Goal: Information Seeking & Learning: Learn about a topic

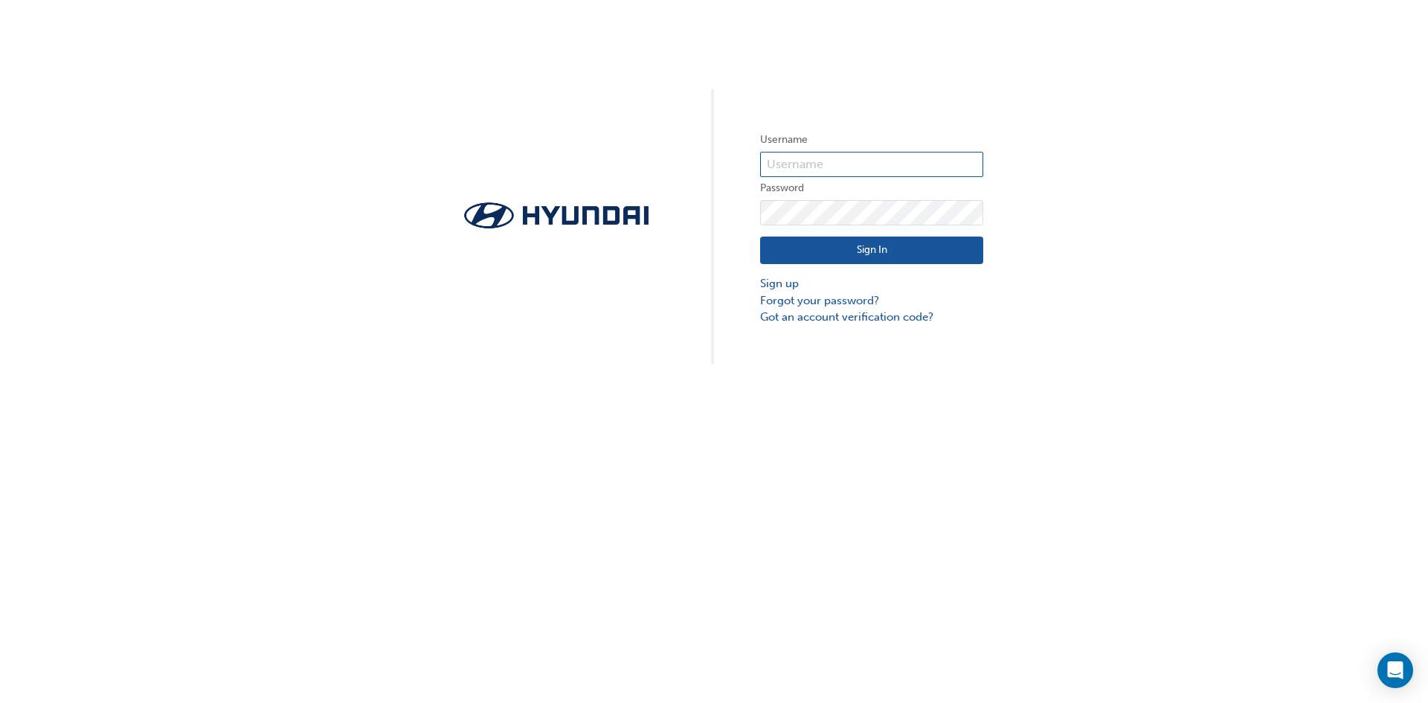
type input "34771"
click at [859, 253] on button "Sign In" at bounding box center [871, 251] width 223 height 28
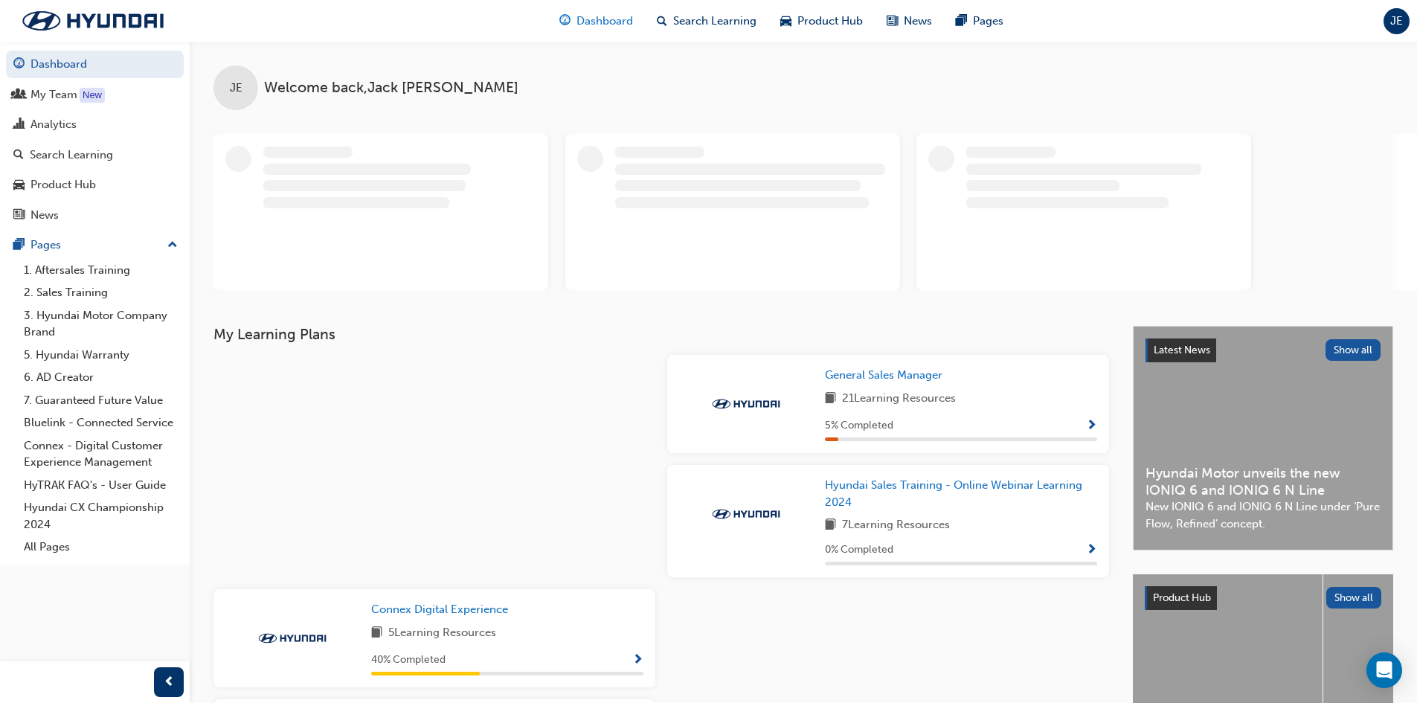
click at [577, 22] on span "Dashboard" at bounding box center [605, 21] width 57 height 17
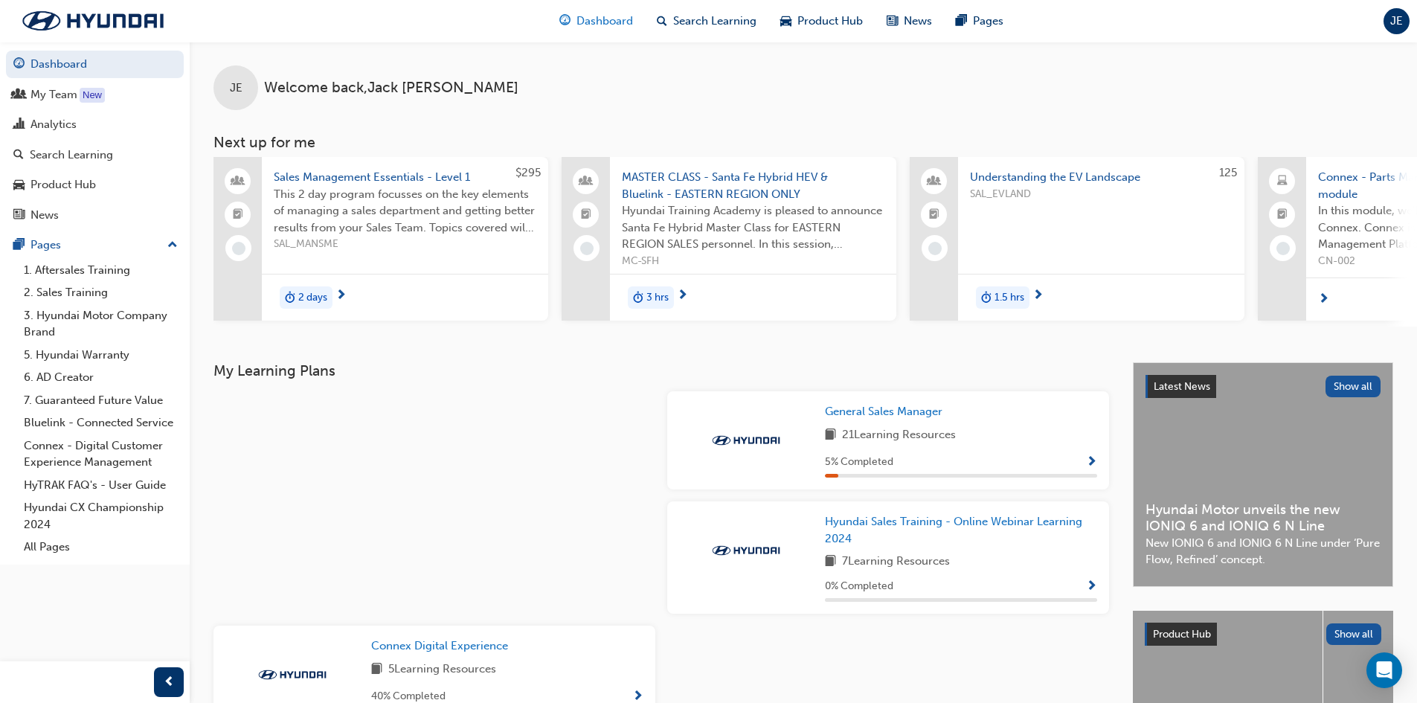
click at [588, 20] on span "Dashboard" at bounding box center [605, 21] width 57 height 17
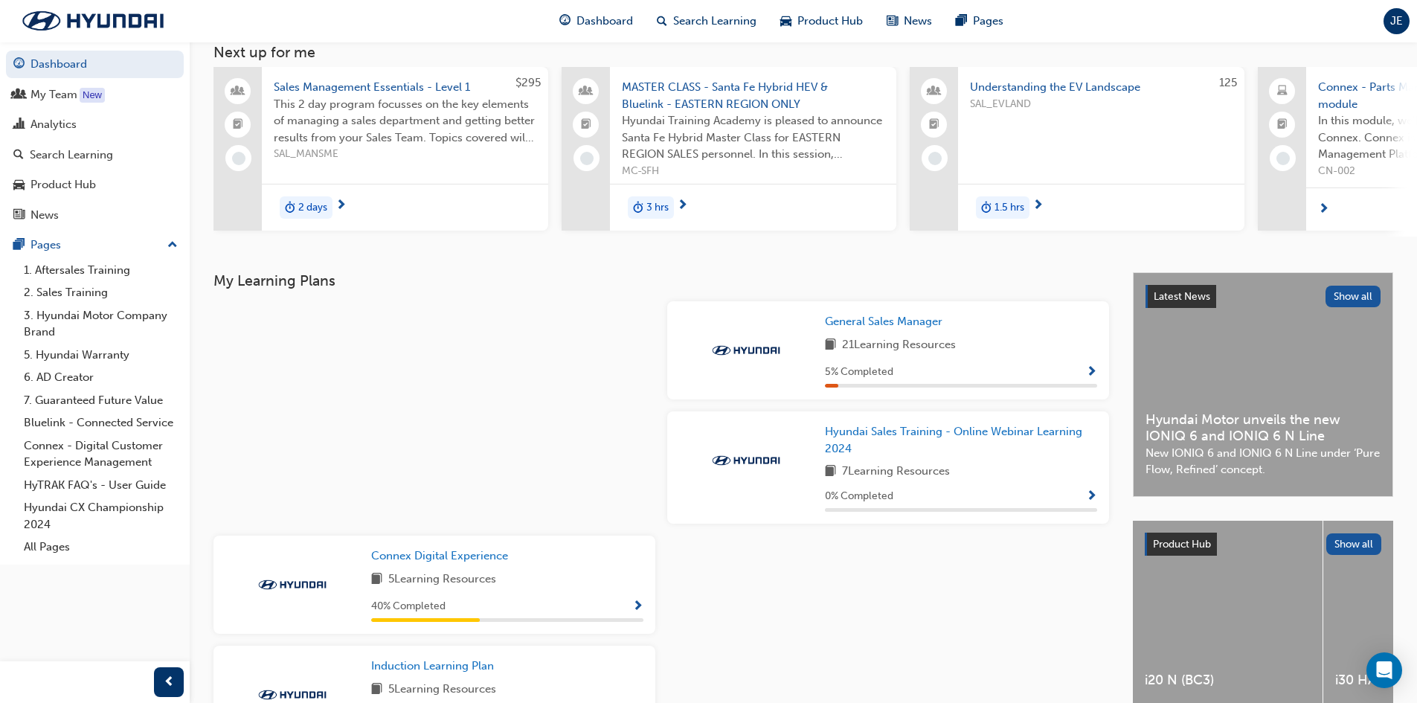
scroll to position [210, 0]
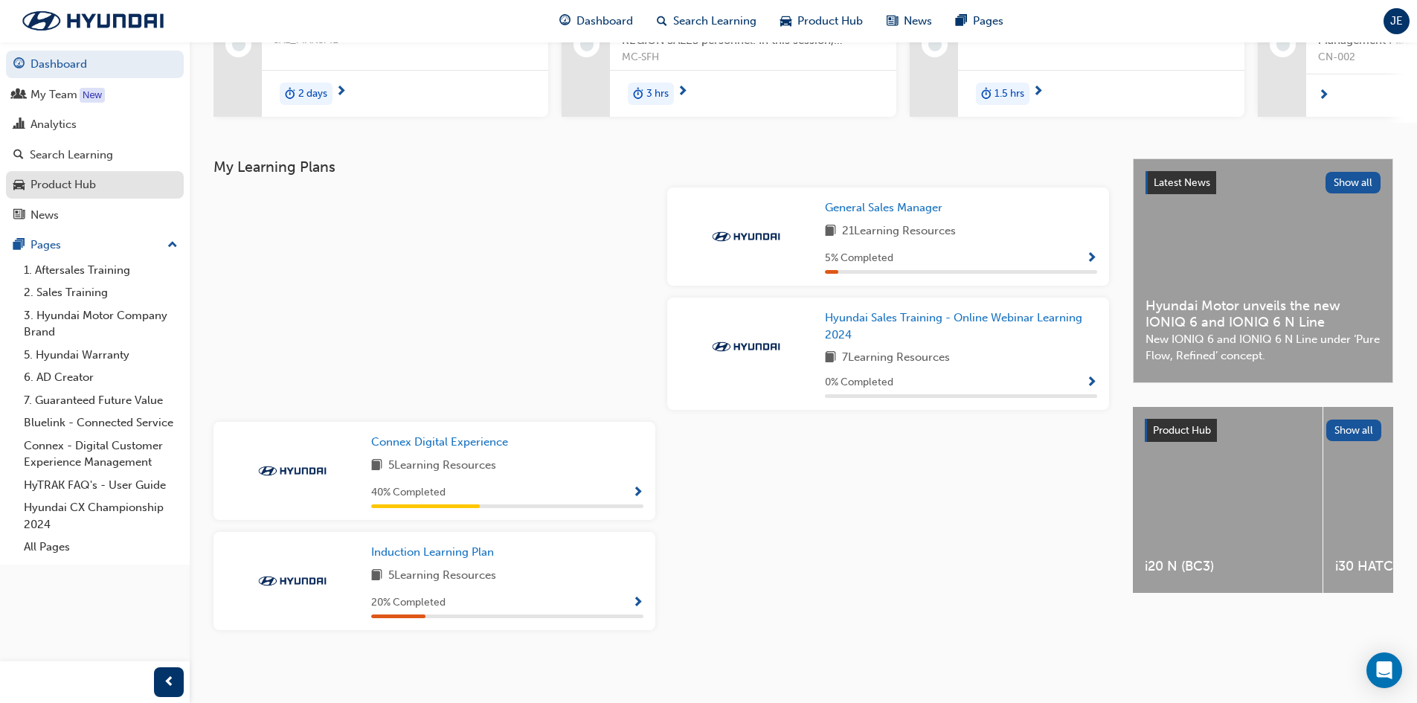
click at [92, 182] on div "Product Hub" at bounding box center [63, 184] width 65 height 17
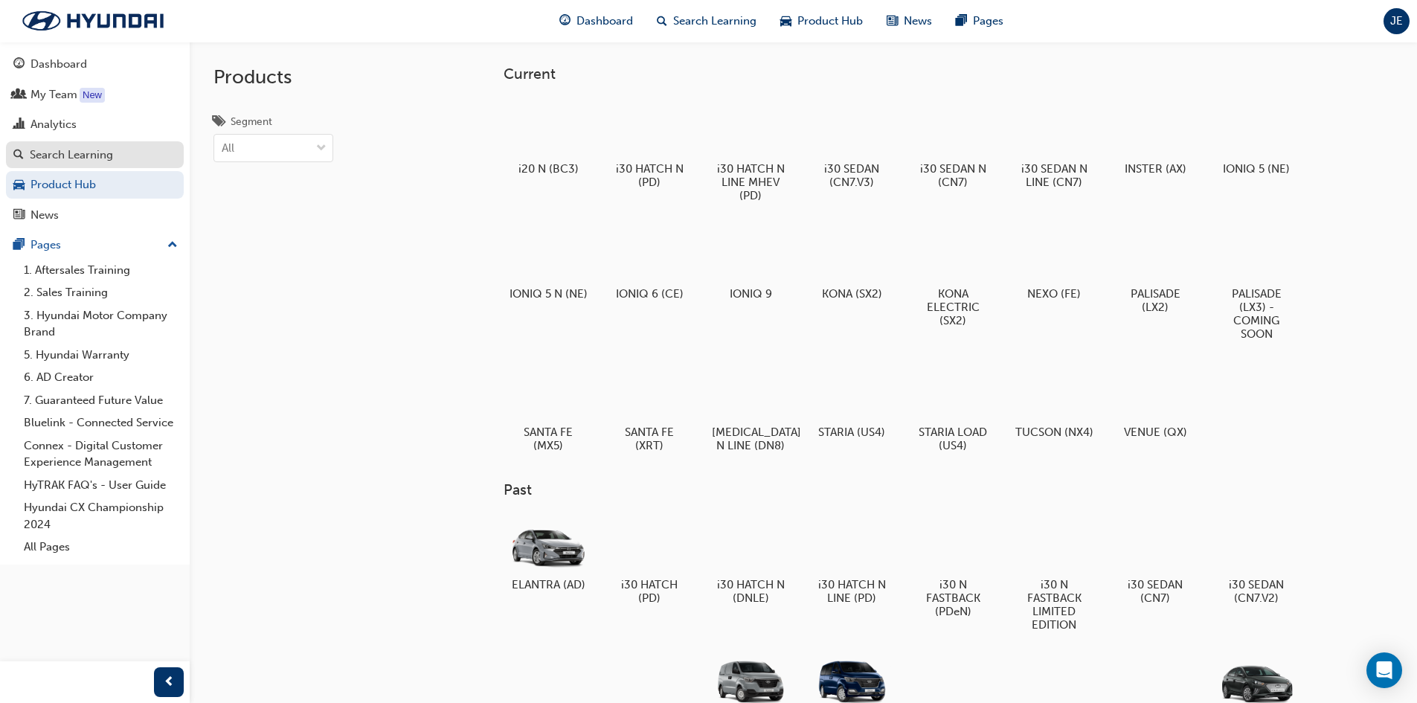
click at [93, 155] on div "Search Learning" at bounding box center [71, 155] width 83 height 17
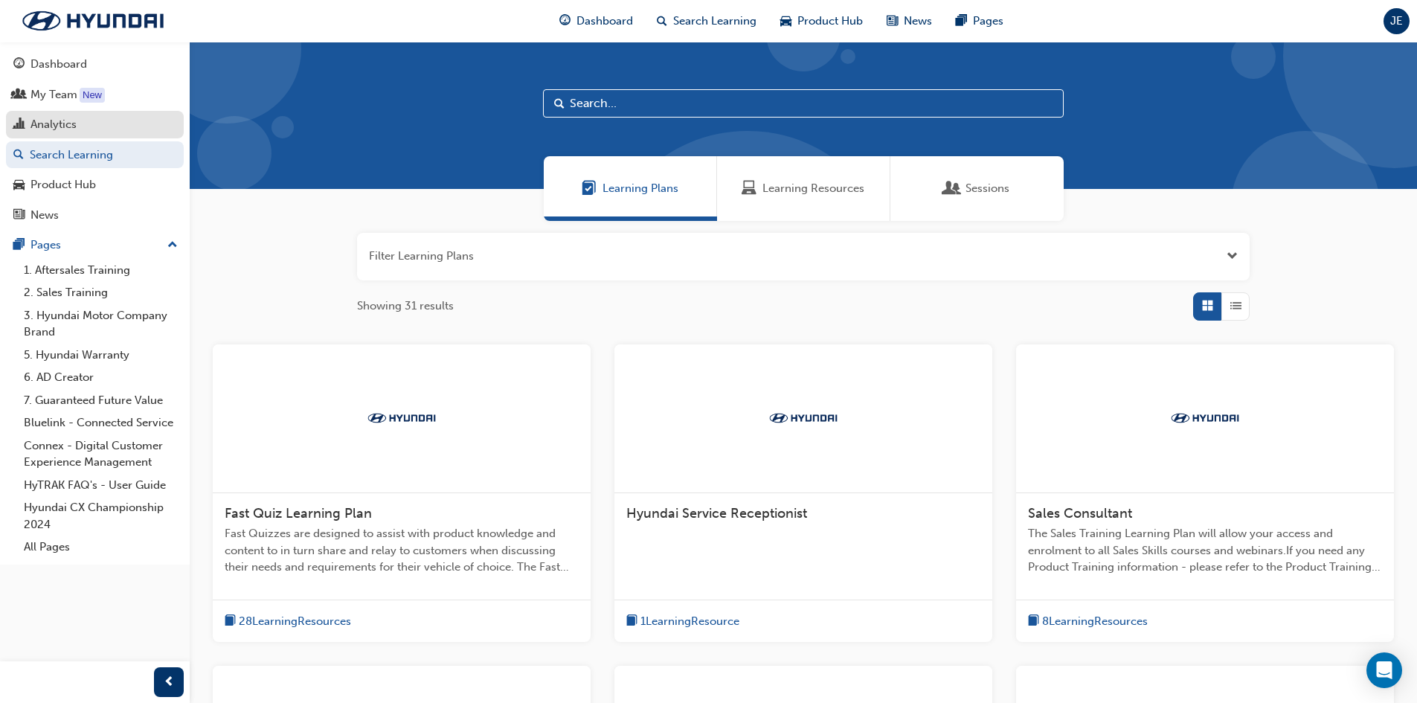
click at [100, 129] on div "Analytics" at bounding box center [94, 124] width 163 height 19
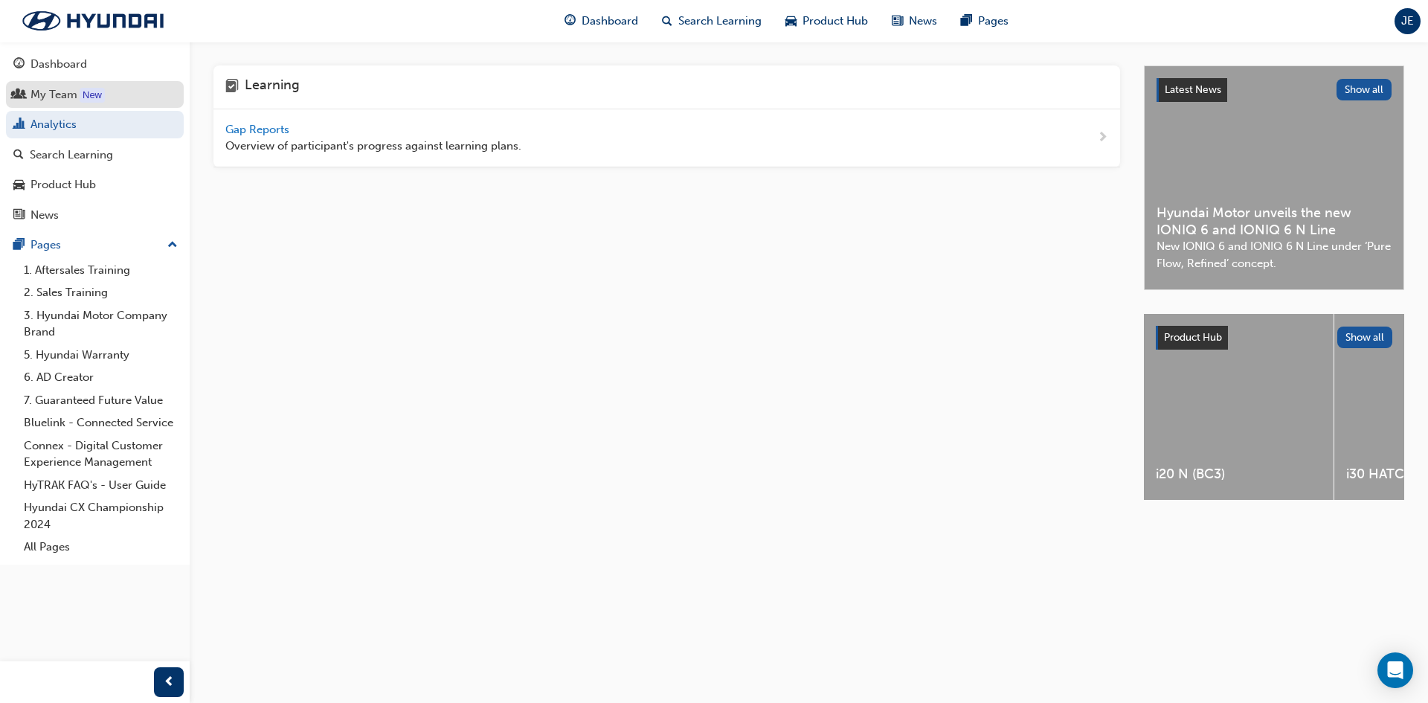
click at [120, 98] on div "My Team" at bounding box center [94, 95] width 163 height 19
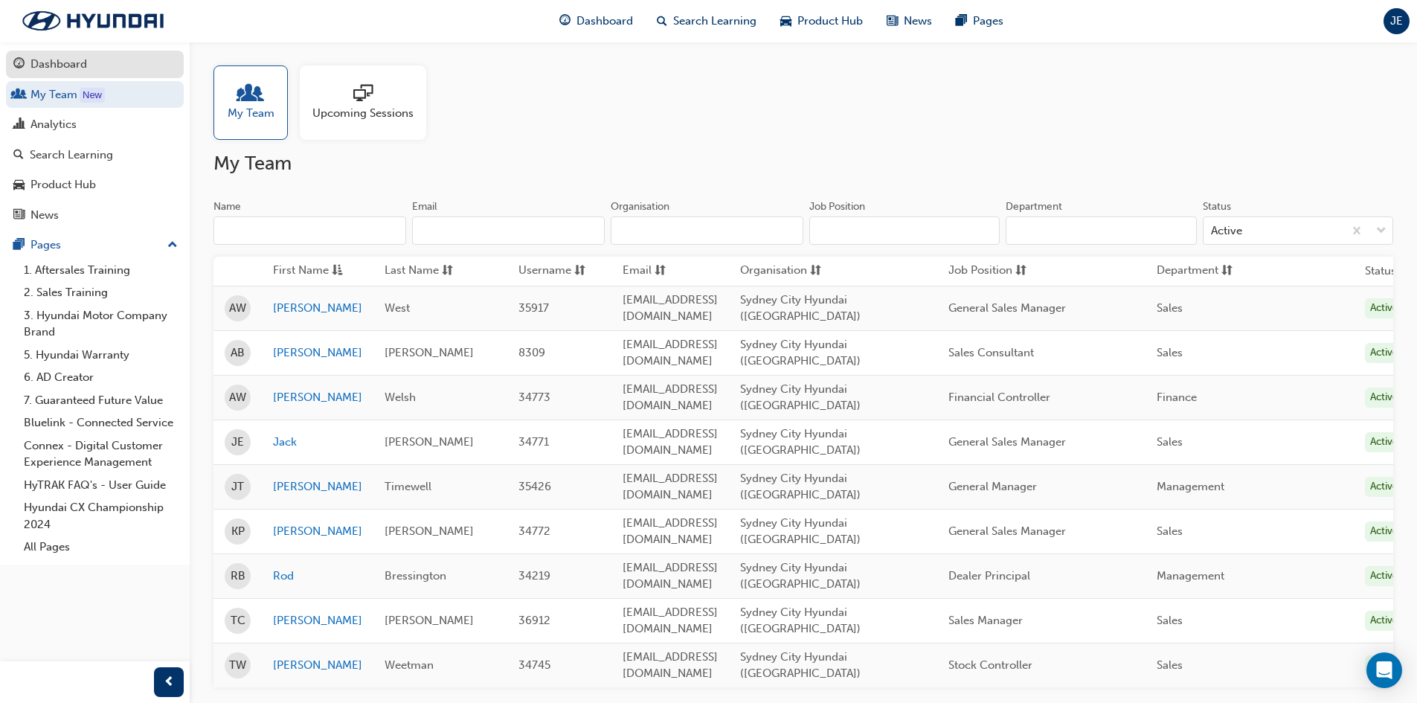
click at [120, 71] on div "Dashboard" at bounding box center [94, 64] width 163 height 19
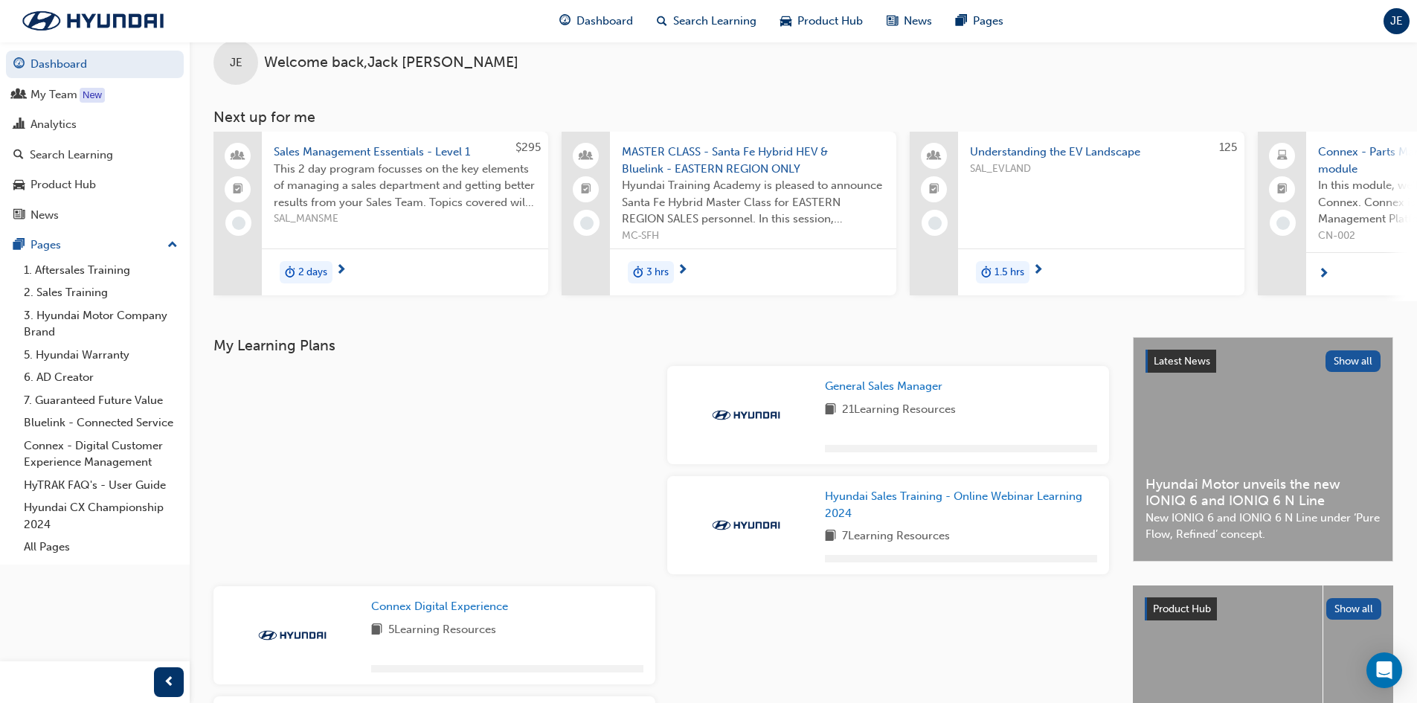
scroll to position [196, 0]
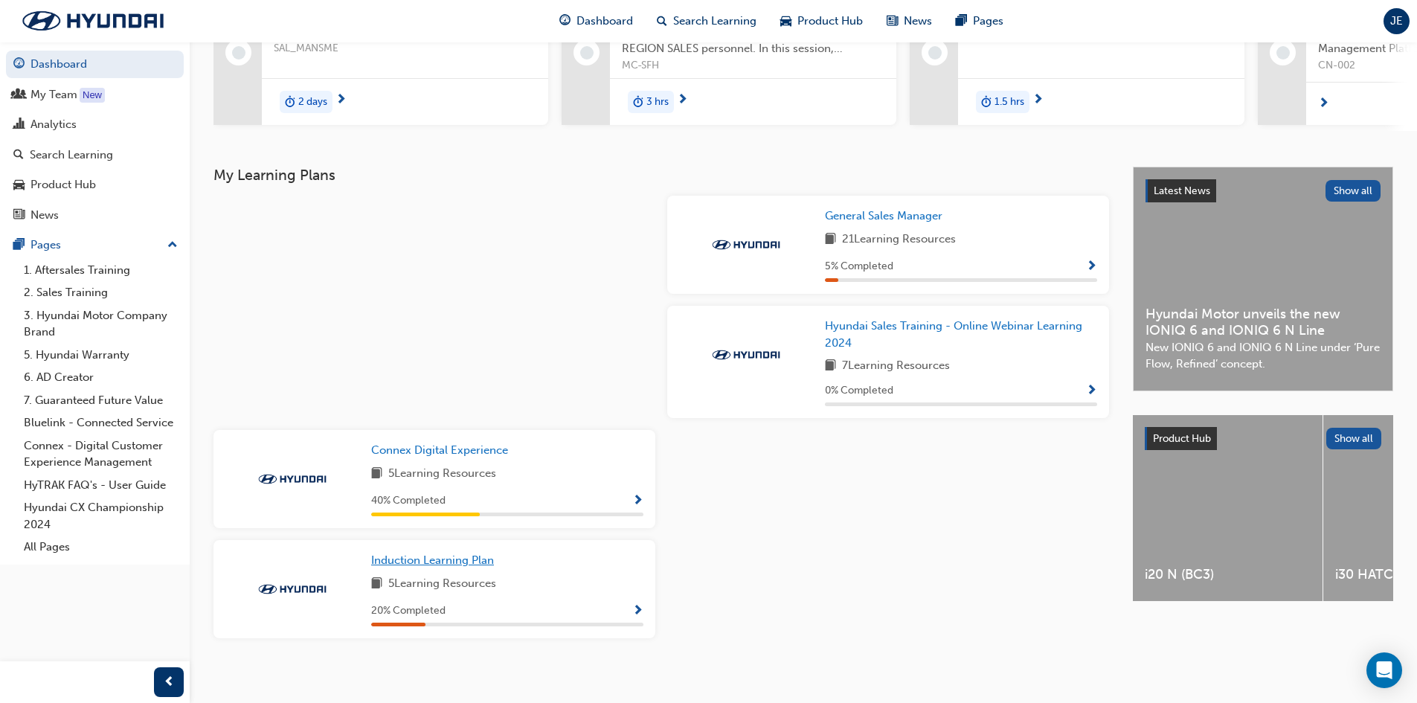
click at [437, 567] on span "Induction Learning Plan" at bounding box center [432, 559] width 123 height 13
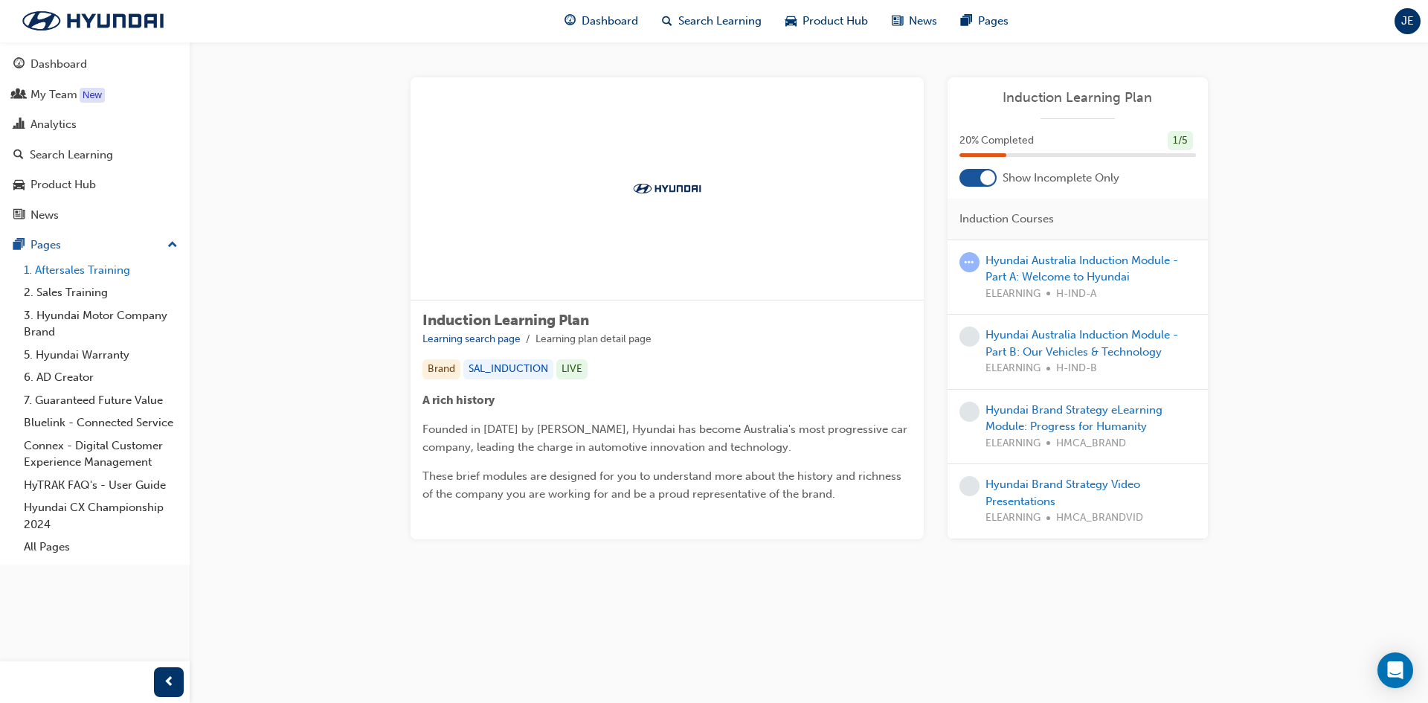
click at [73, 266] on link "1. Aftersales Training" at bounding box center [101, 270] width 166 height 23
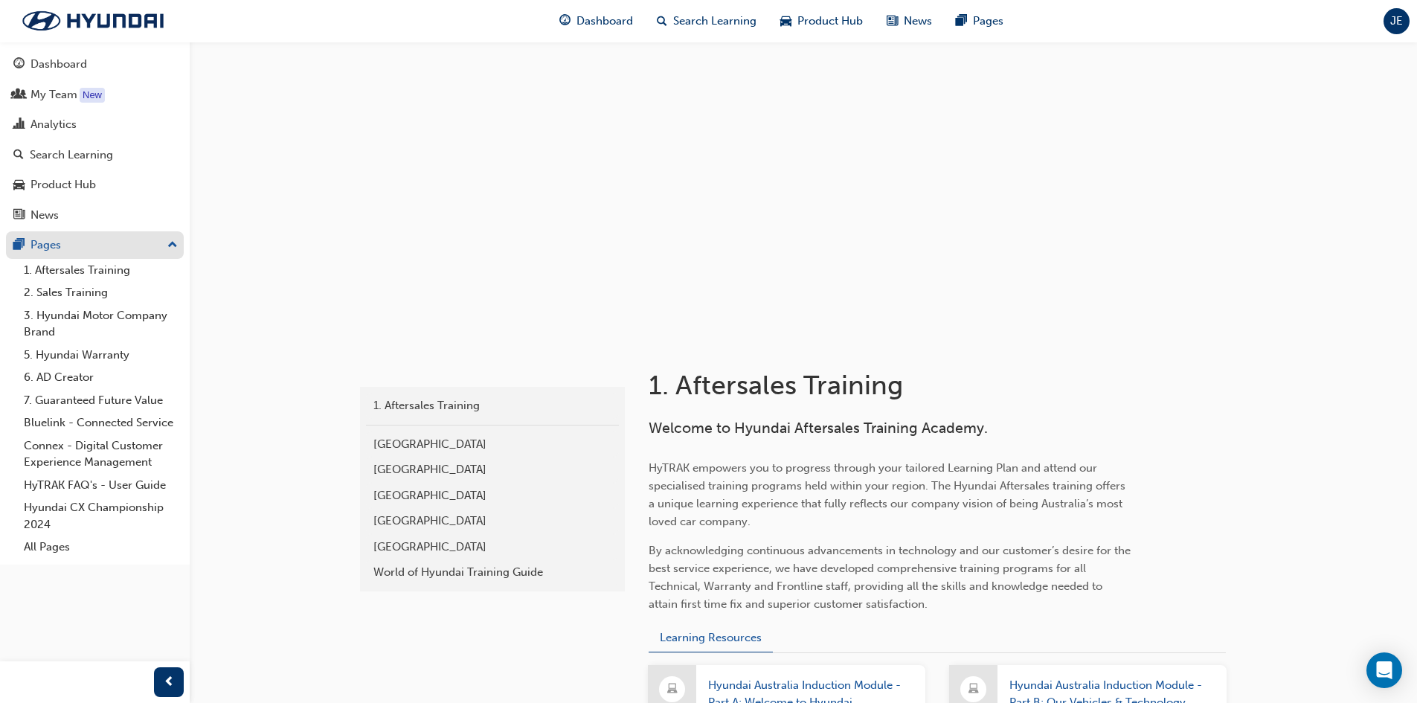
click at [69, 252] on div "Pages" at bounding box center [94, 245] width 163 height 19
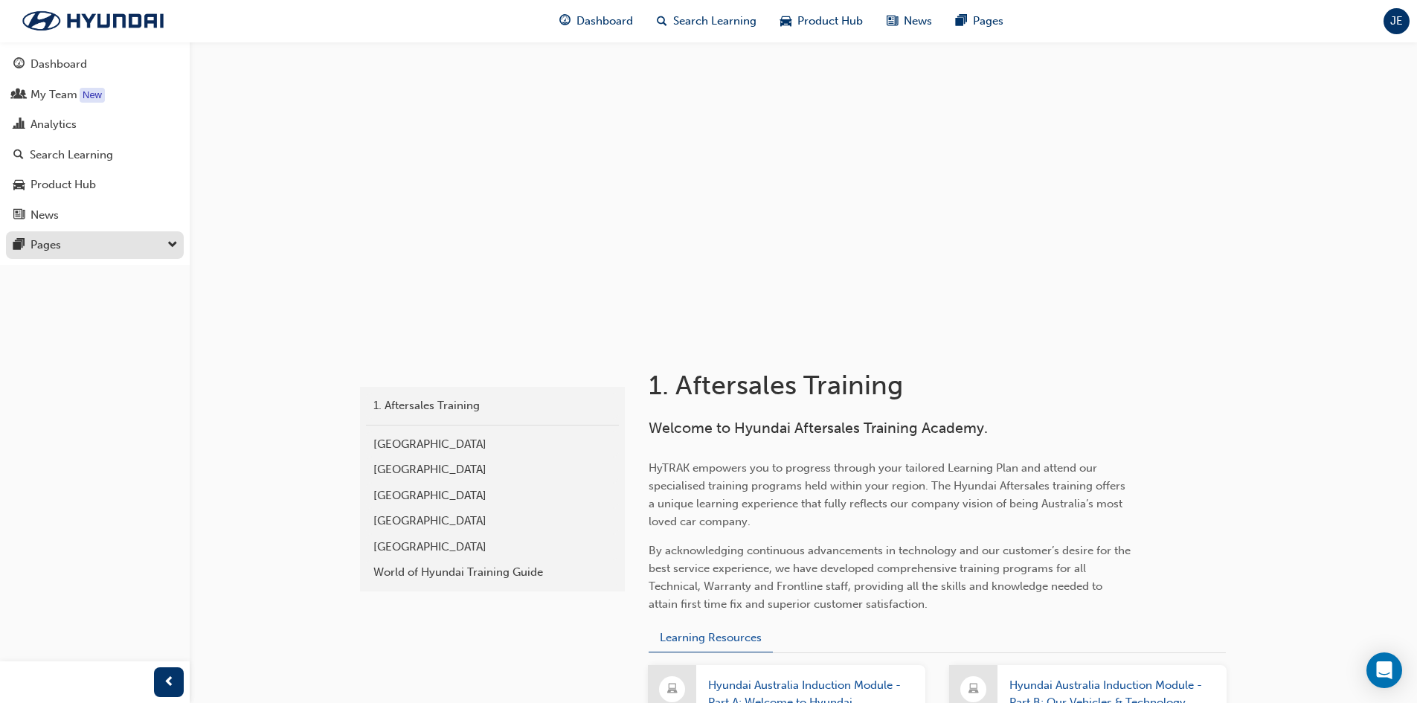
click at [69, 252] on div "Pages" at bounding box center [94, 245] width 163 height 19
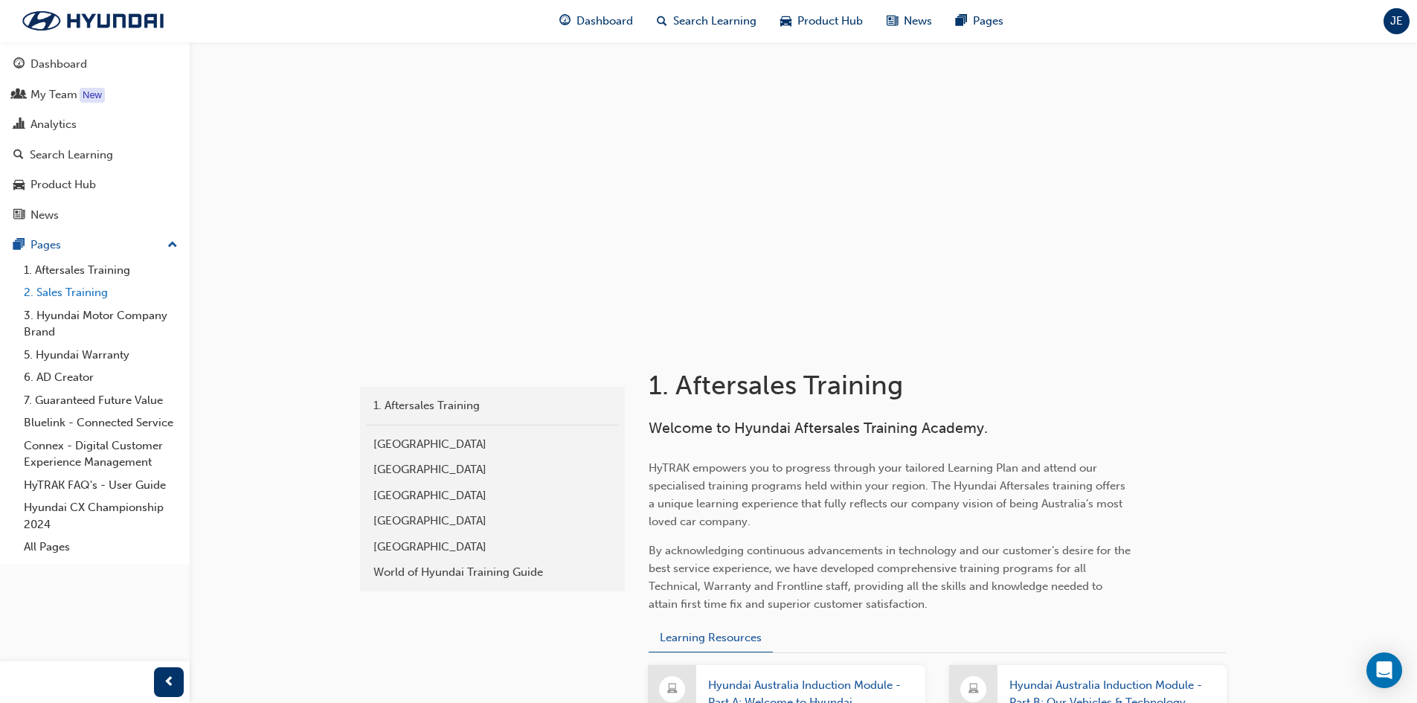
click at [74, 294] on link "2. Sales Training" at bounding box center [101, 292] width 166 height 23
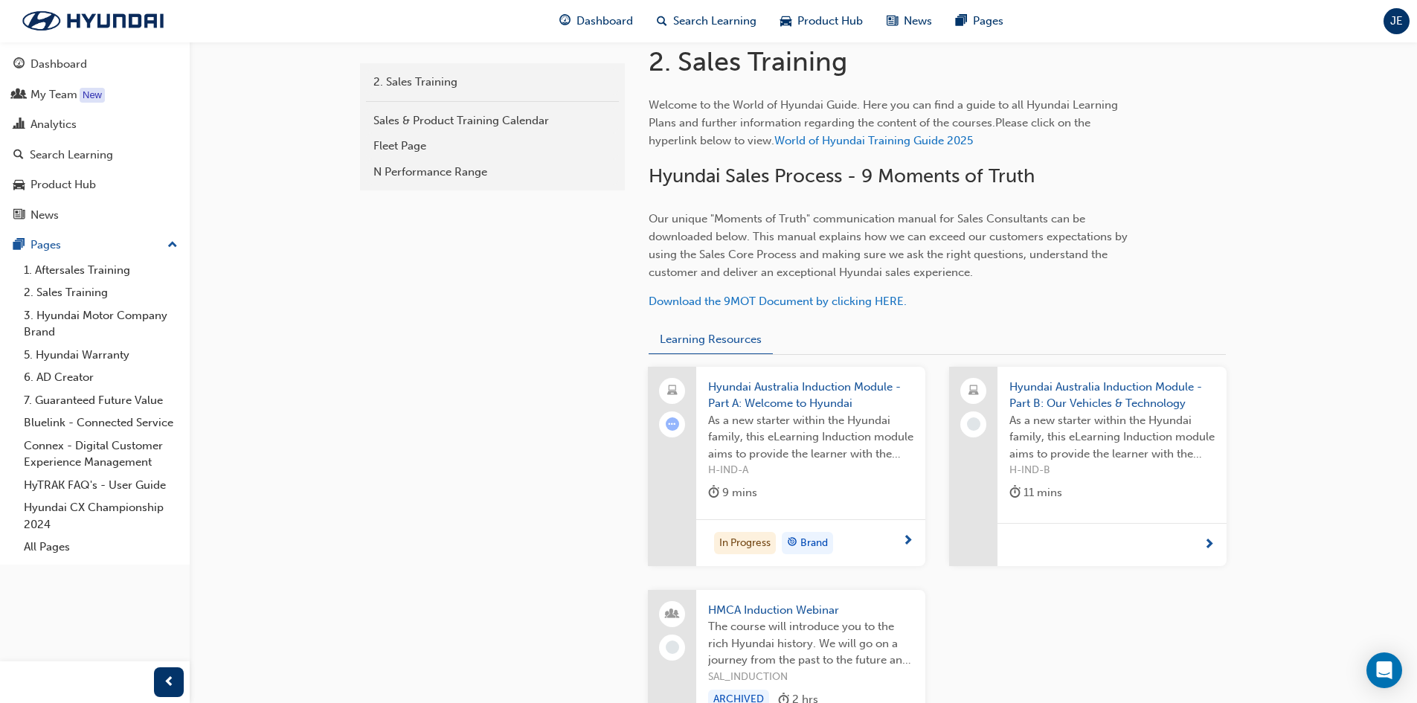
scroll to position [551, 0]
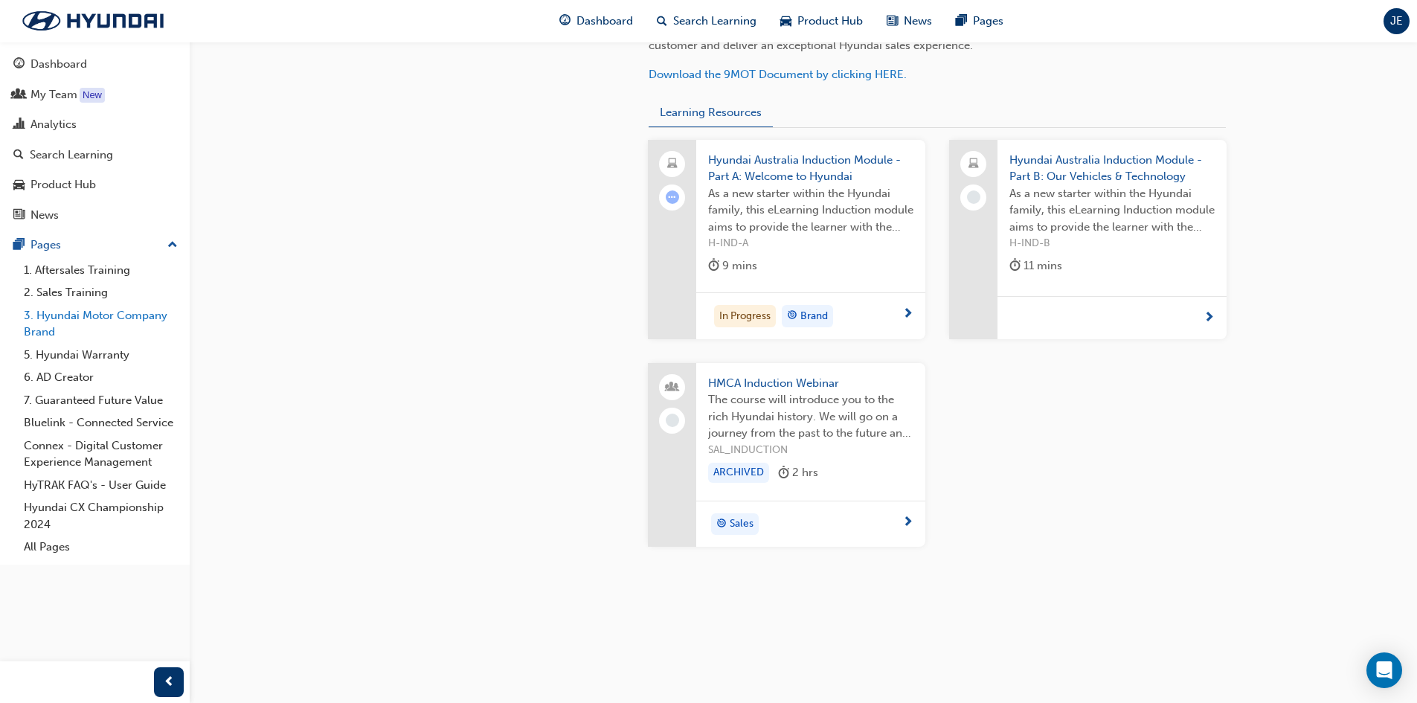
click at [77, 315] on link "3. Hyundai Motor Company Brand" at bounding box center [101, 323] width 166 height 39
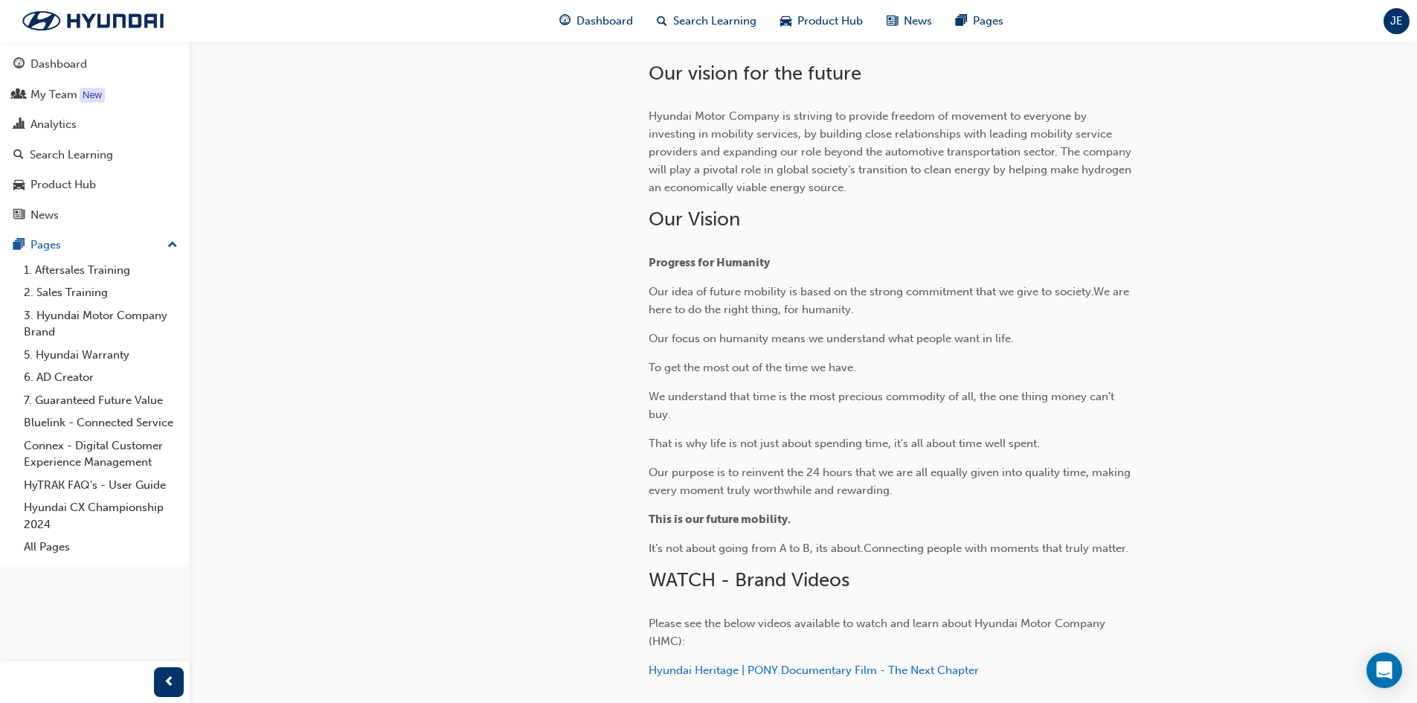
scroll to position [481, 0]
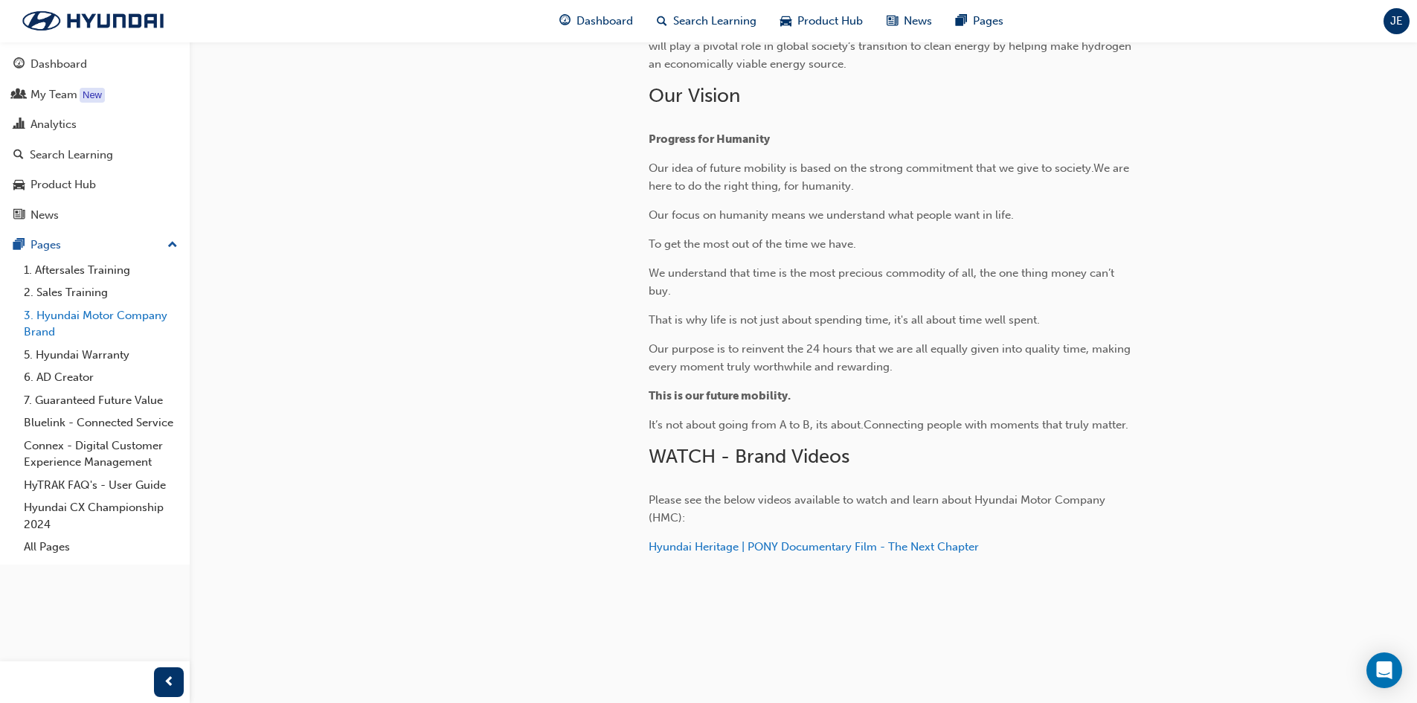
click at [45, 340] on link "3. Hyundai Motor Company Brand" at bounding box center [101, 323] width 166 height 39
click at [55, 355] on link "5. Hyundai Warranty" at bounding box center [101, 355] width 166 height 23
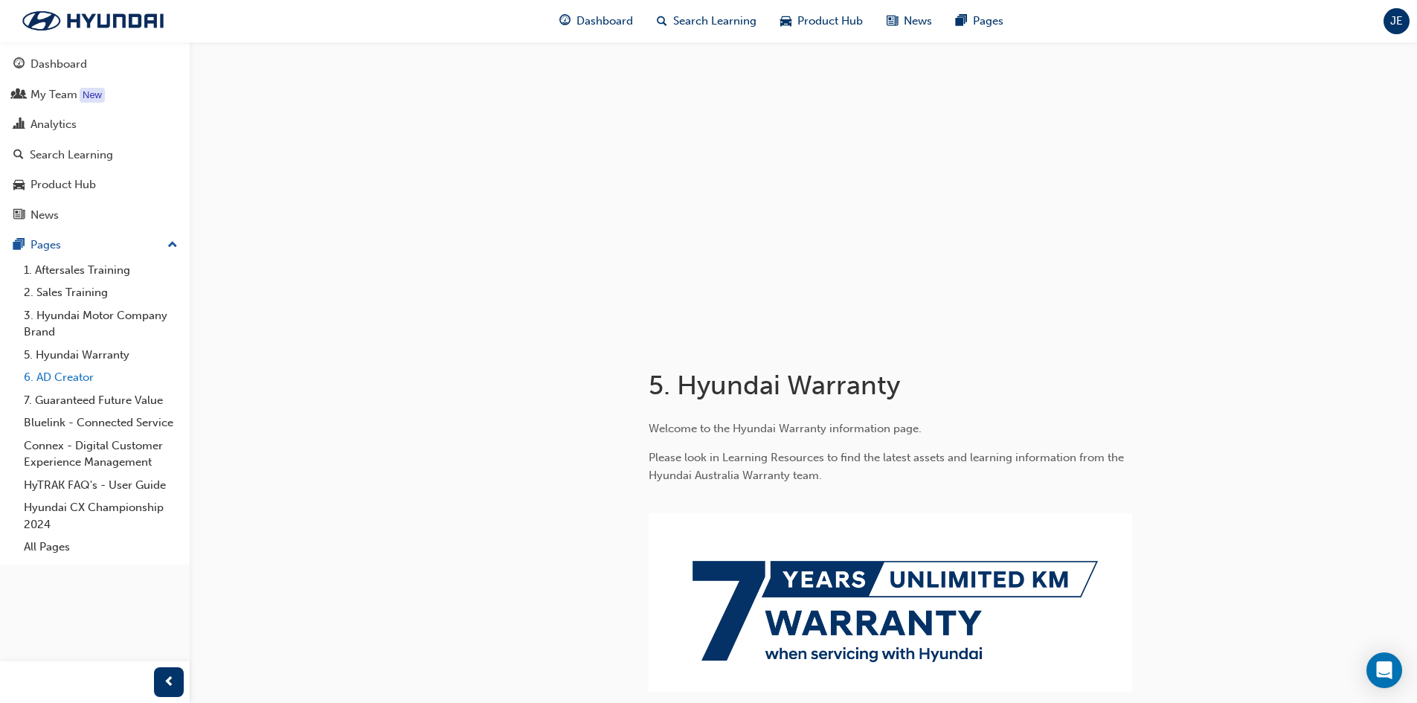
click at [61, 380] on link "6. AD Creator" at bounding box center [101, 377] width 166 height 23
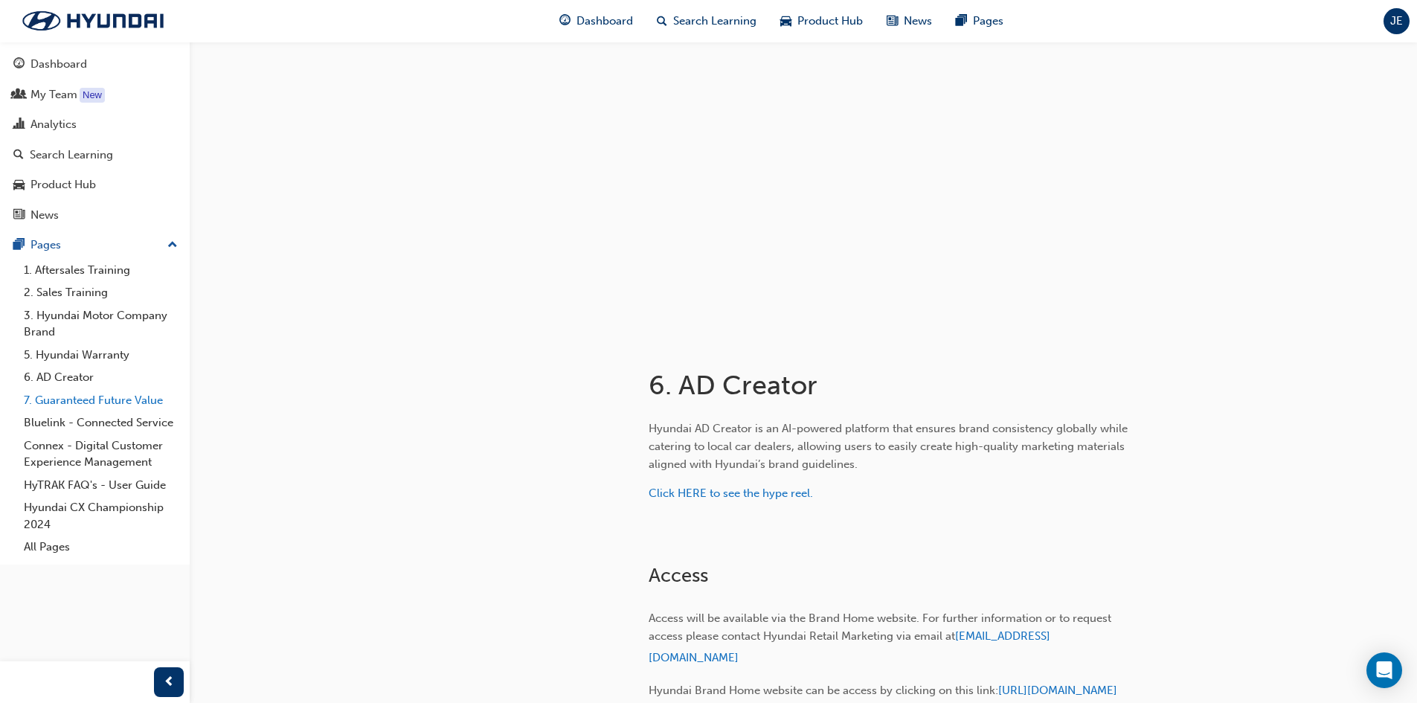
click at [71, 405] on link "7. Guaranteed Future Value" at bounding box center [101, 400] width 166 height 23
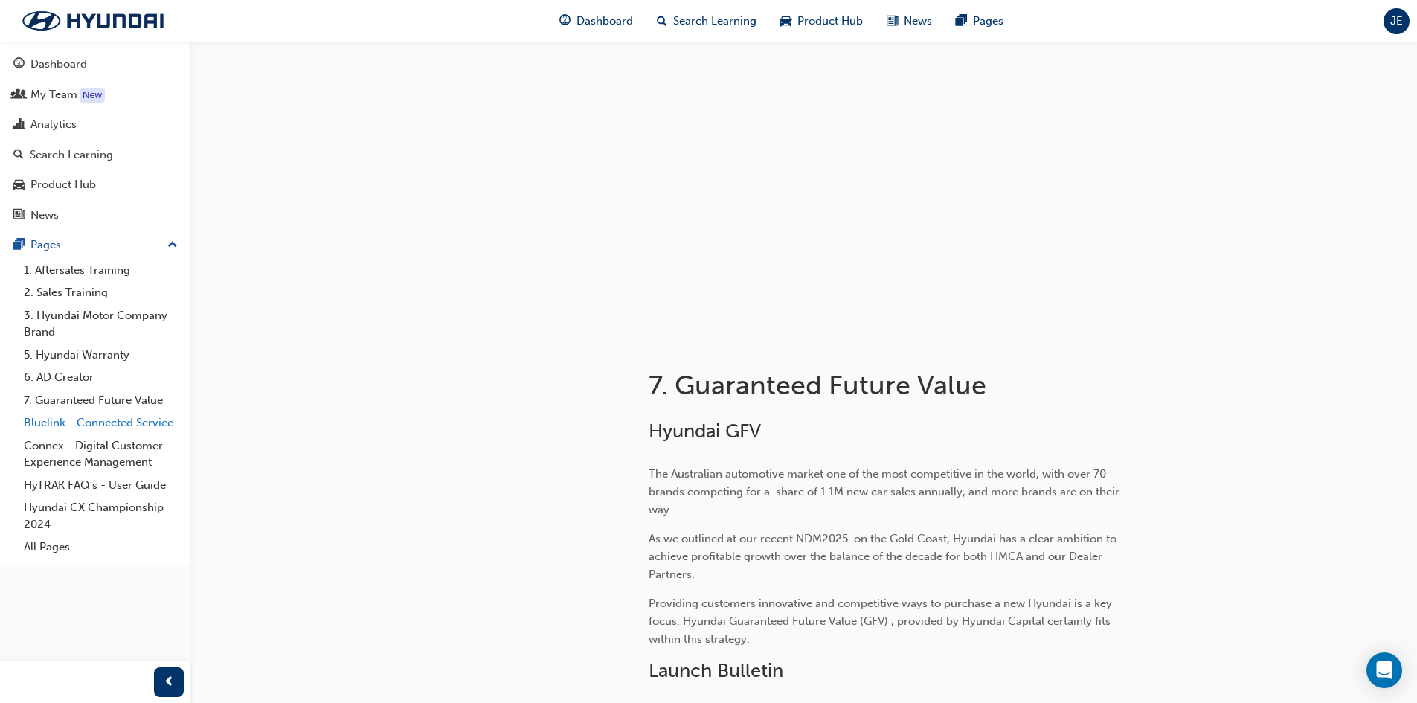
drag, startPoint x: 75, startPoint y: 417, endPoint x: 77, endPoint y: 426, distance: 9.8
click at [76, 417] on link "Bluelink - Connected Service" at bounding box center [101, 422] width 166 height 23
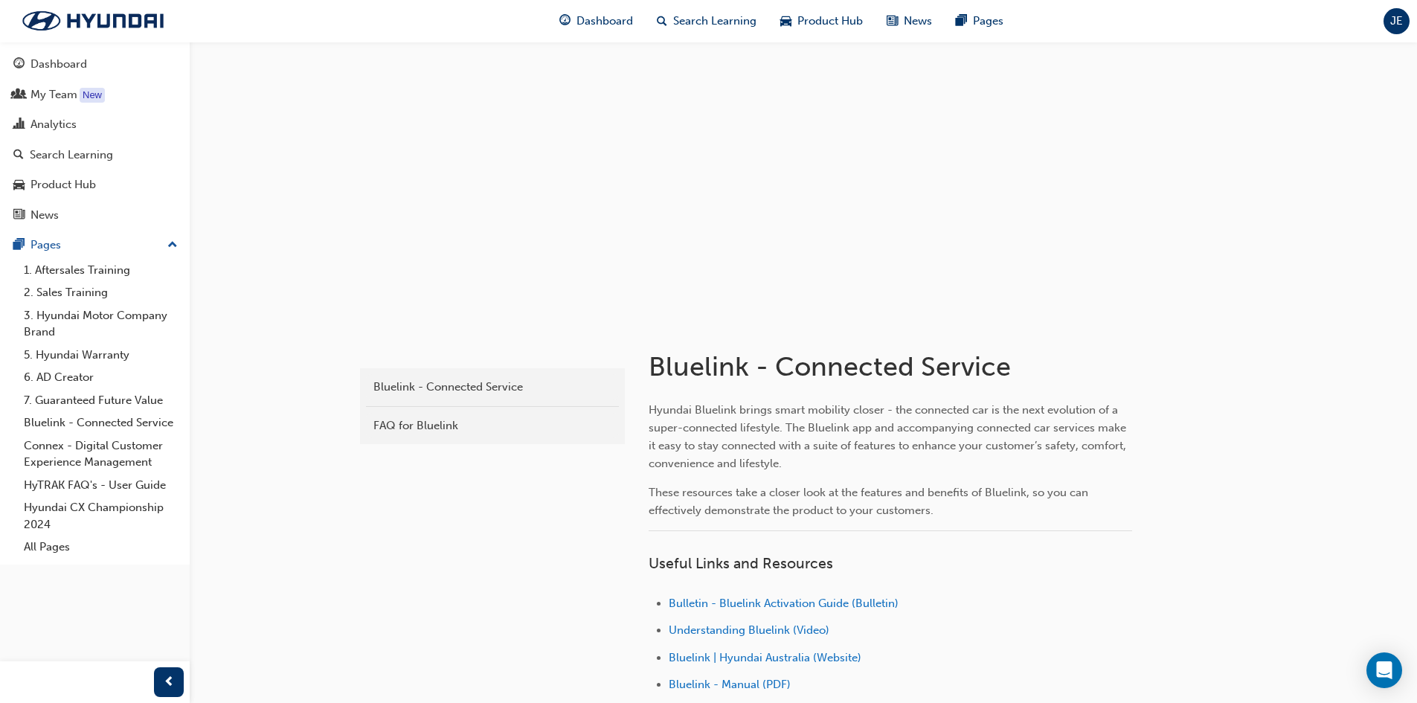
scroll to position [448, 0]
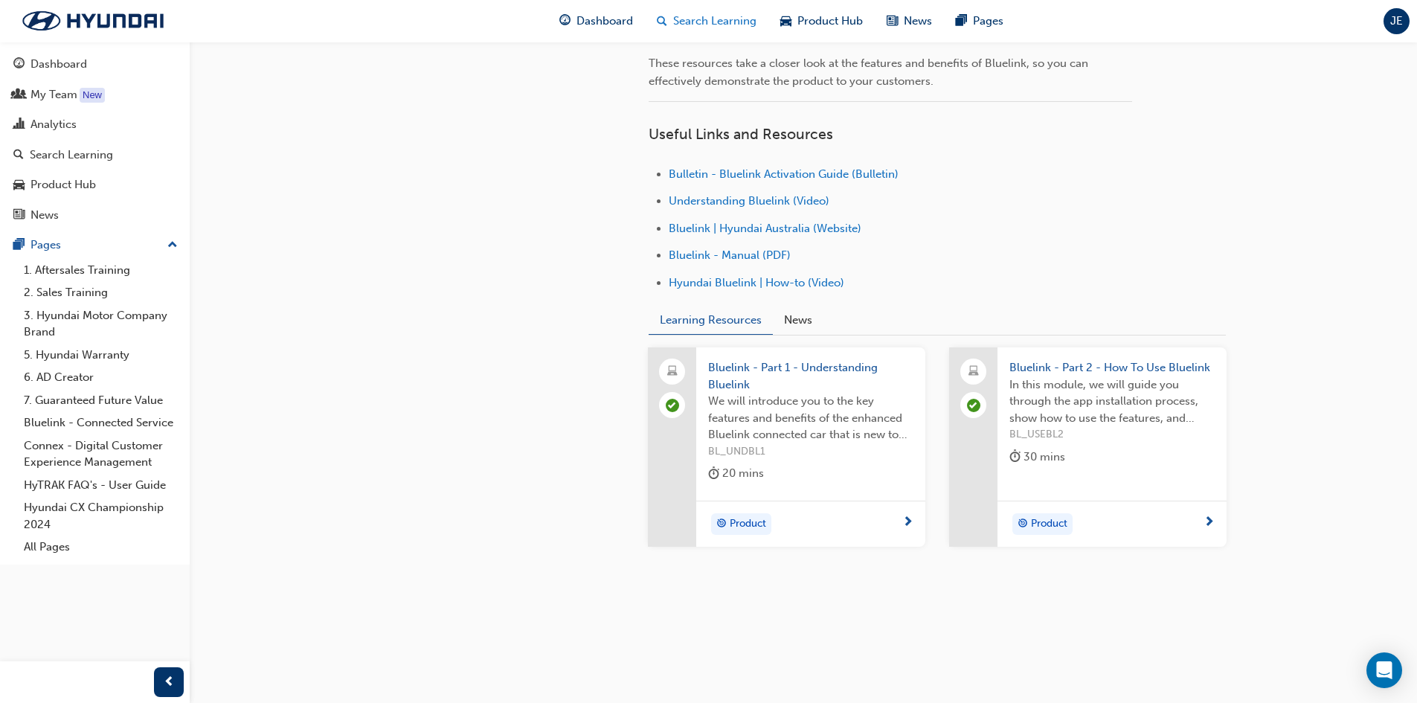
click at [693, 32] on div "Search Learning" at bounding box center [706, 21] width 123 height 31
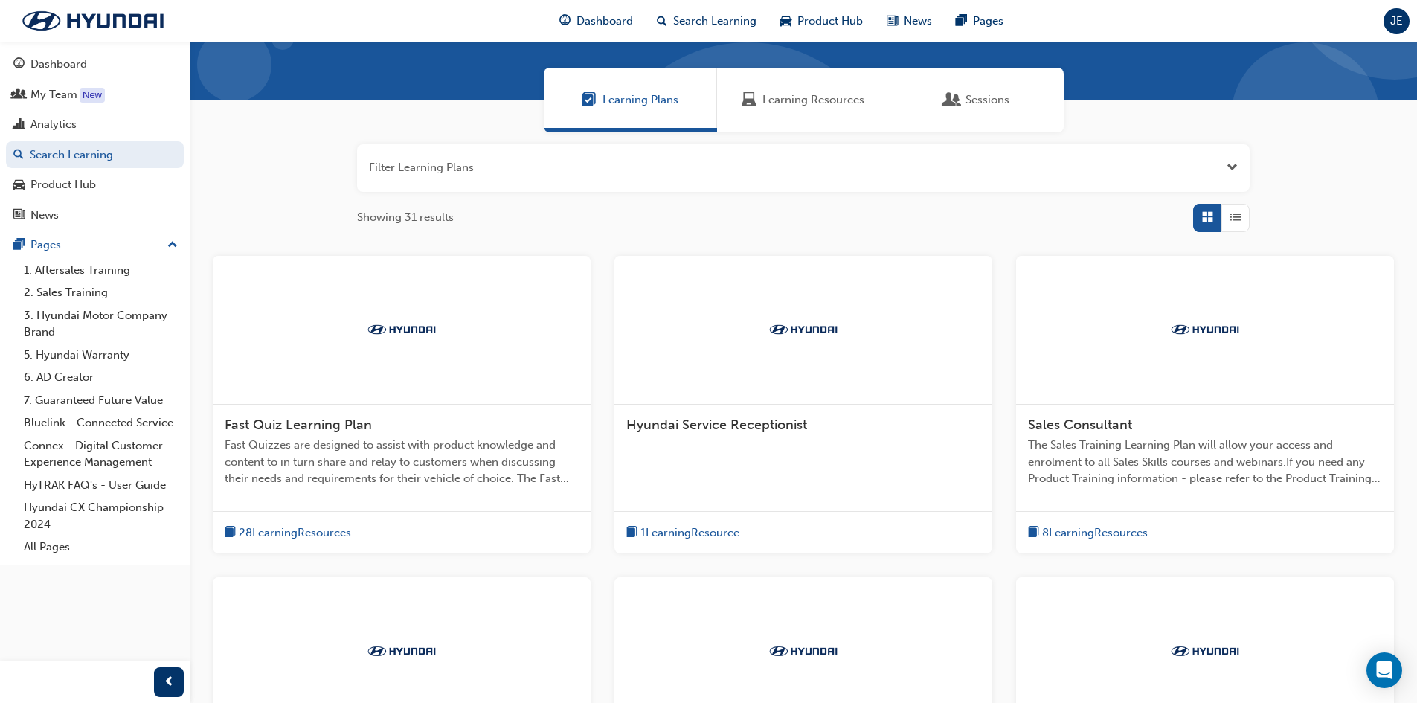
scroll to position [298, 0]
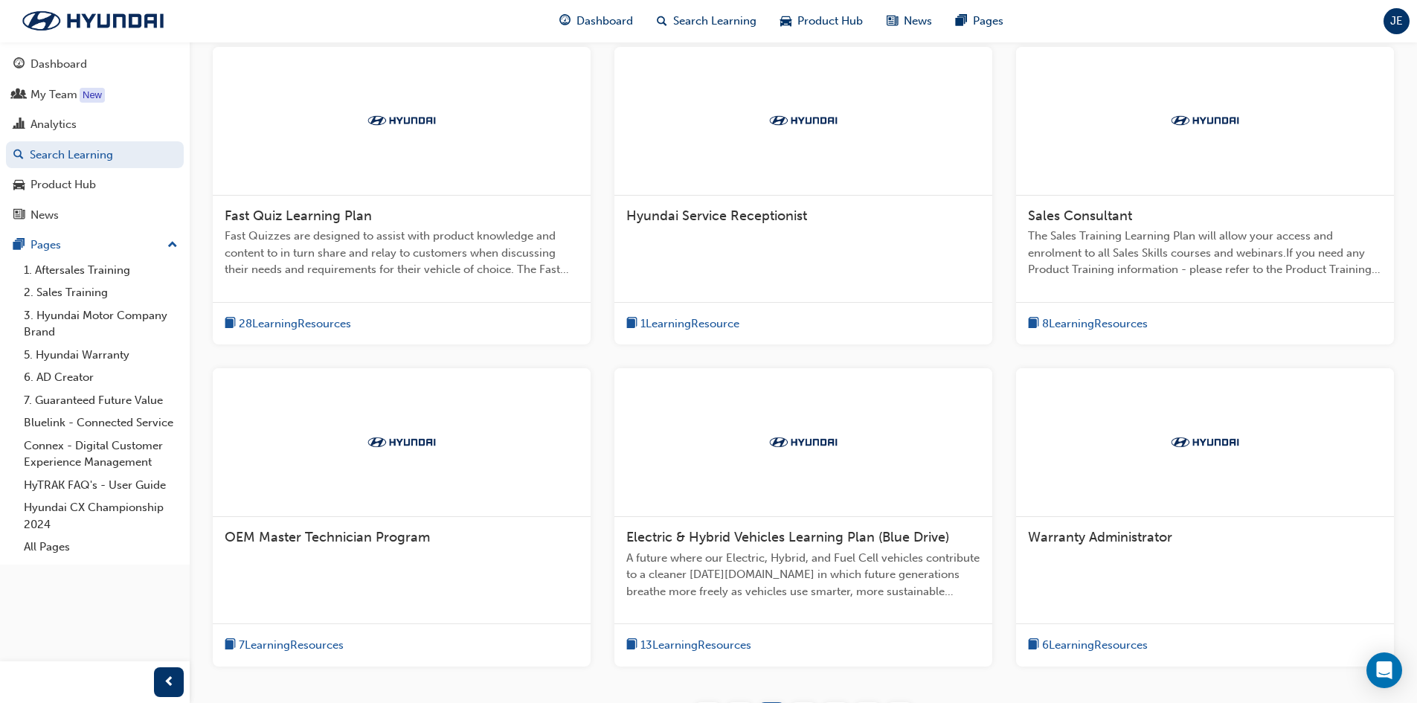
click at [286, 326] on span "28 Learning Resources" at bounding box center [295, 323] width 112 height 17
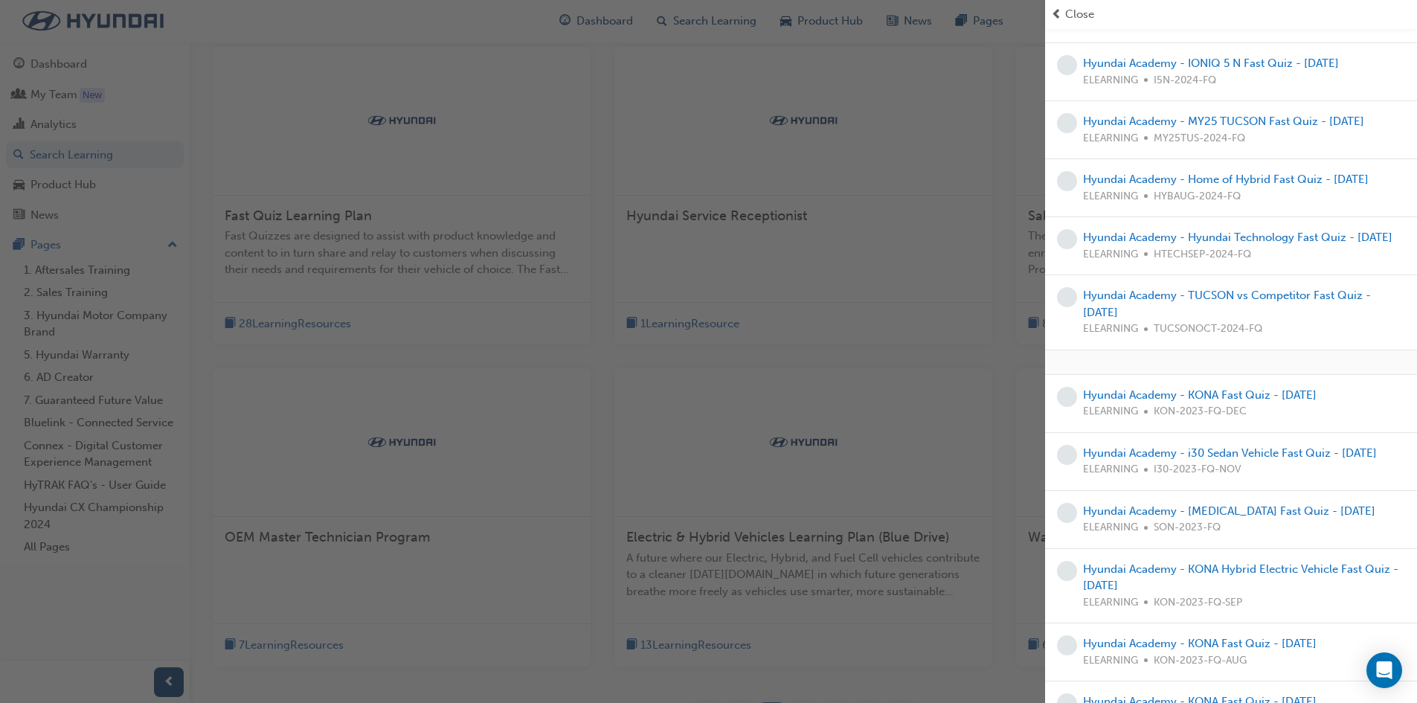
scroll to position [815, 0]
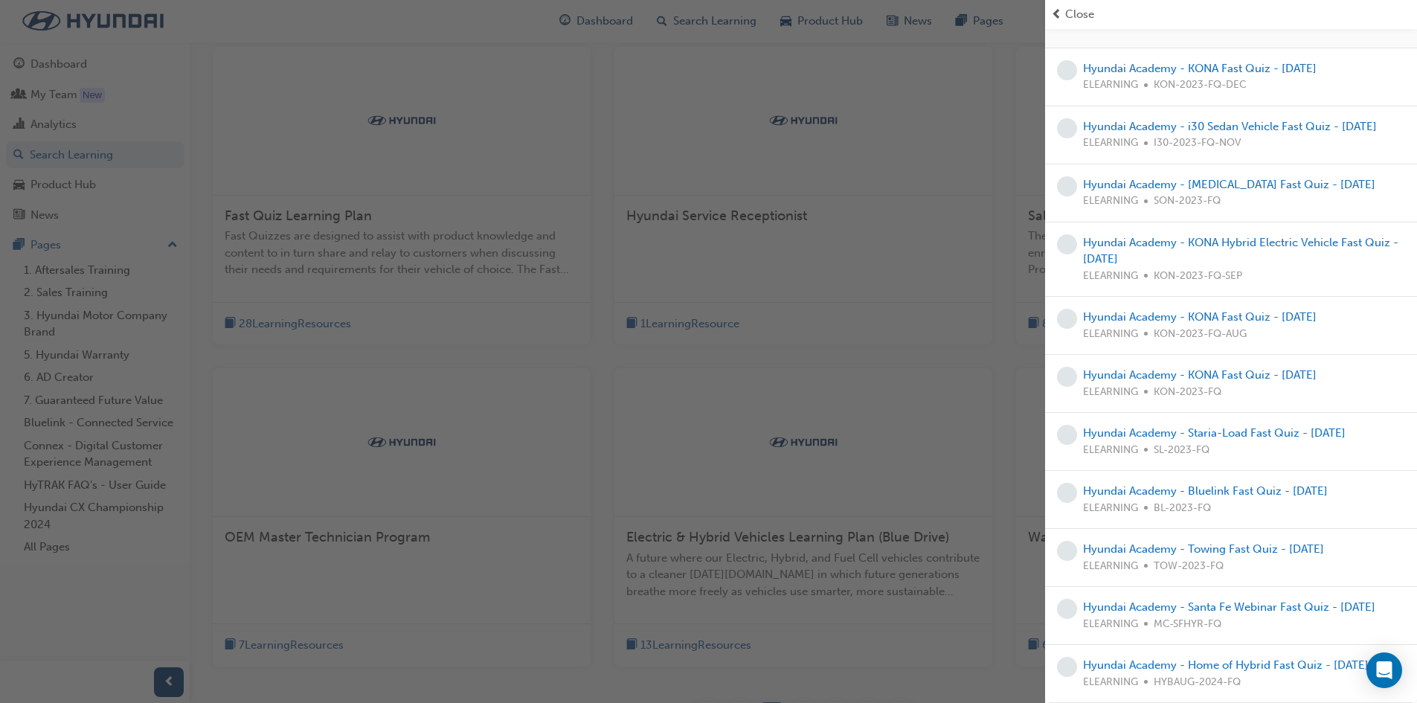
click at [802, 240] on div "button" at bounding box center [522, 351] width 1045 height 703
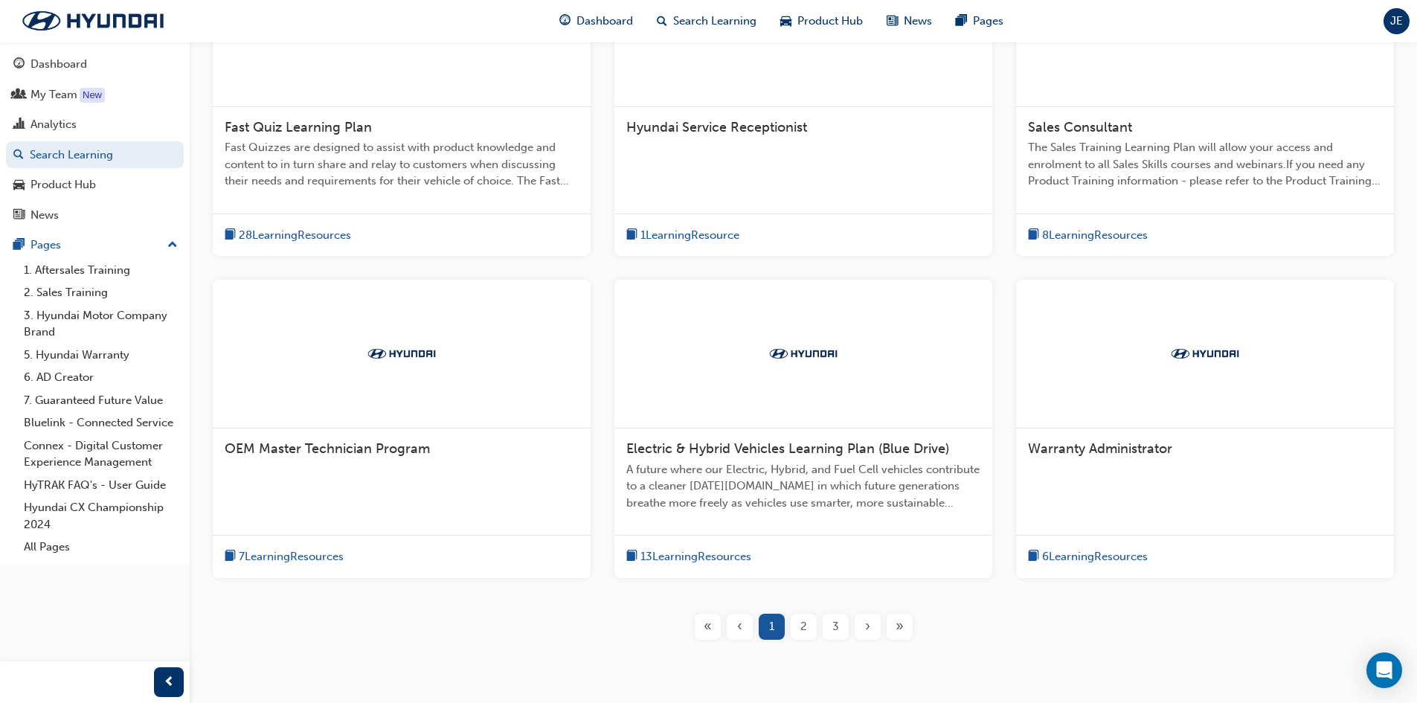
scroll to position [443, 0]
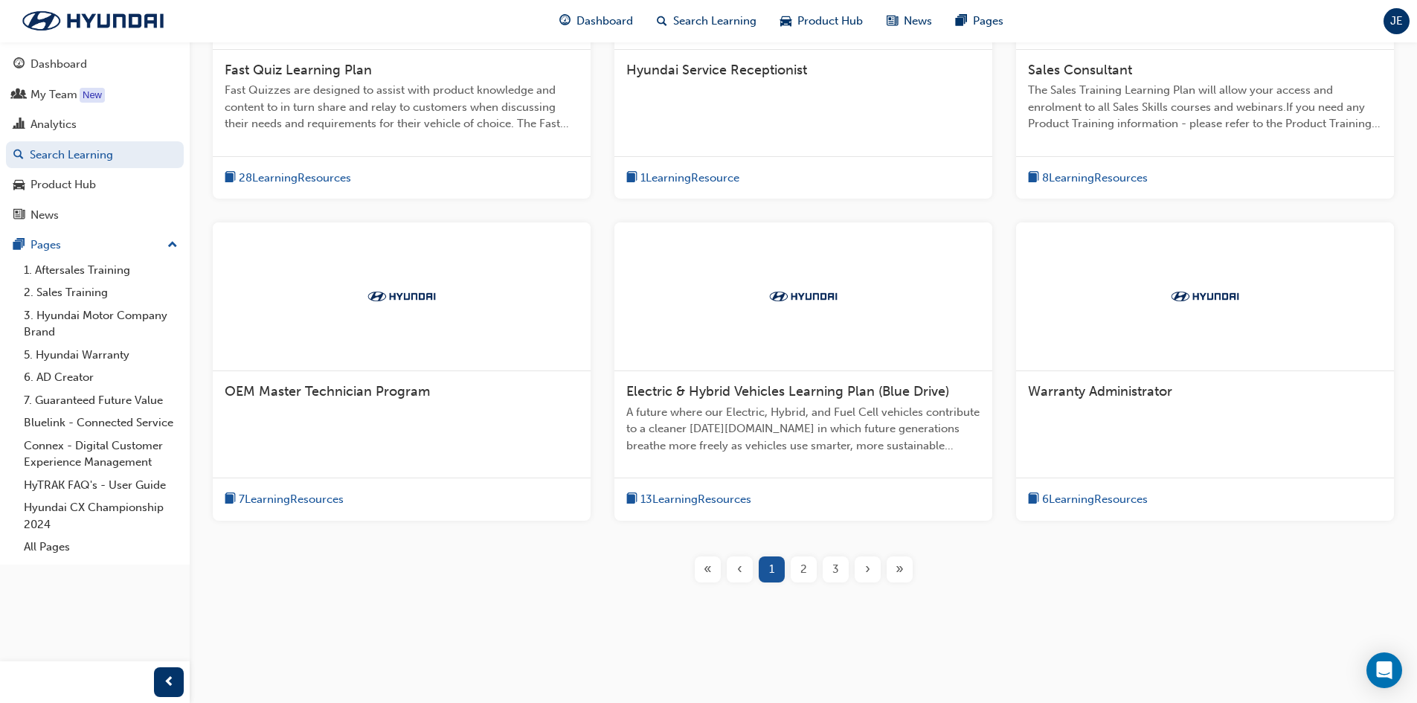
click at [681, 501] on span "13 Learning Resources" at bounding box center [696, 499] width 111 height 17
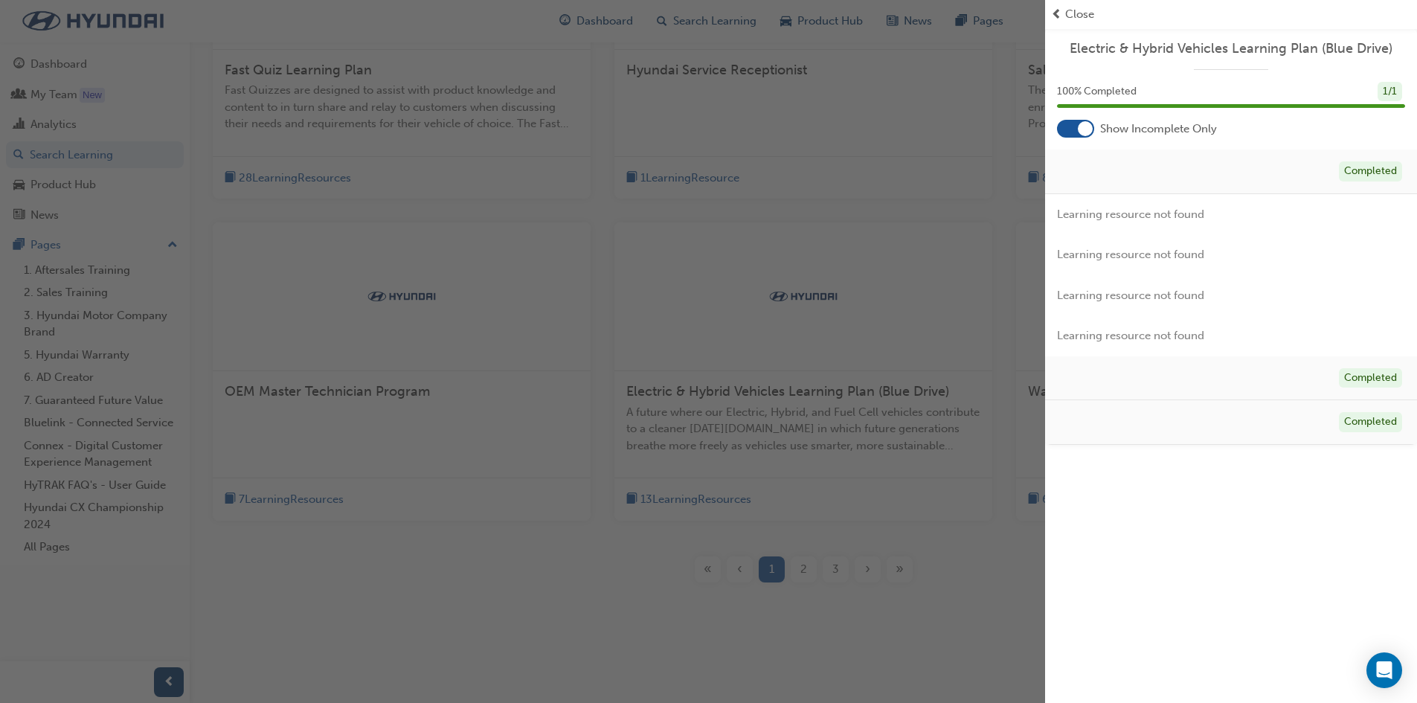
click at [1062, 14] on span "prev-icon" at bounding box center [1056, 14] width 11 height 17
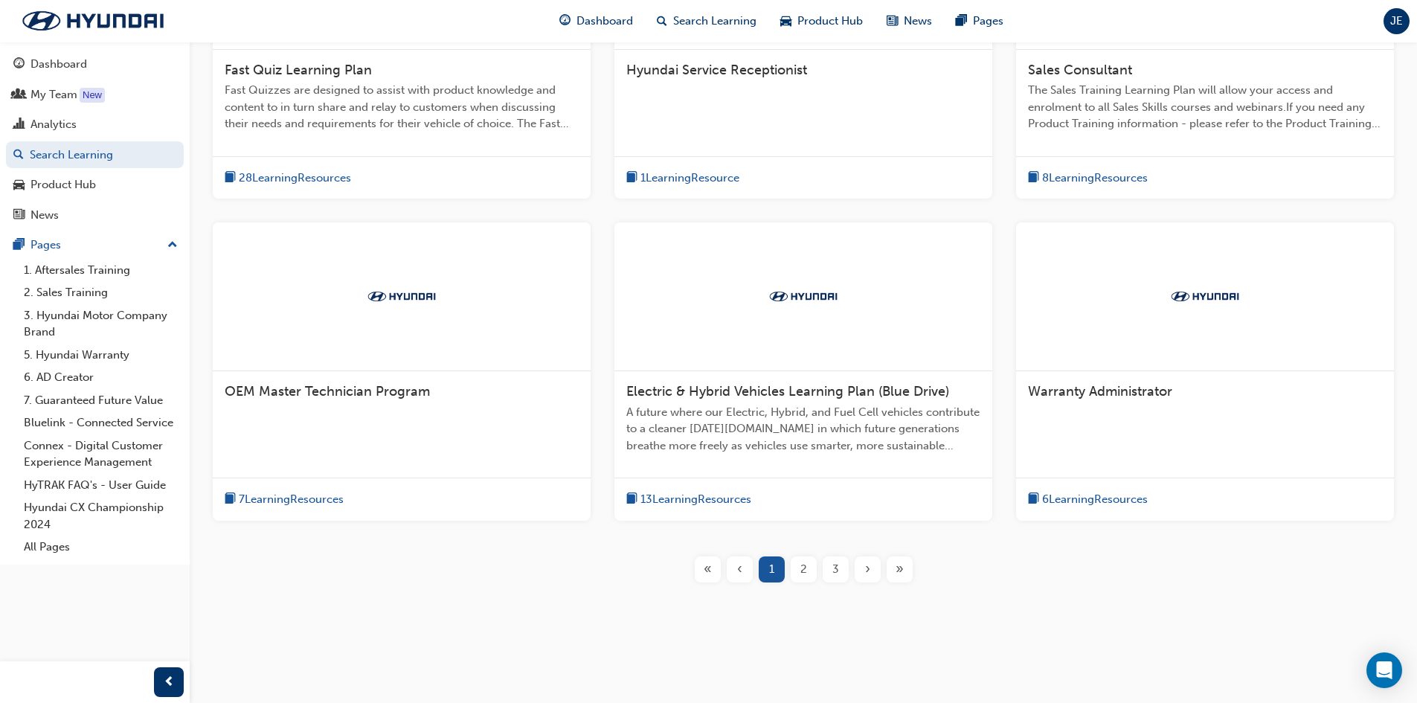
click at [266, 502] on span "7 Learning Resources" at bounding box center [291, 499] width 105 height 17
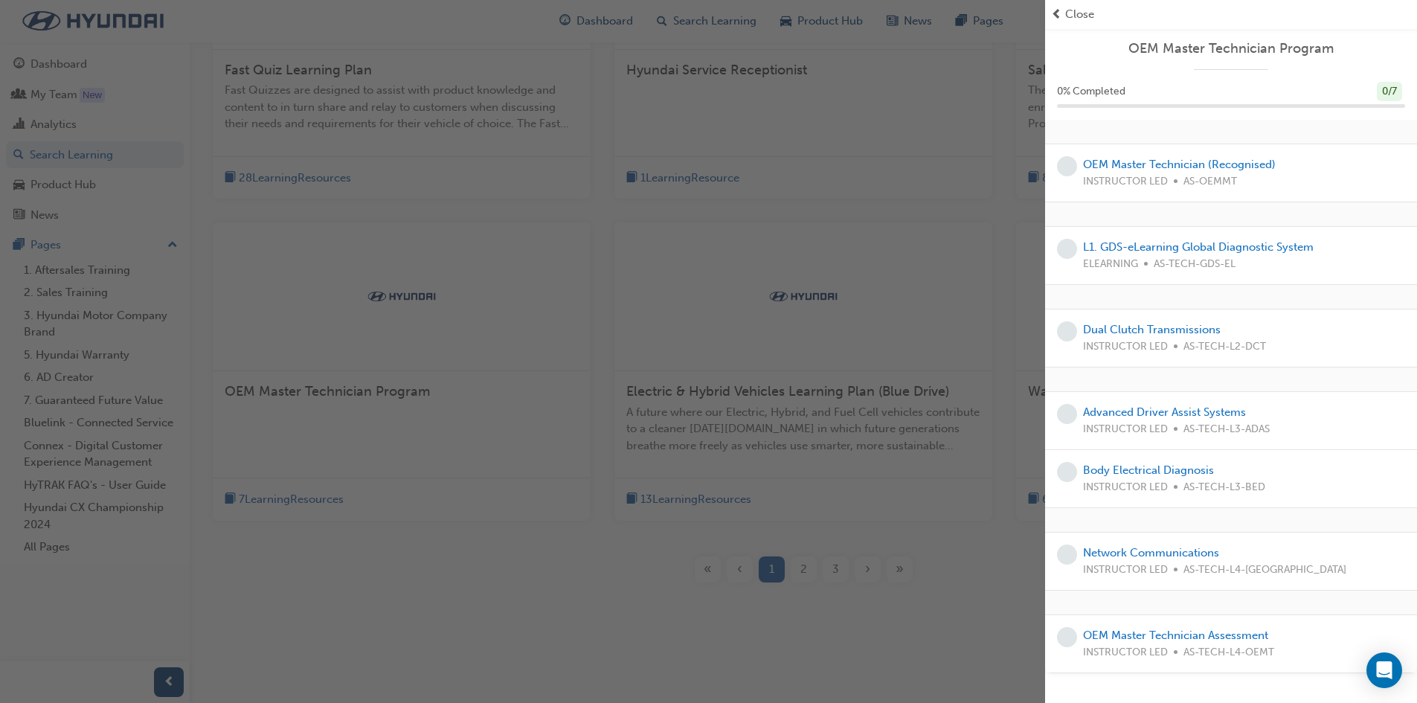
click at [1085, 18] on span "Close" at bounding box center [1079, 14] width 29 height 17
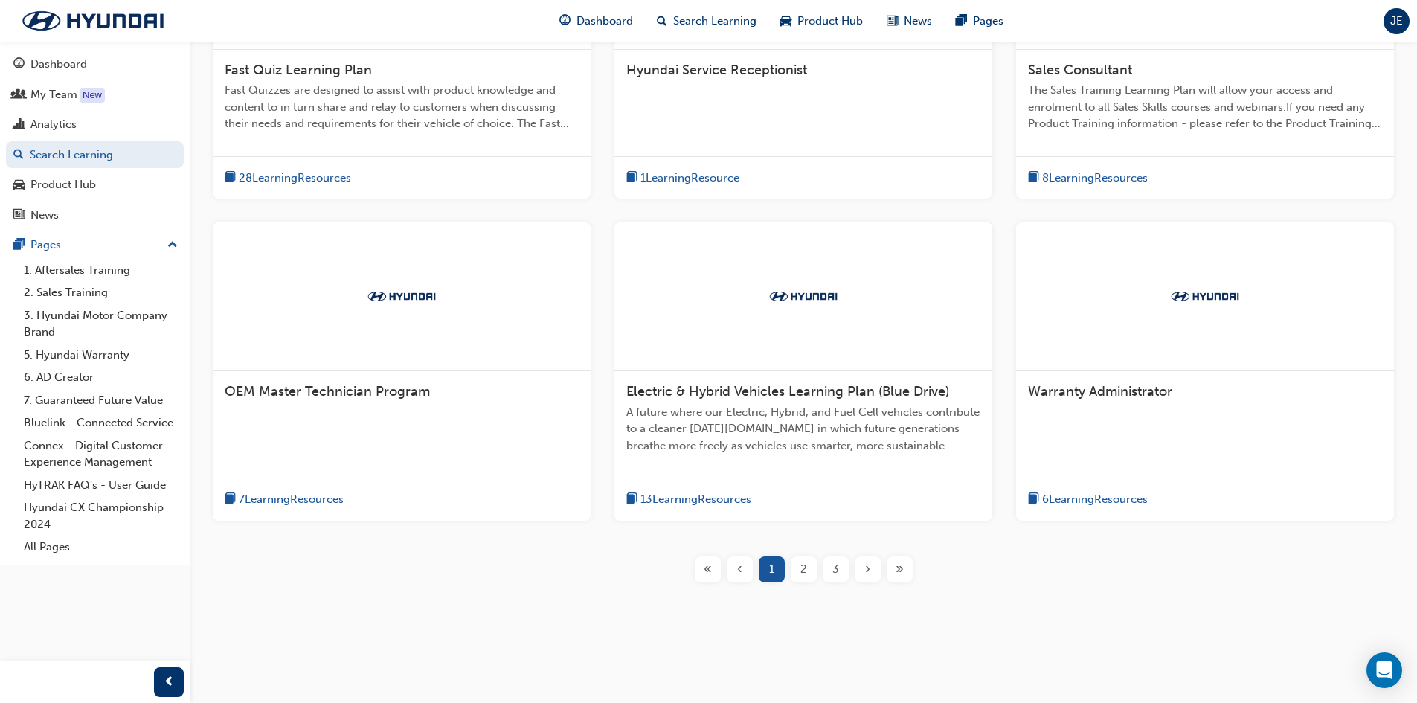
scroll to position [220, 0]
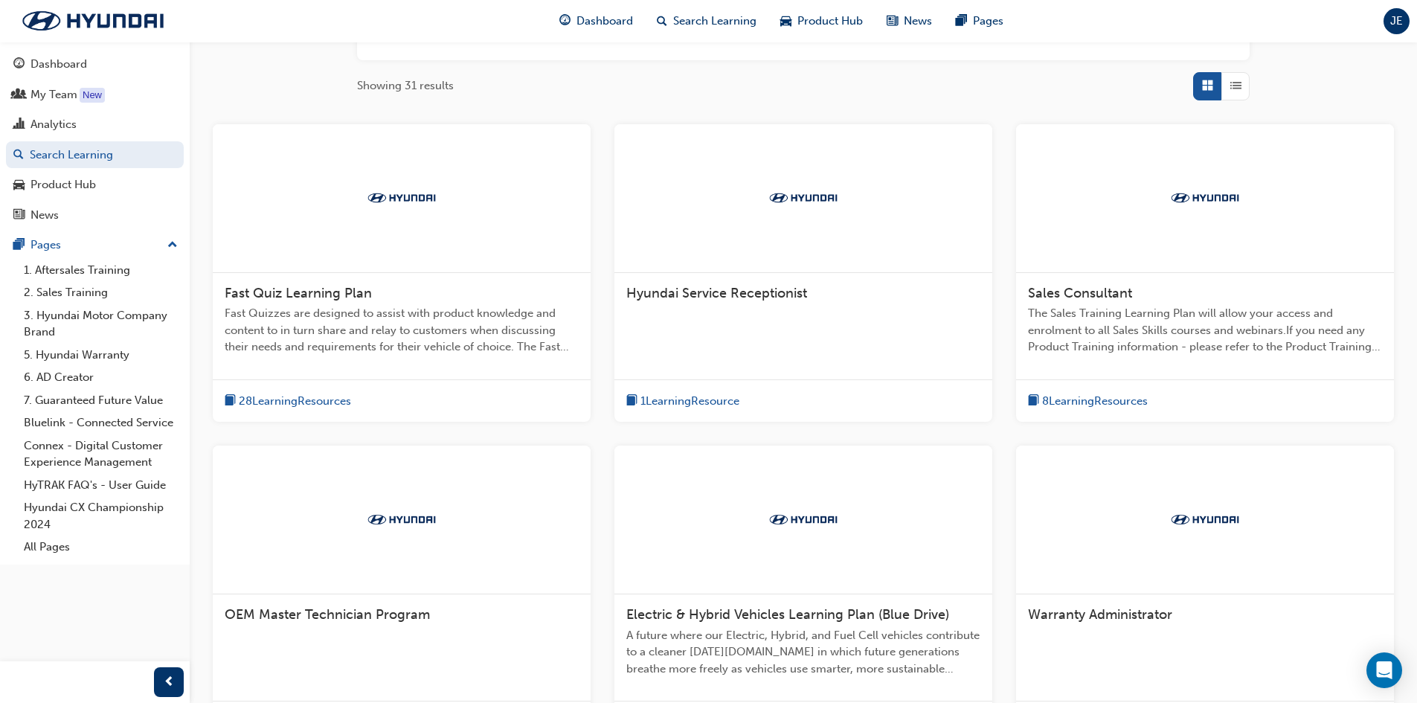
click at [1064, 403] on span "8 Learning Resources" at bounding box center [1095, 401] width 106 height 17
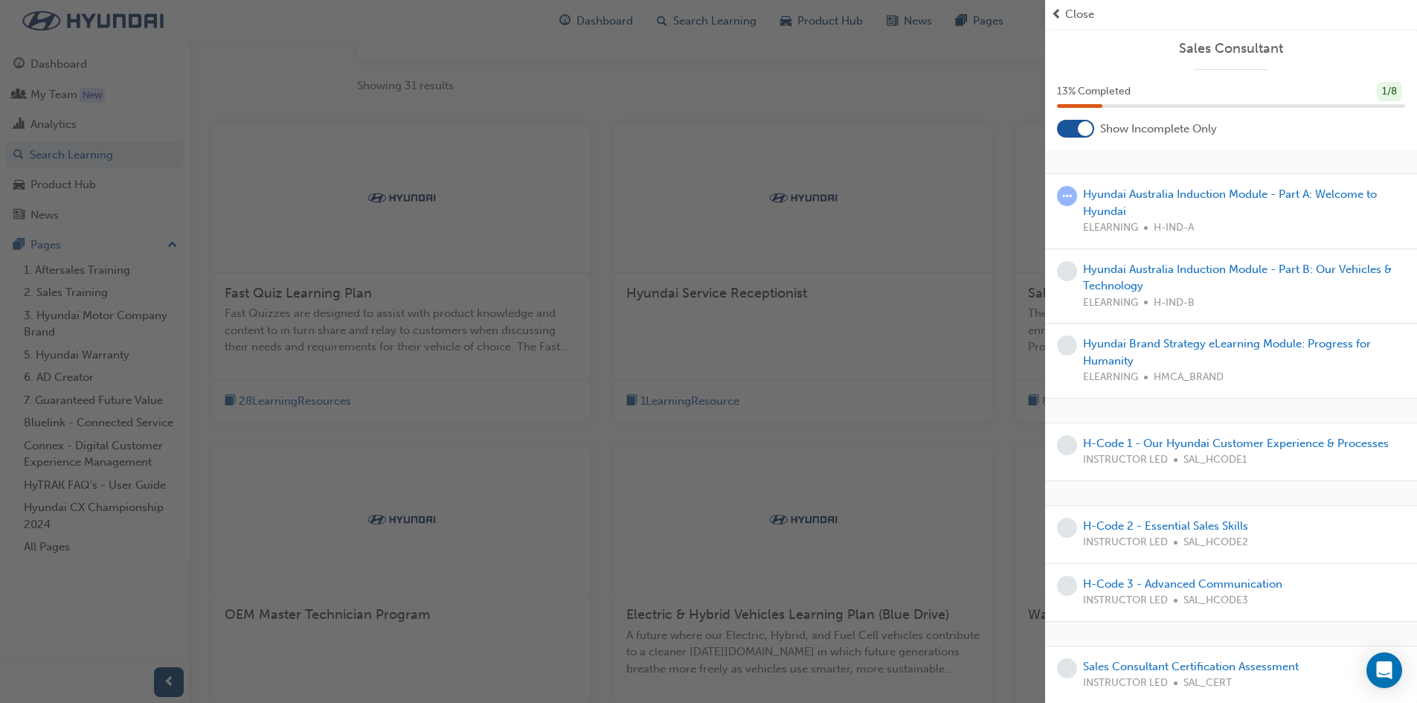
scroll to position [1, 0]
drag, startPoint x: 1066, startPoint y: 16, endPoint x: 806, endPoint y: 205, distance: 321.3
click at [1066, 16] on span "Close" at bounding box center [1079, 14] width 29 height 17
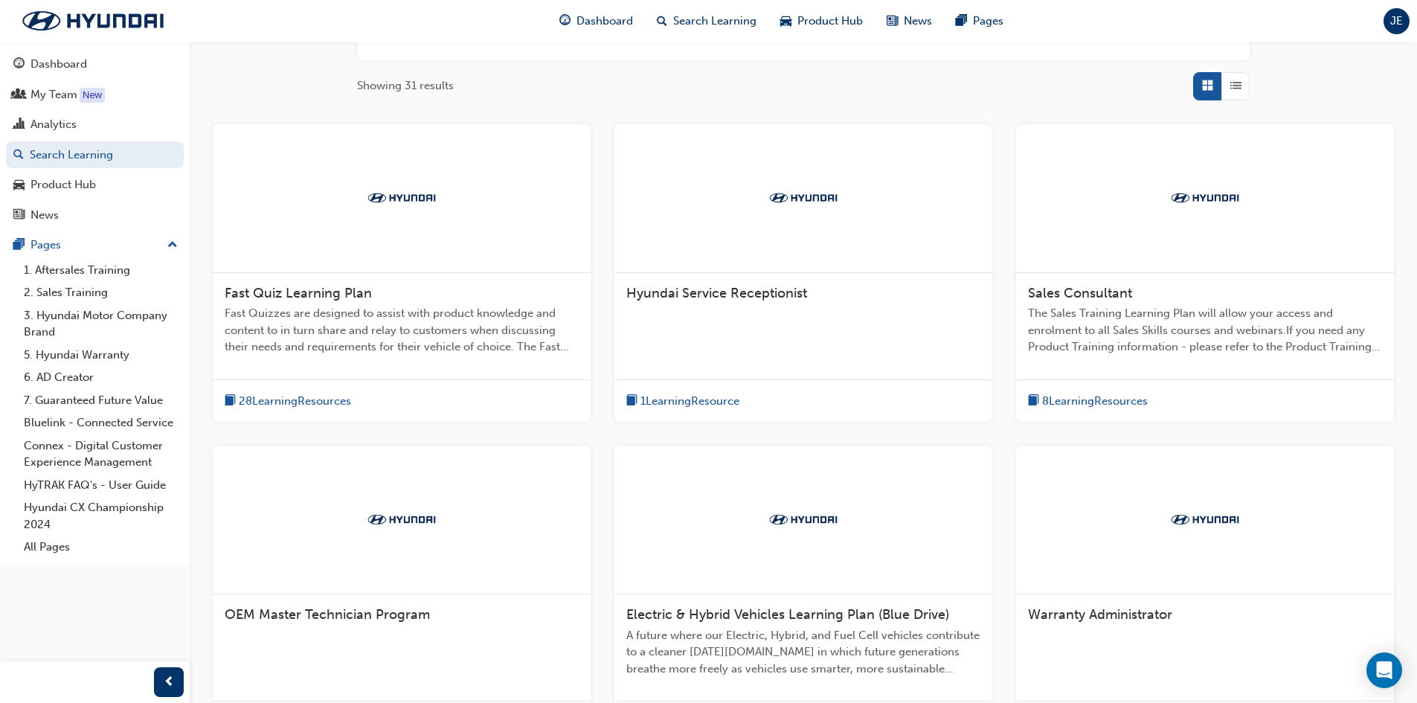
click at [326, 395] on span "28 Learning Resources" at bounding box center [295, 401] width 112 height 17
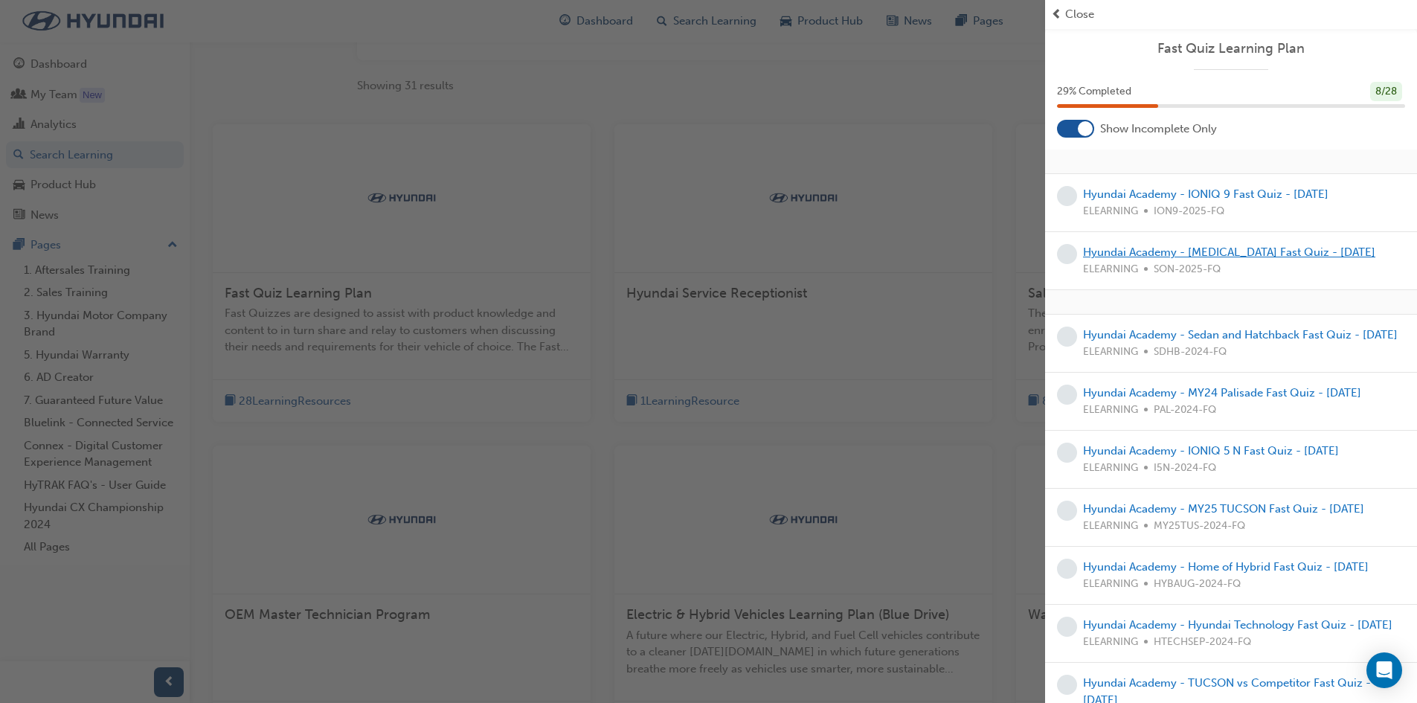
click at [1210, 254] on link "Hyundai Academy - [MEDICAL_DATA] Fast Quiz - [DATE]" at bounding box center [1229, 252] width 292 height 13
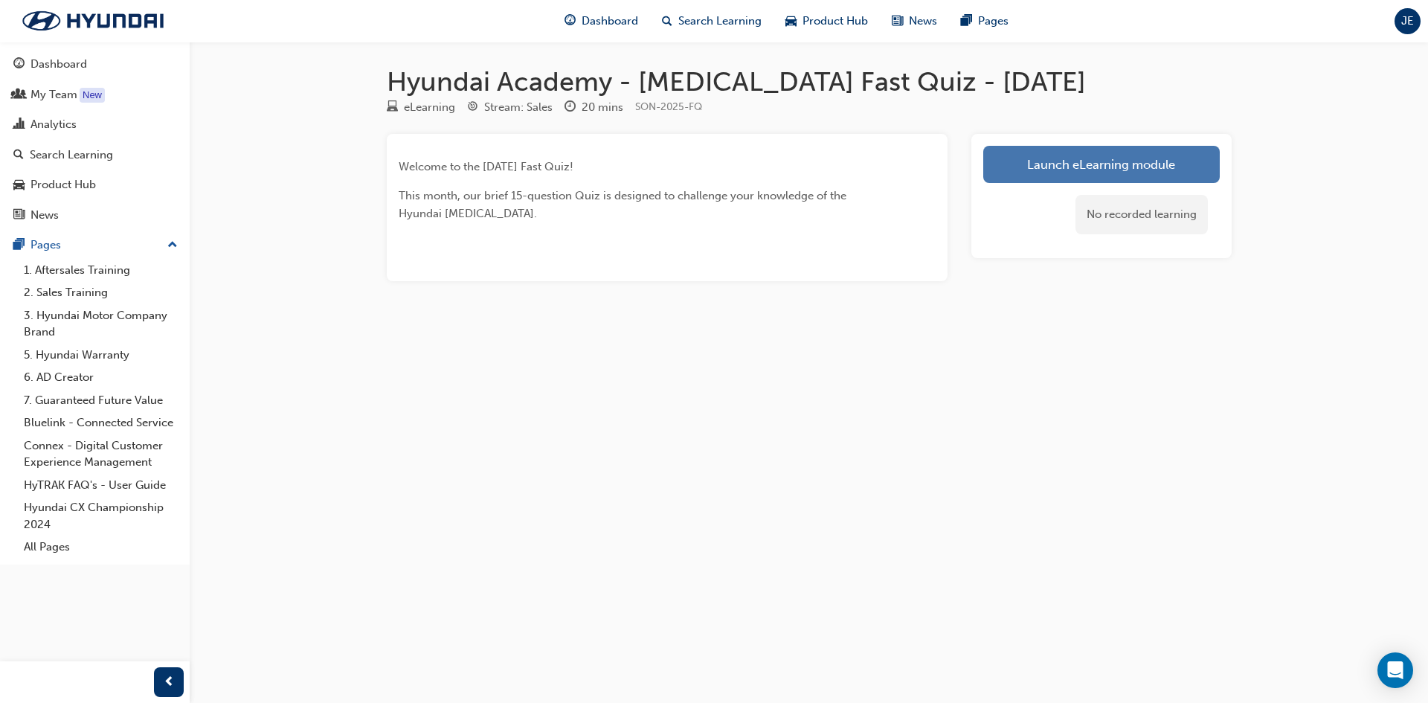
click at [1088, 163] on link "Launch eLearning module" at bounding box center [1101, 164] width 237 height 37
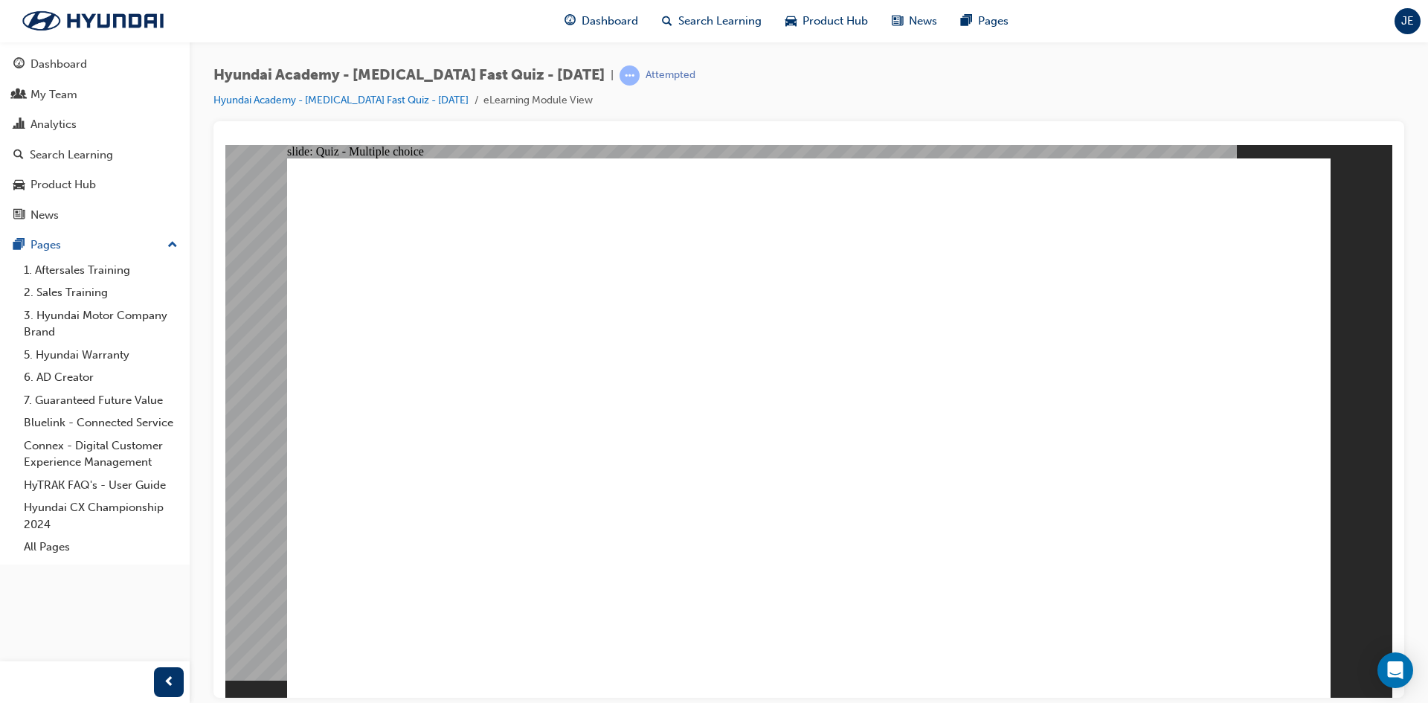
drag, startPoint x: 708, startPoint y: 237, endPoint x: 970, endPoint y: 231, distance: 262.0
radio input "true"
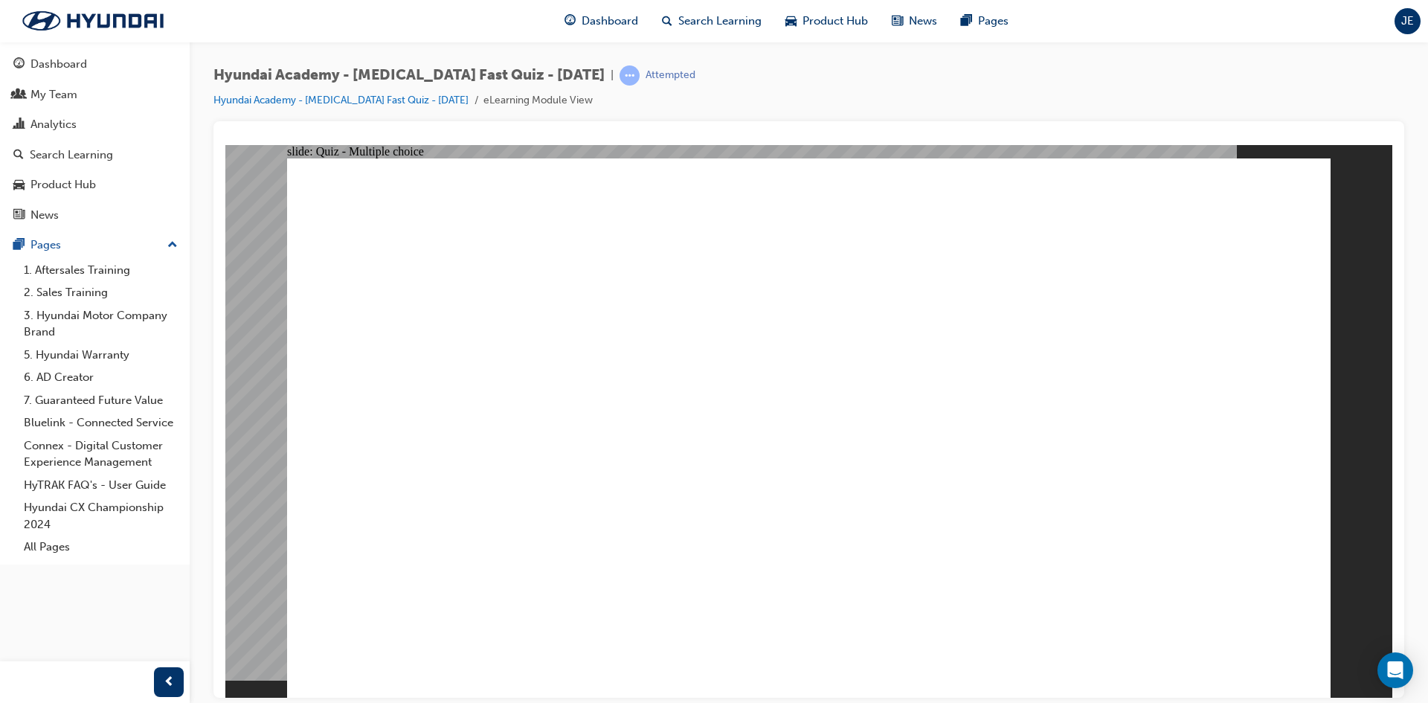
radio input "true"
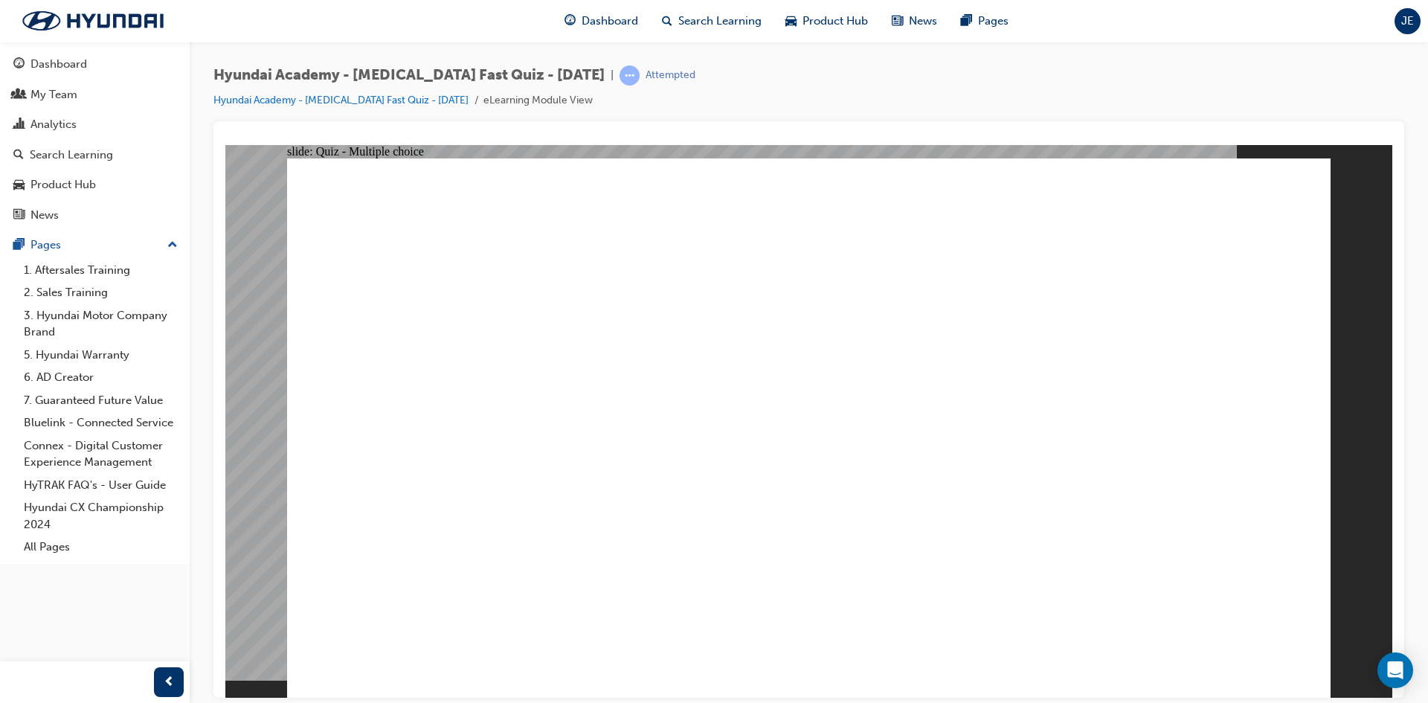
radio input "true"
drag, startPoint x: 542, startPoint y: 232, endPoint x: 902, endPoint y: 222, distance: 360.2
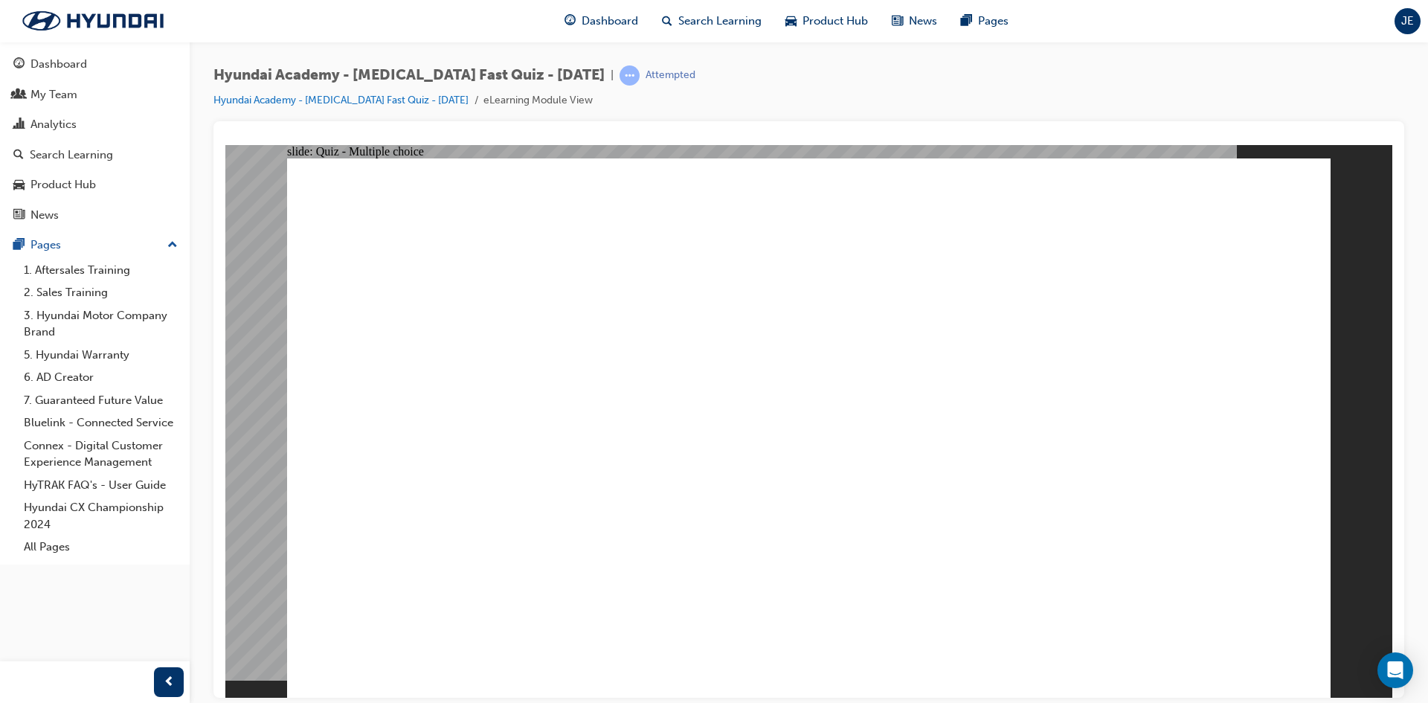
checkbox input "true"
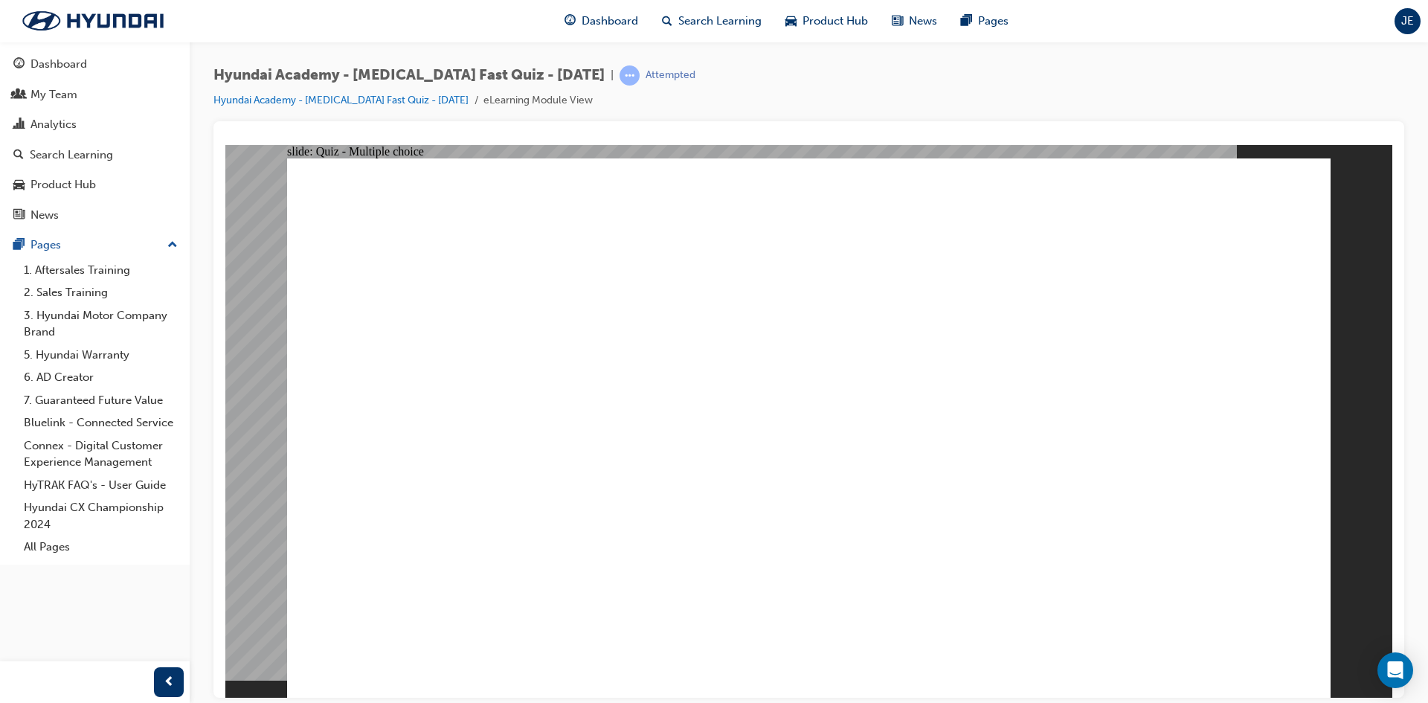
radio input "true"
checkbox input "true"
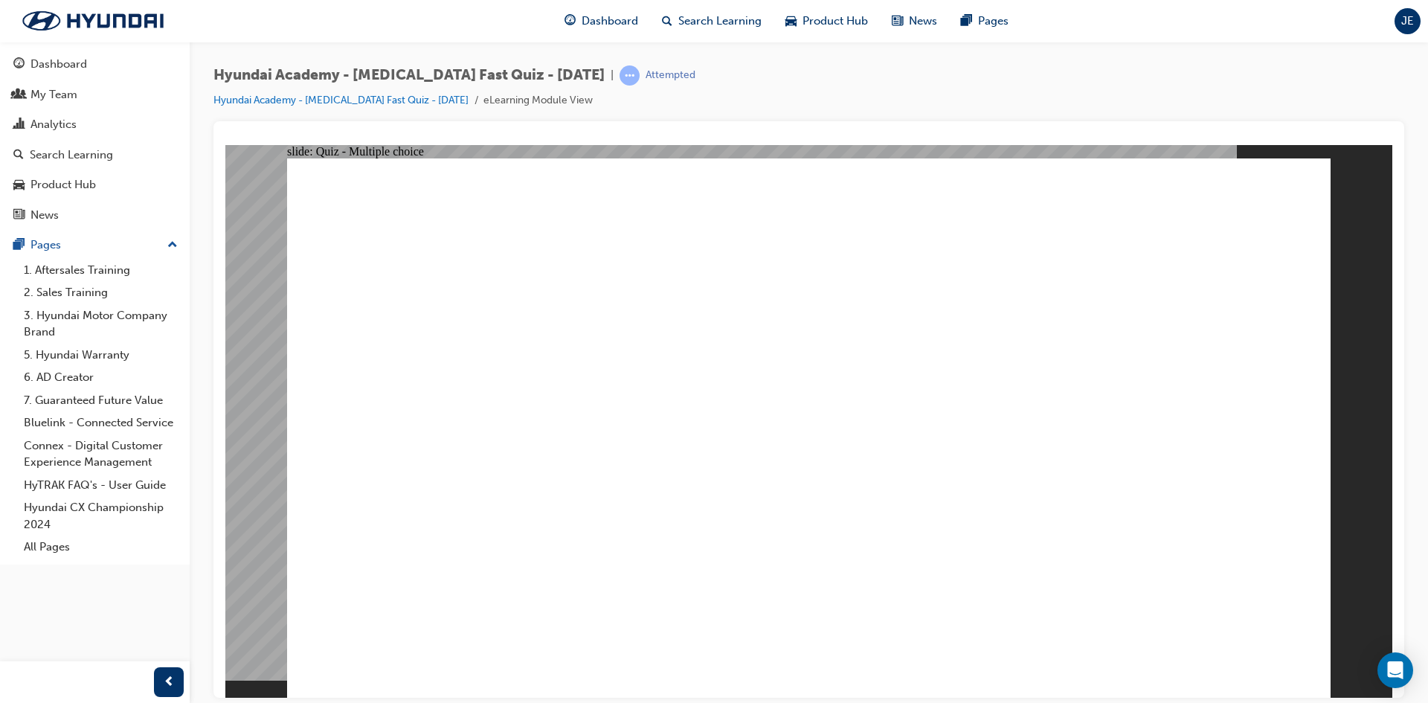
checkbox input "true"
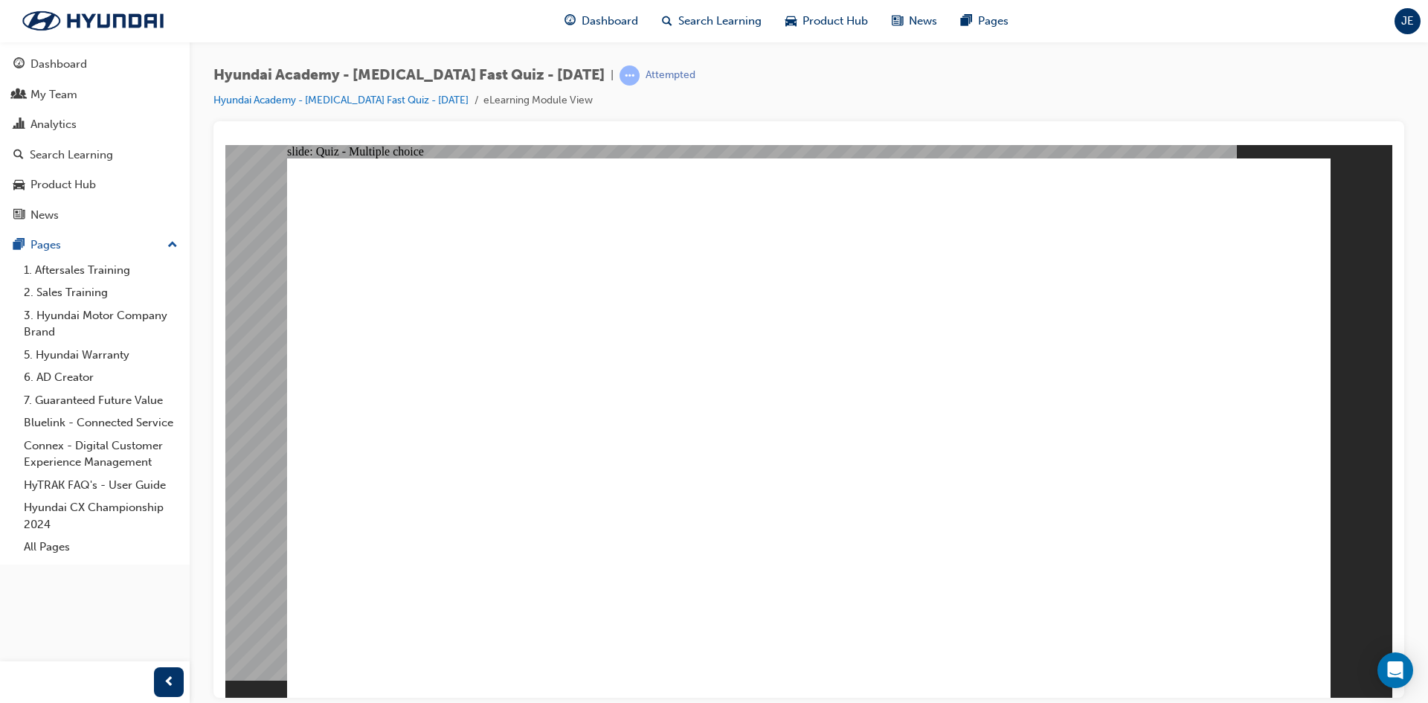
radio input "true"
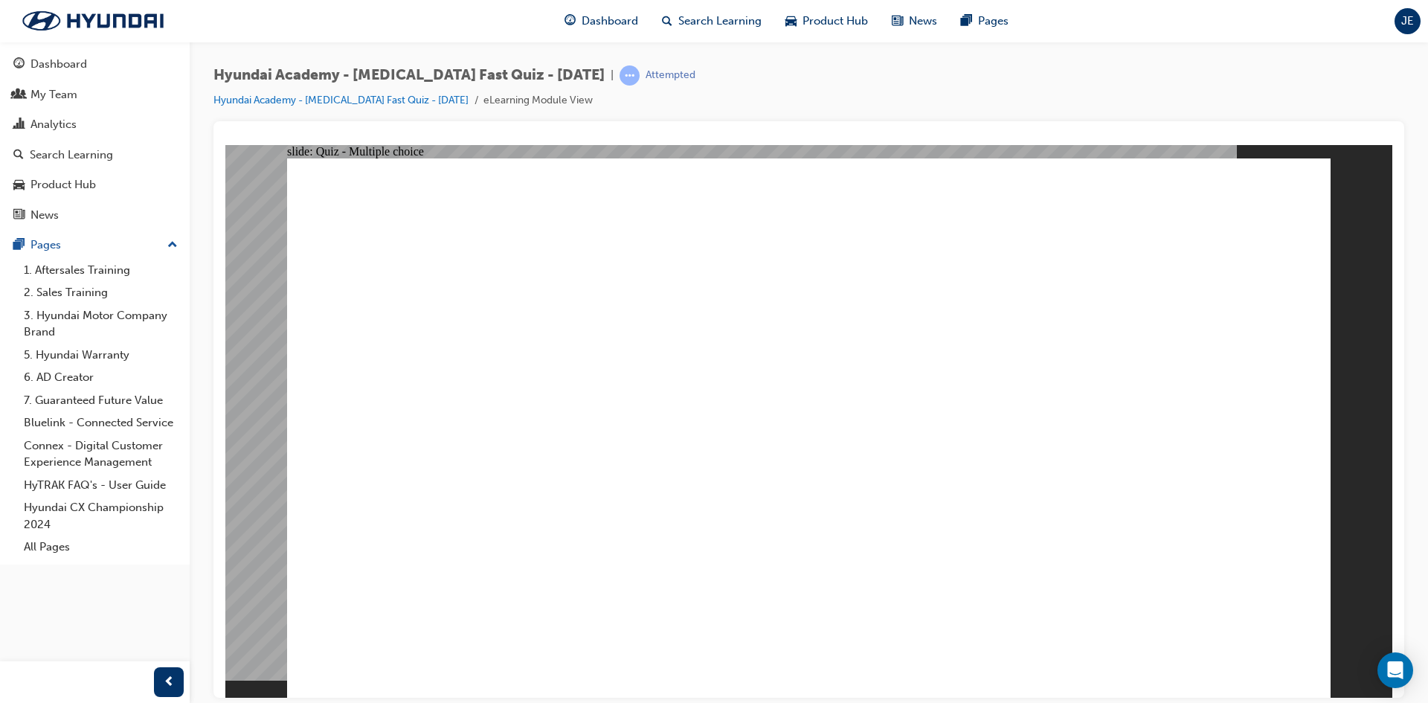
checkbox input "true"
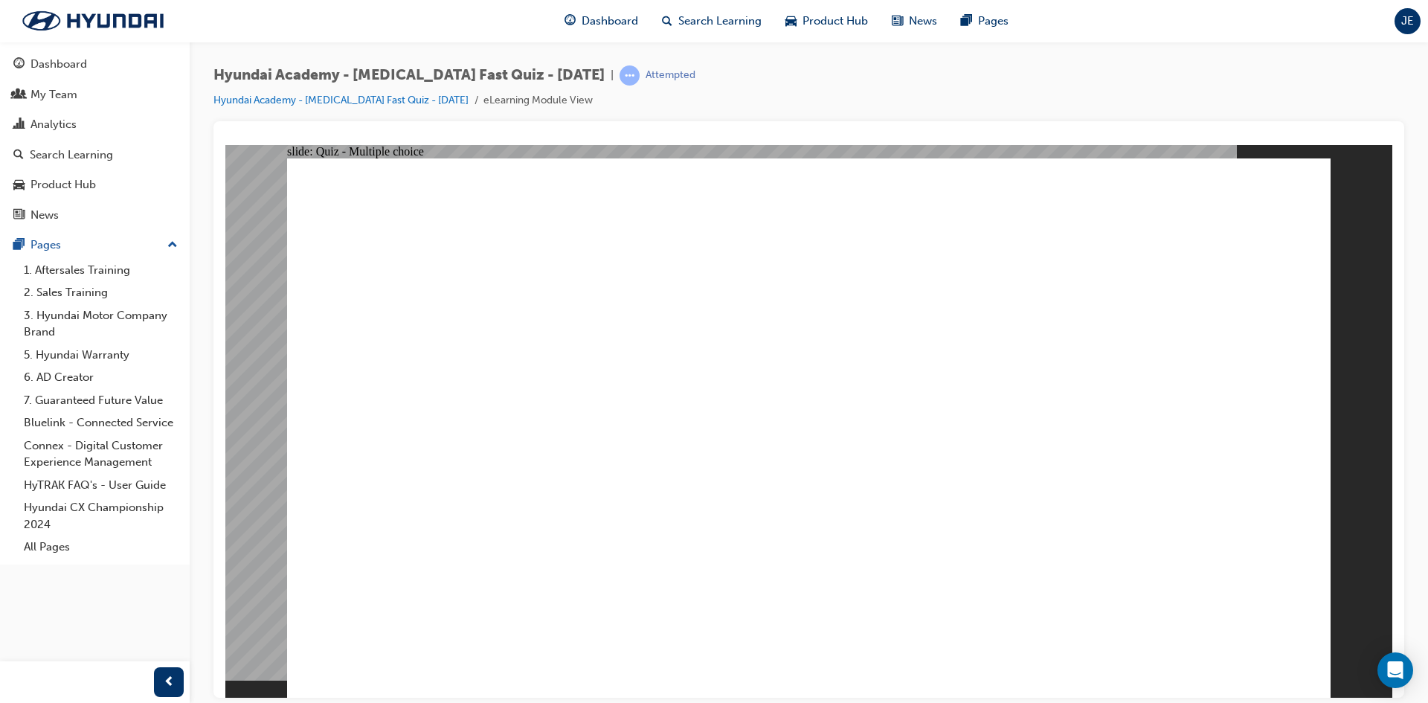
checkbox input "true"
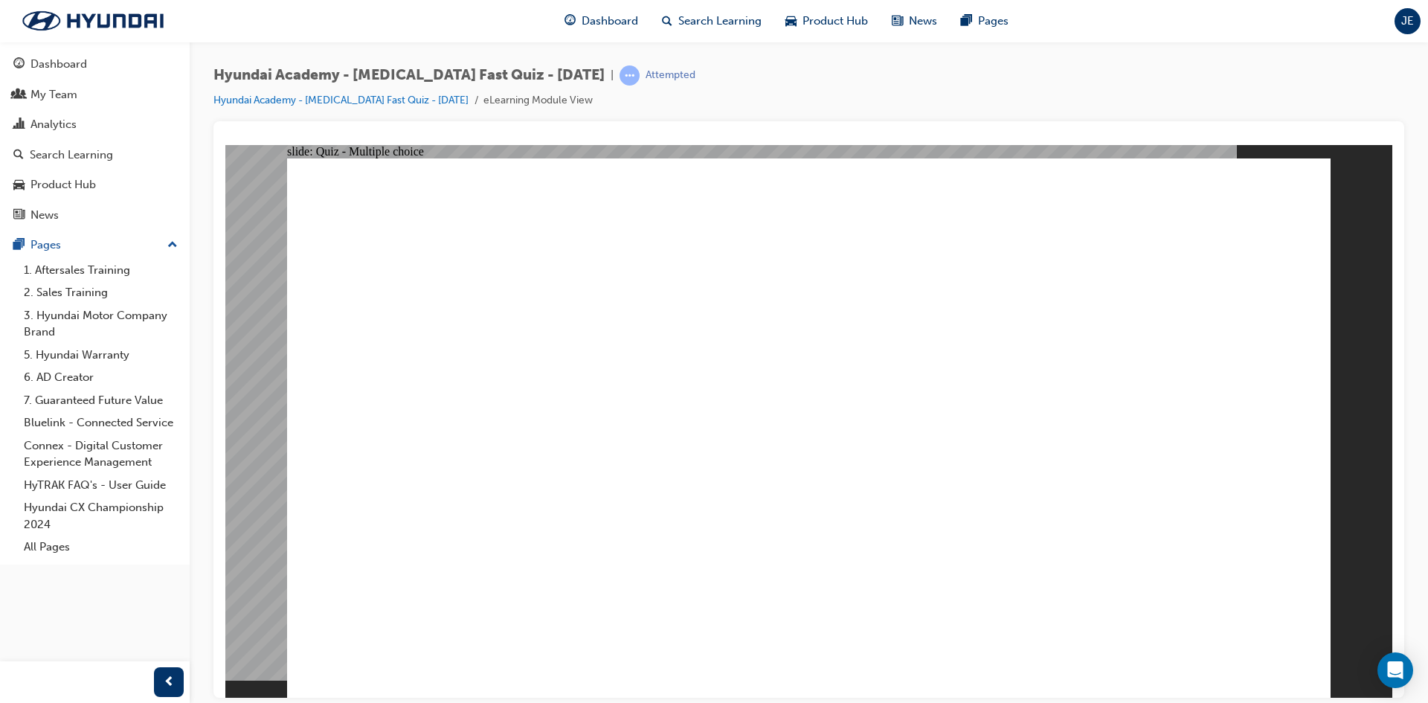
checkbox input "true"
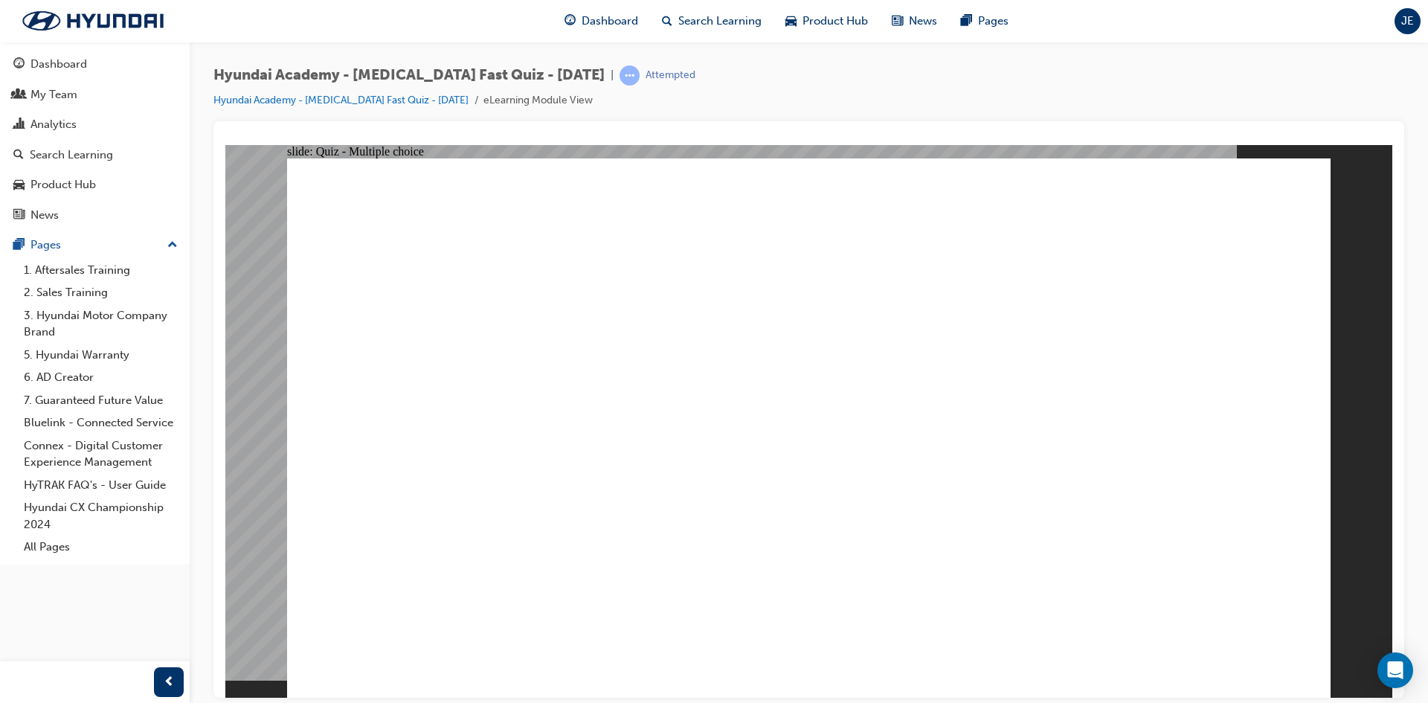
radio input "true"
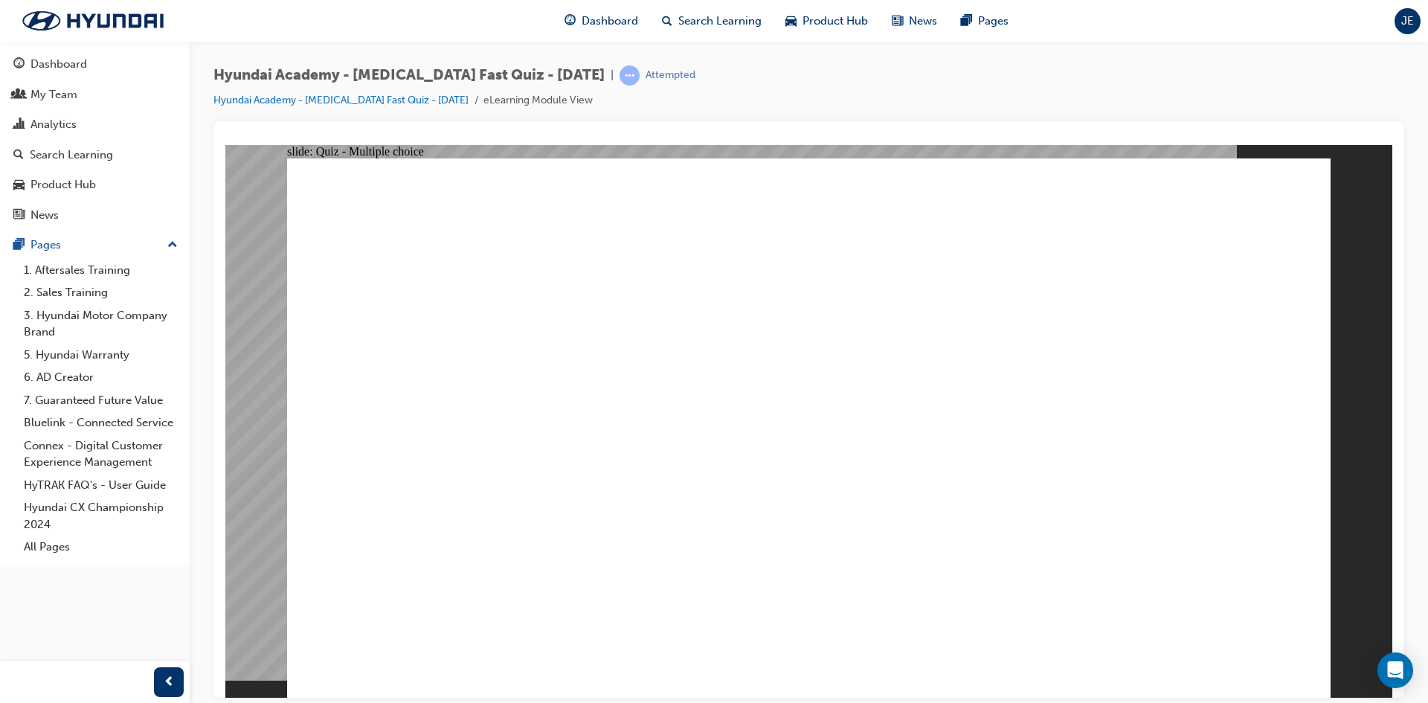
checkbox input "true"
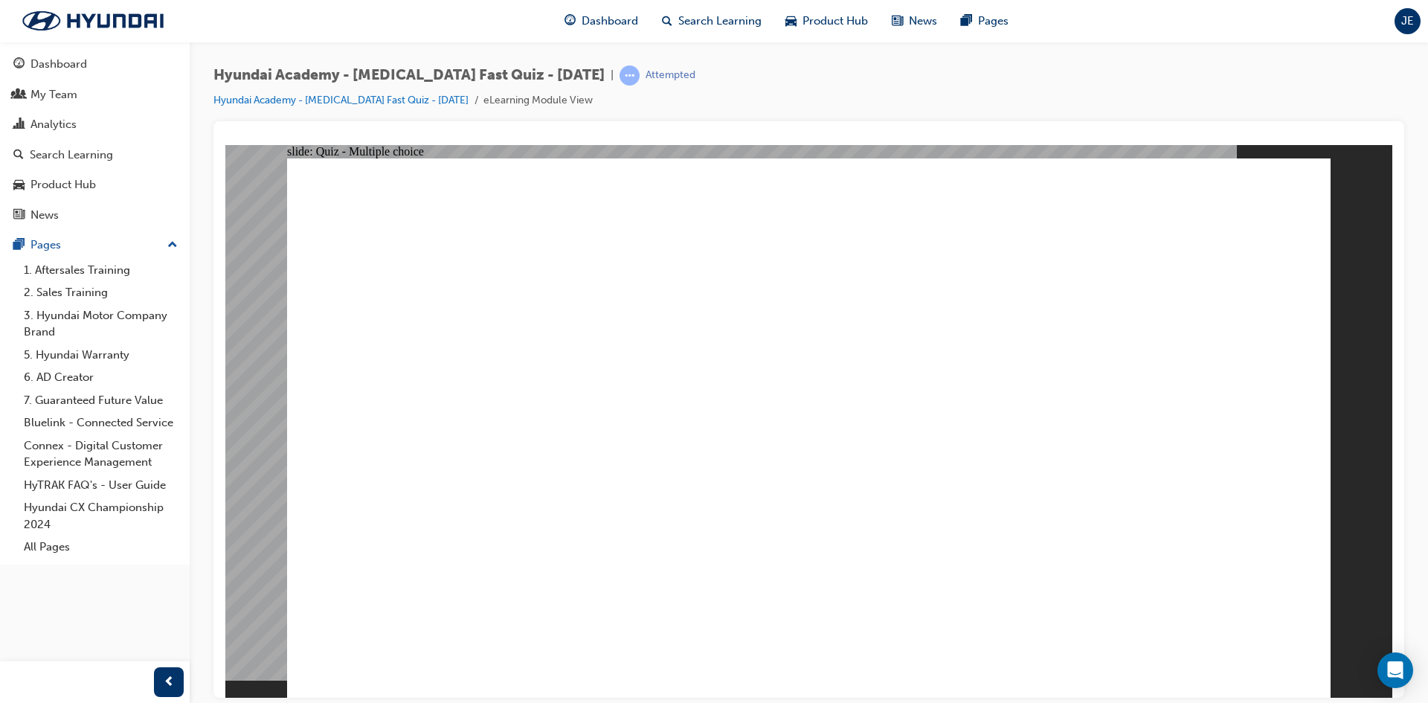
radio input "true"
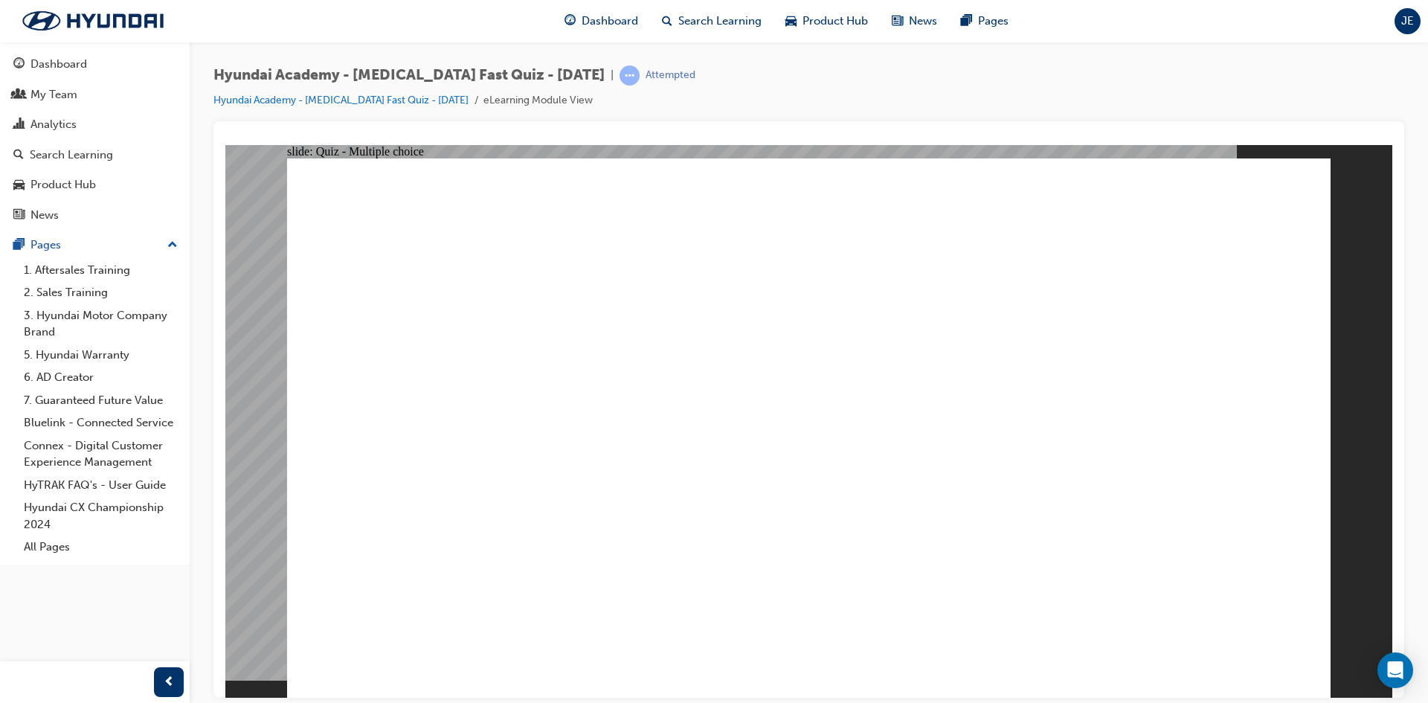
radio input "false"
radio input "true"
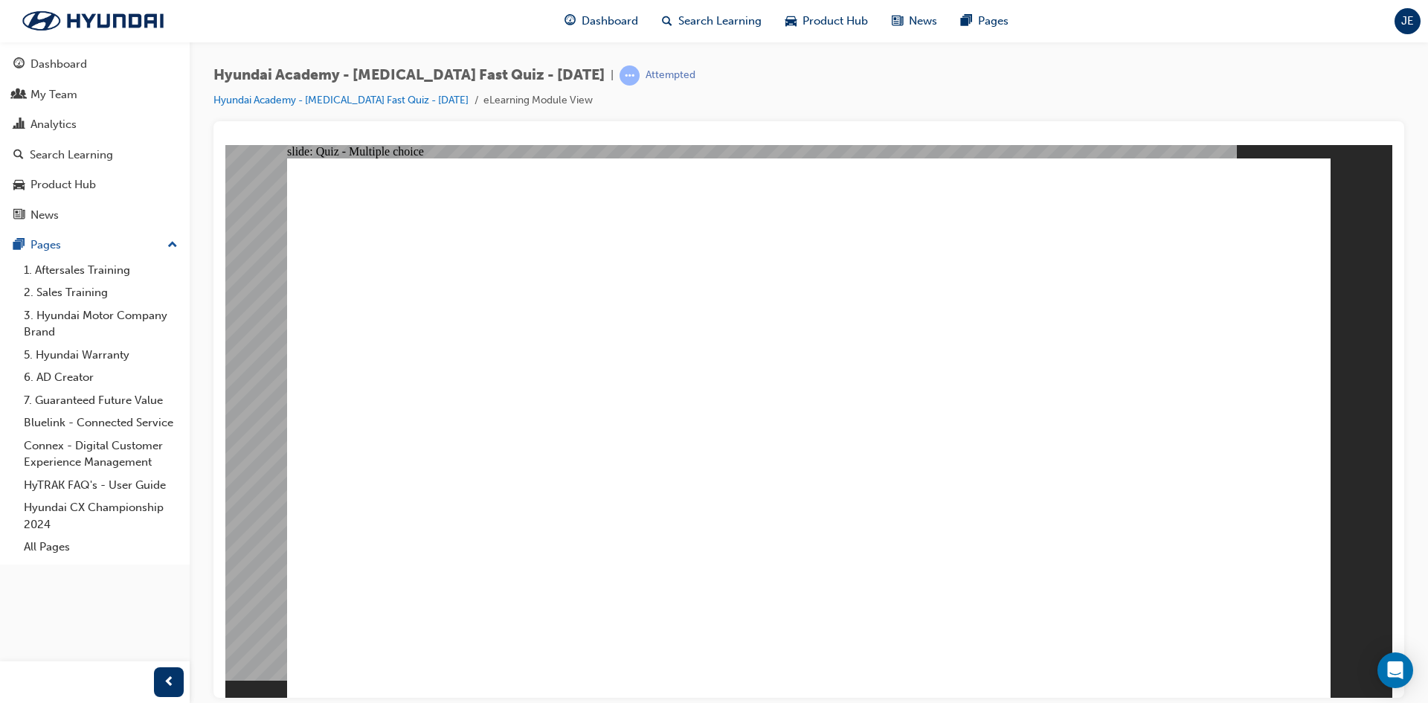
radio input "true"
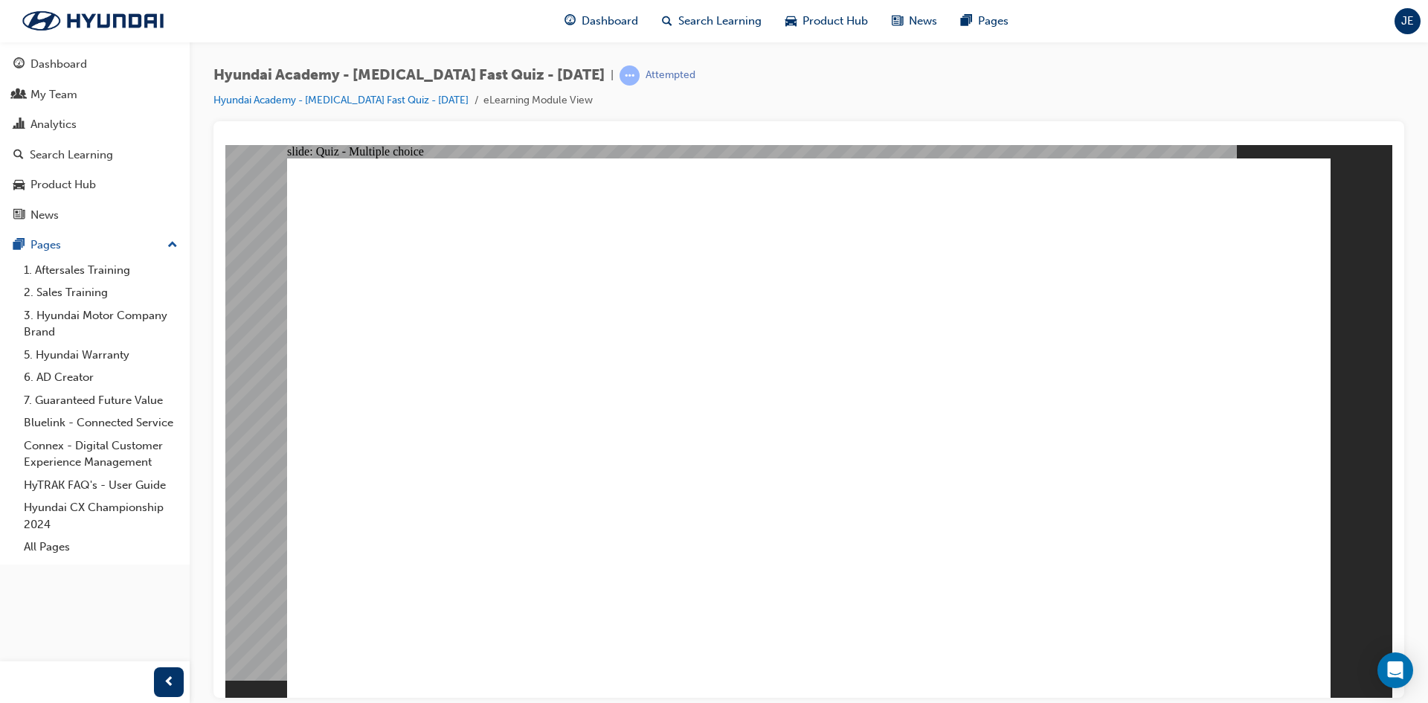
radio input "true"
drag, startPoint x: 843, startPoint y: 307, endPoint x: 847, endPoint y: 462, distance: 154.8
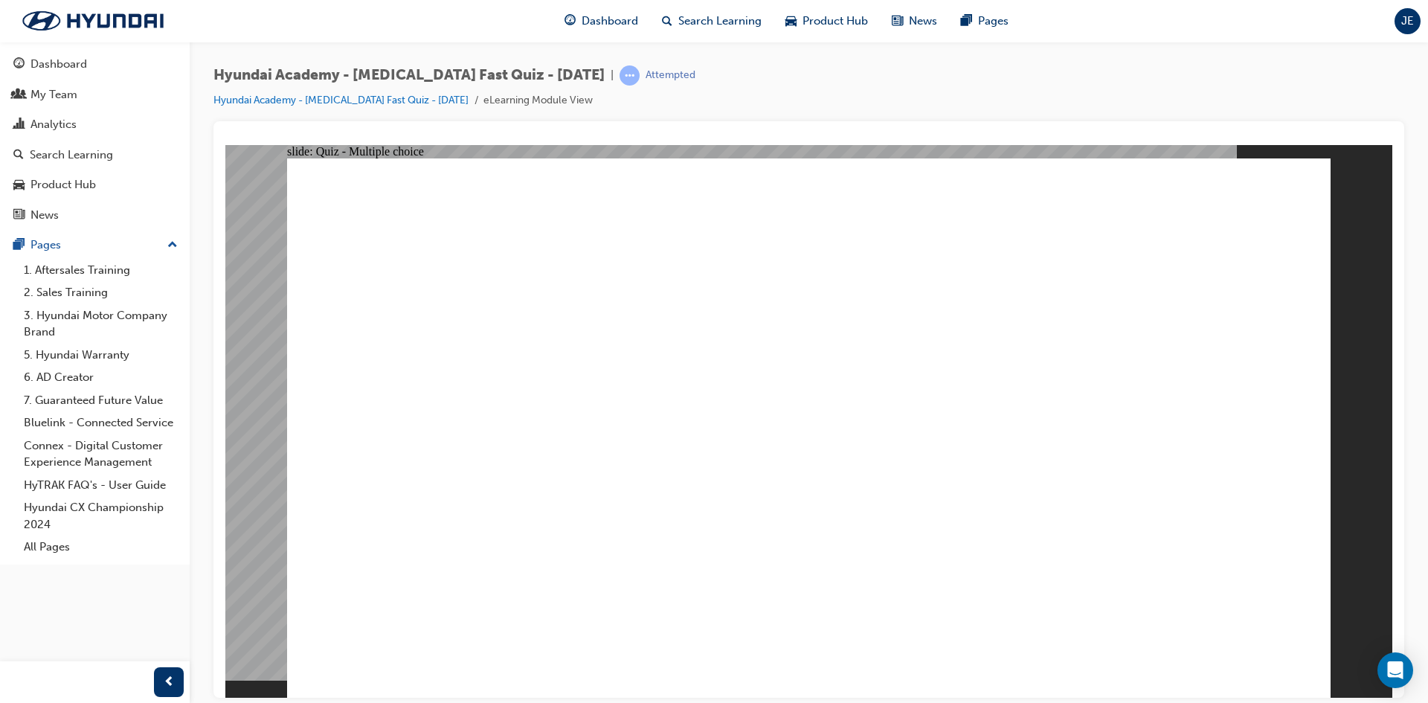
radio input "true"
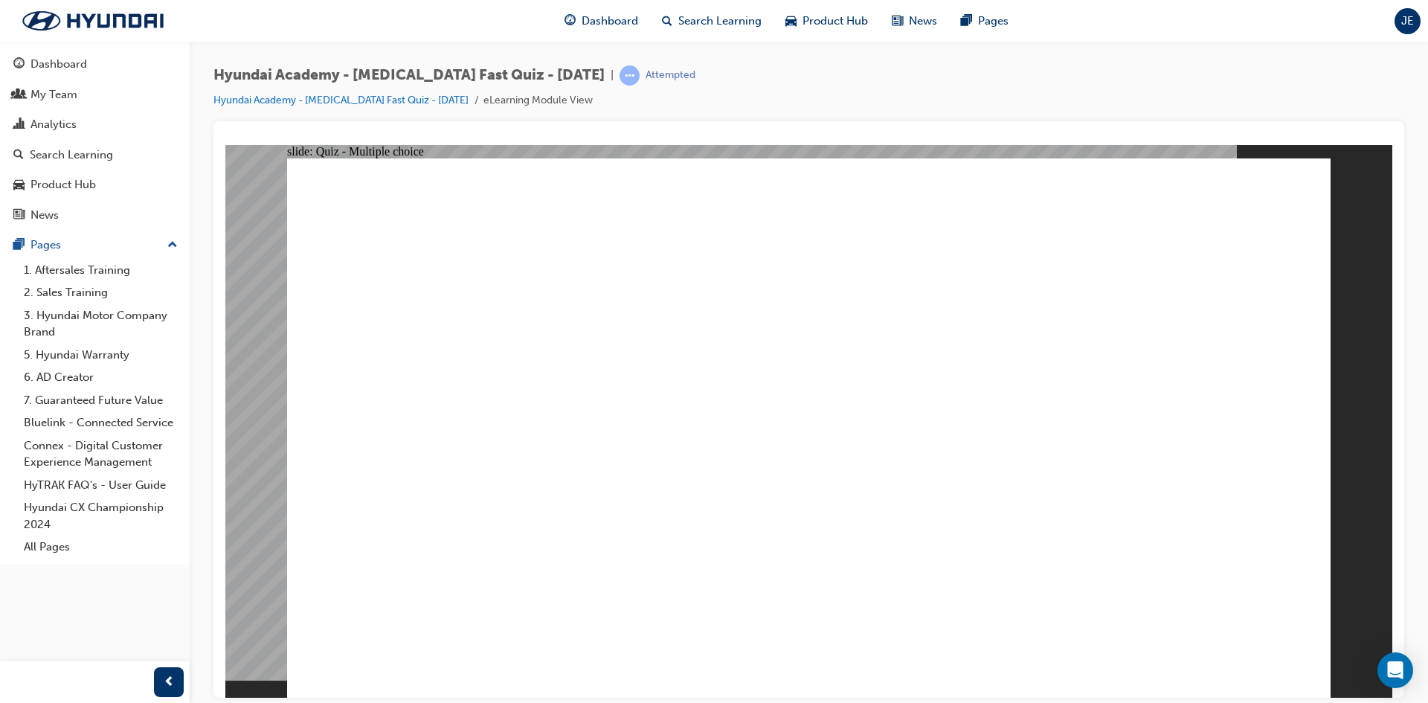
radio input "true"
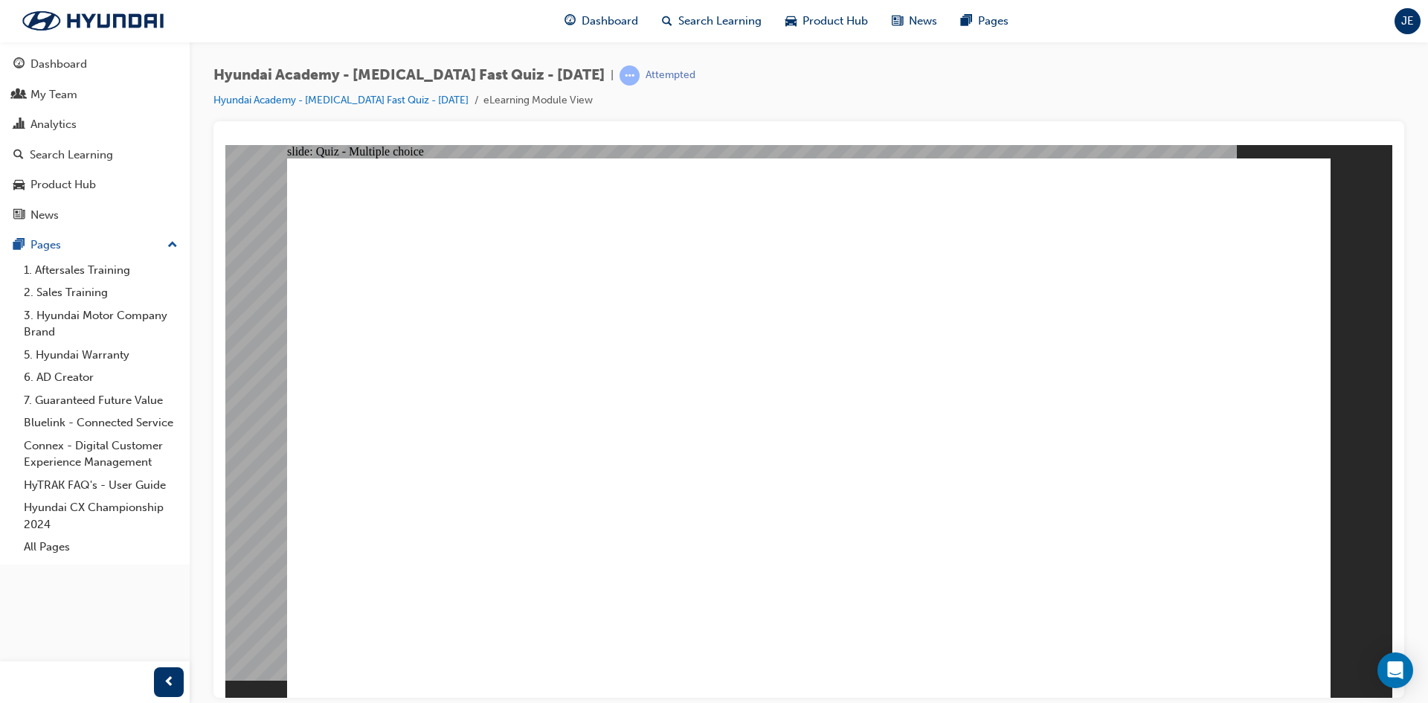
radio input "true"
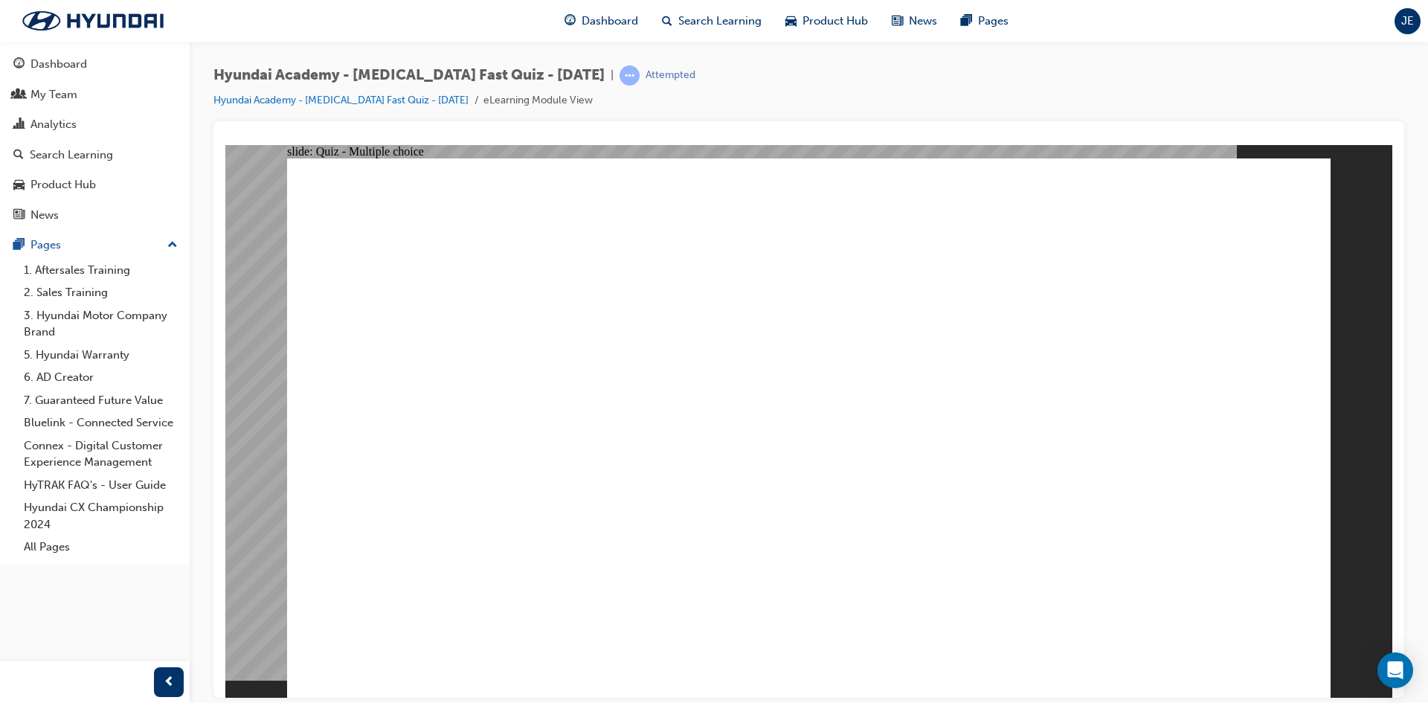
checkbox input "true"
drag, startPoint x: 558, startPoint y: 499, endPoint x: 878, endPoint y: 540, distance: 322.5
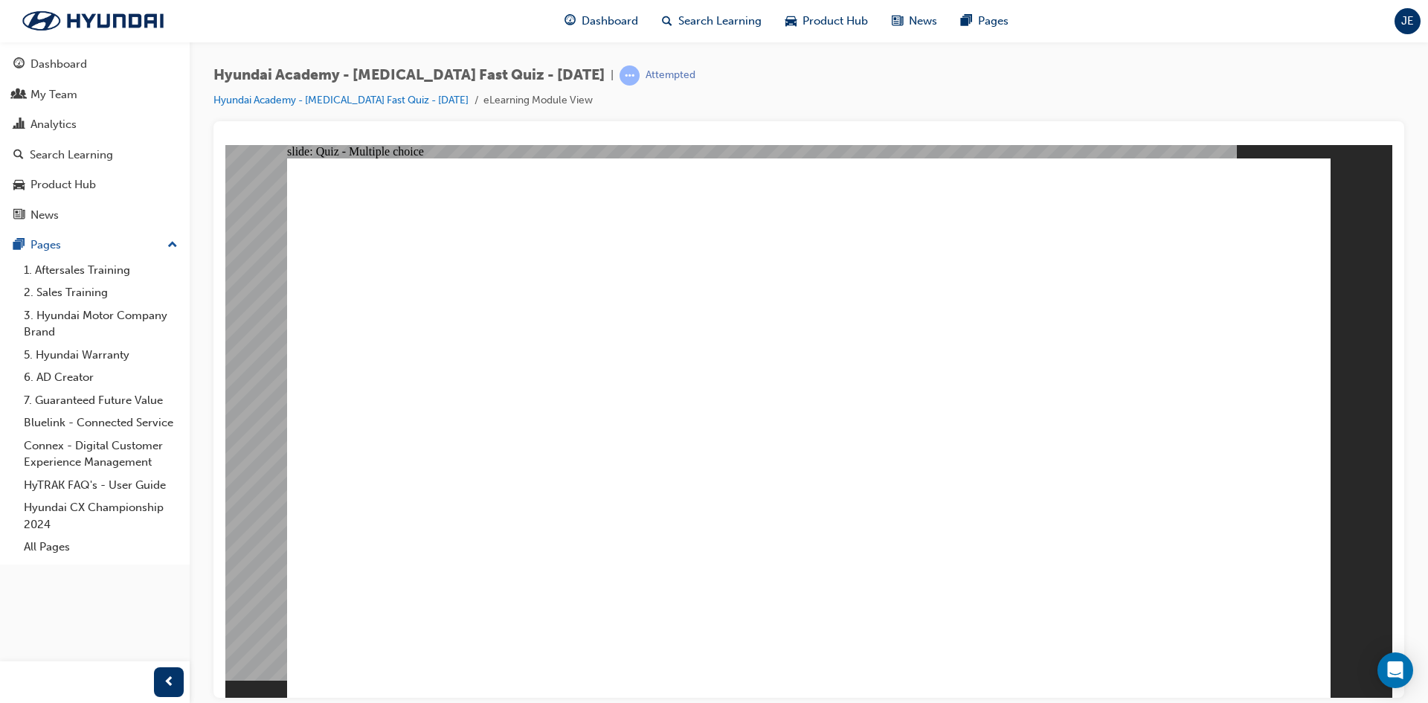
checkbox input "true"
checkbox input "false"
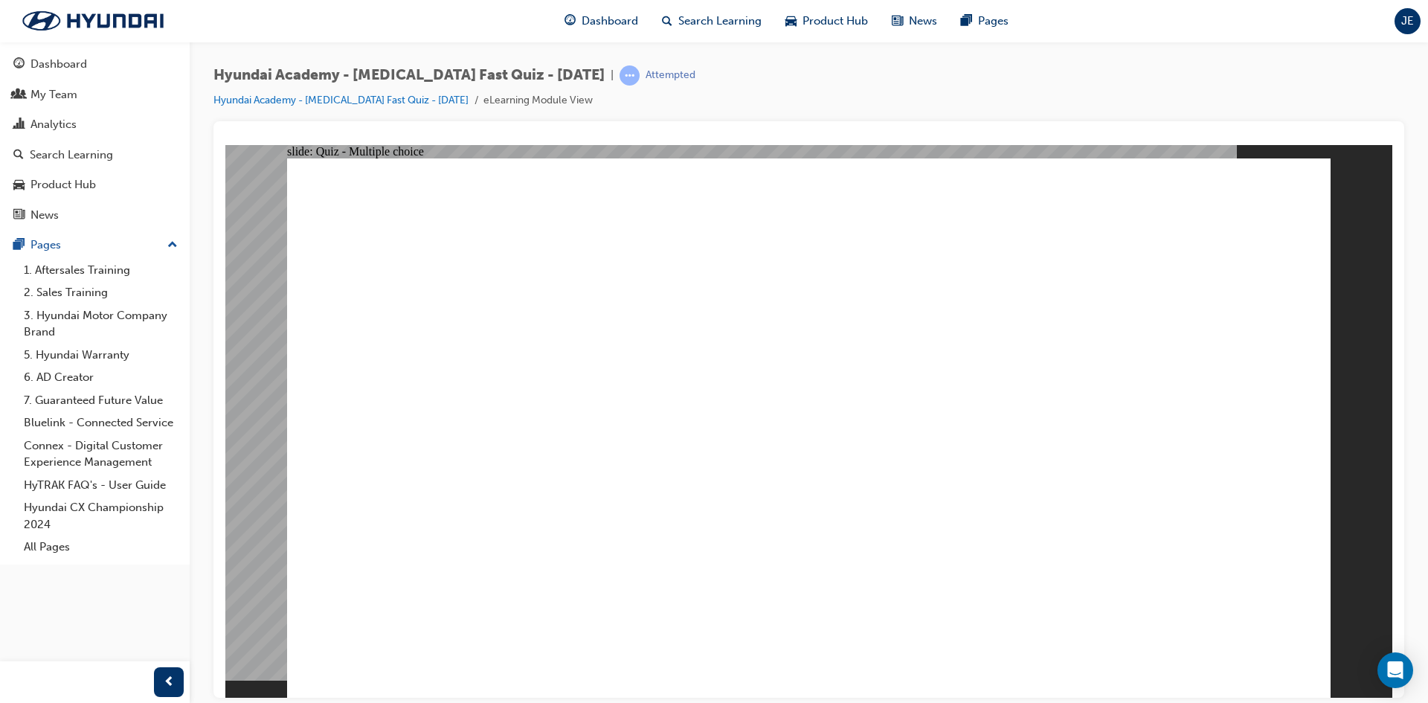
checkbox input "false"
drag, startPoint x: 726, startPoint y: 286, endPoint x: 981, endPoint y: 276, distance: 255.4
checkbox input "true"
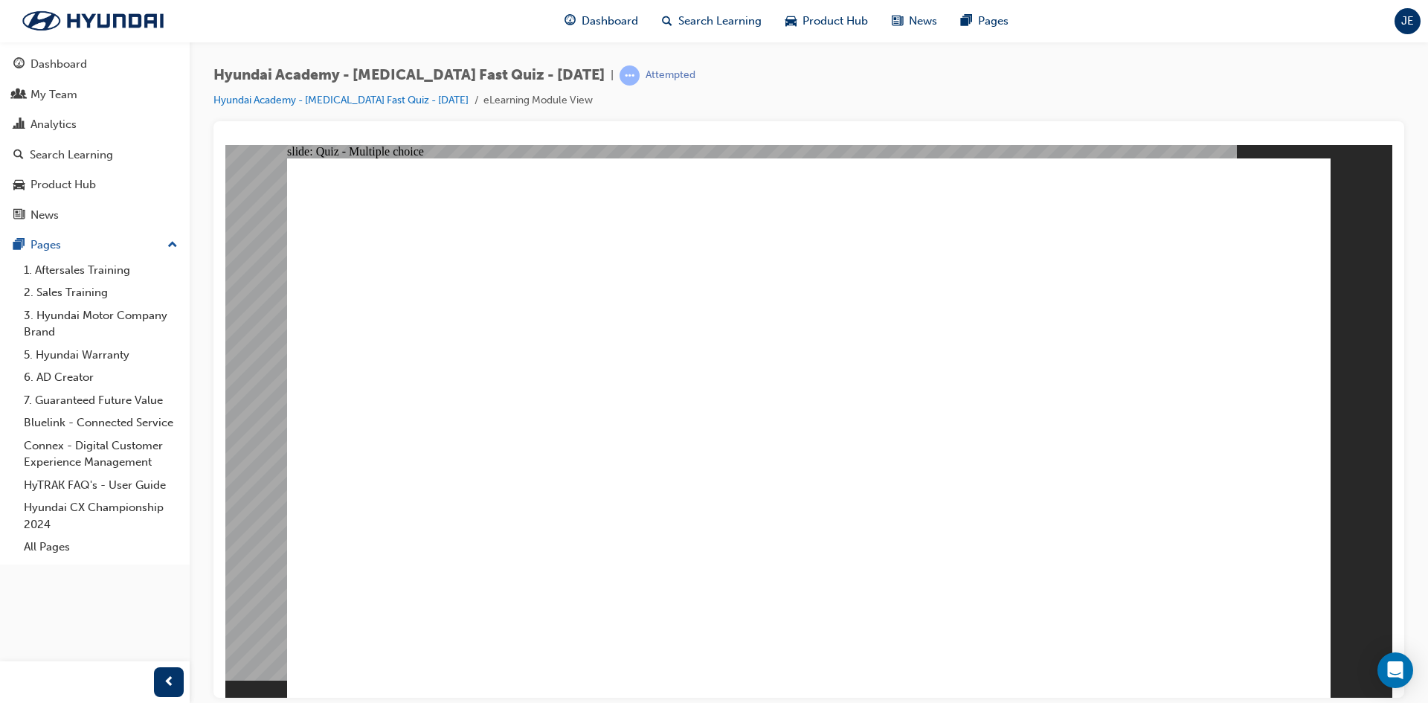
checkbox input "true"
radio input "true"
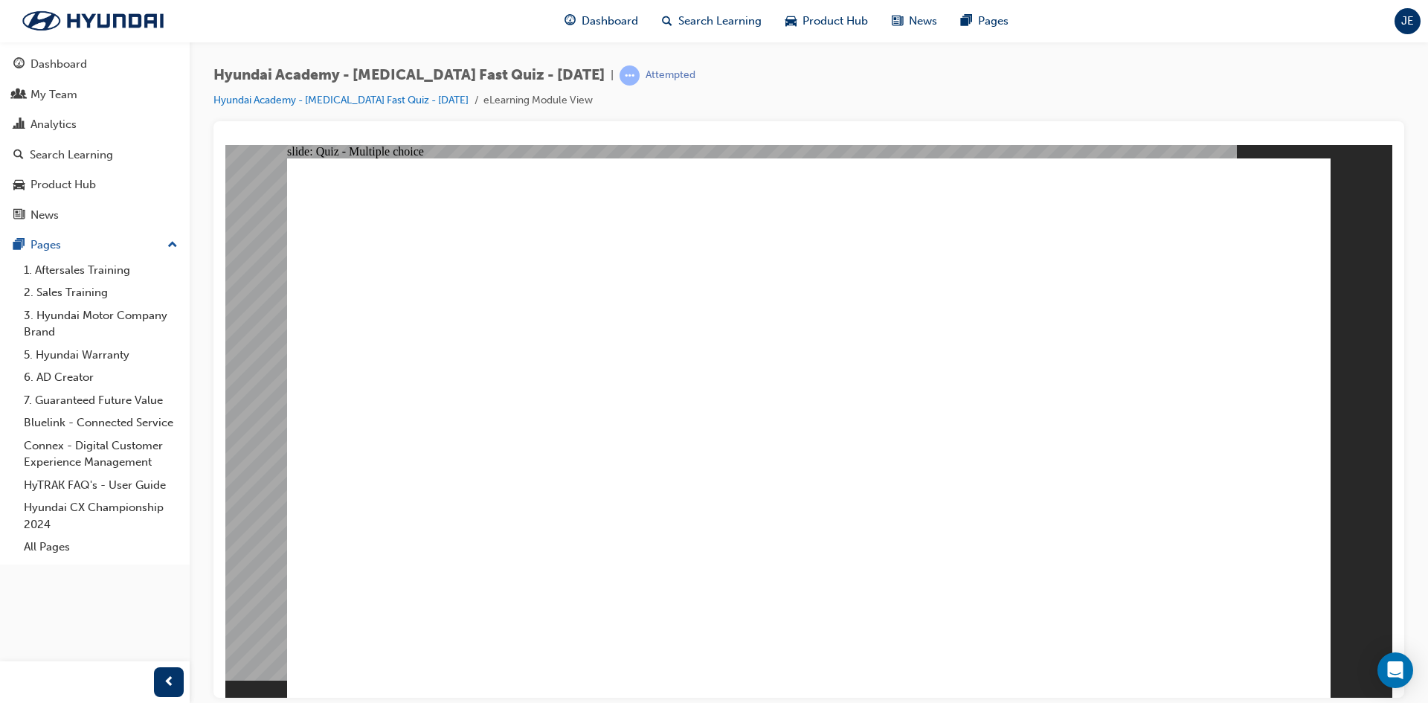
checkbox input "true"
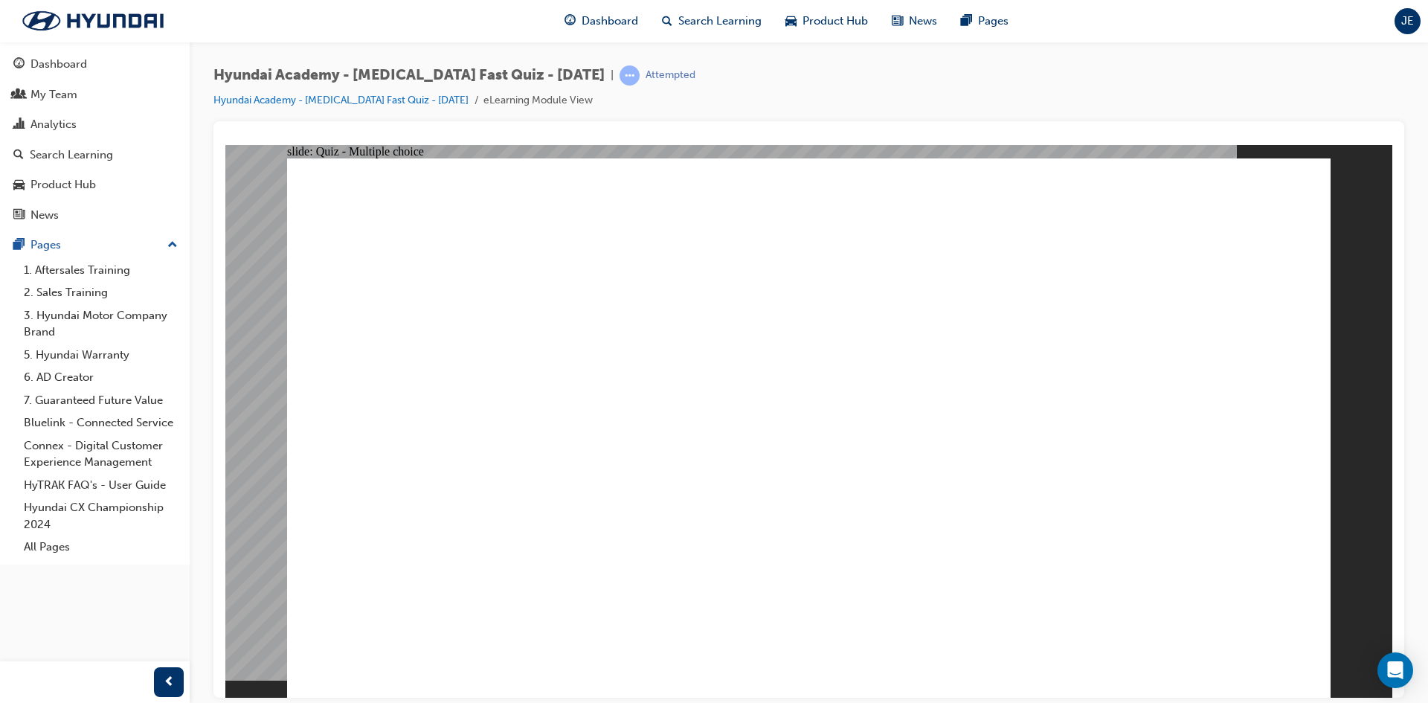
checkbox input "true"
radio input "true"
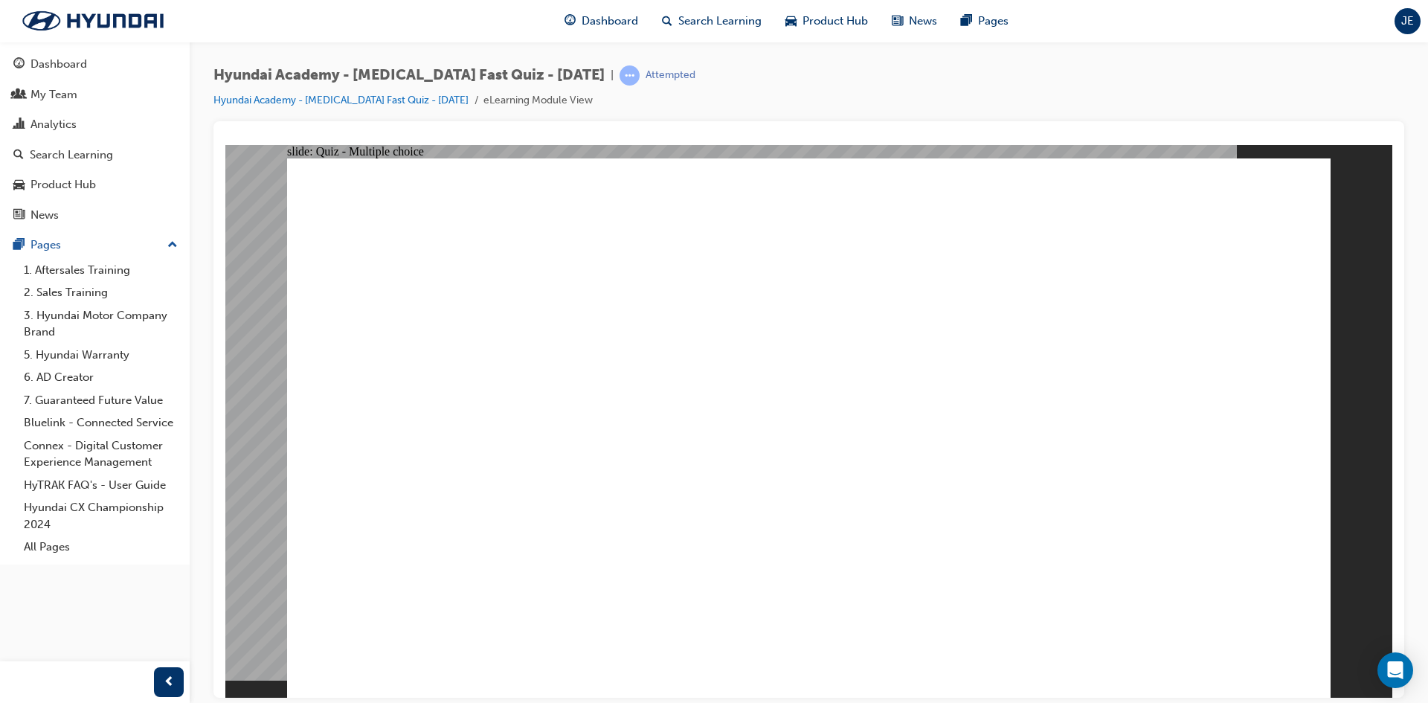
checkbox input "true"
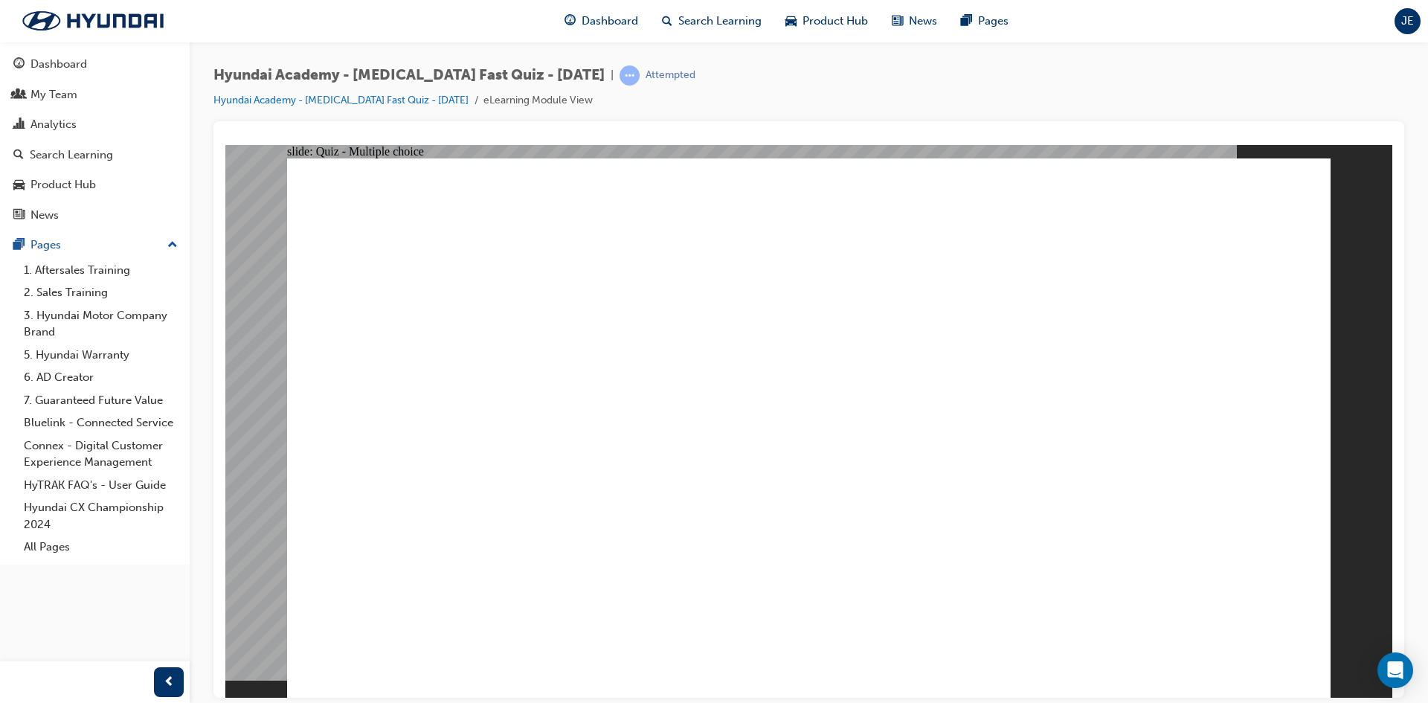
checkbox input "true"
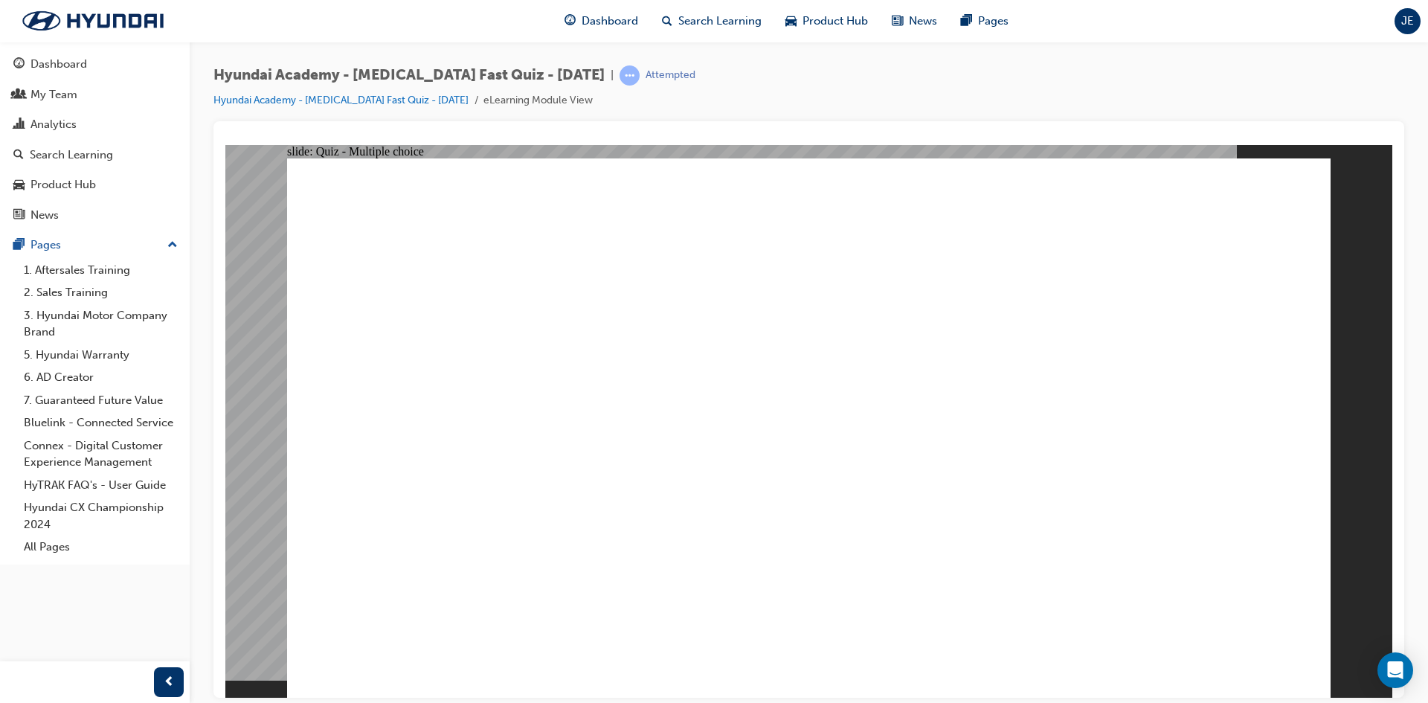
checkbox input "true"
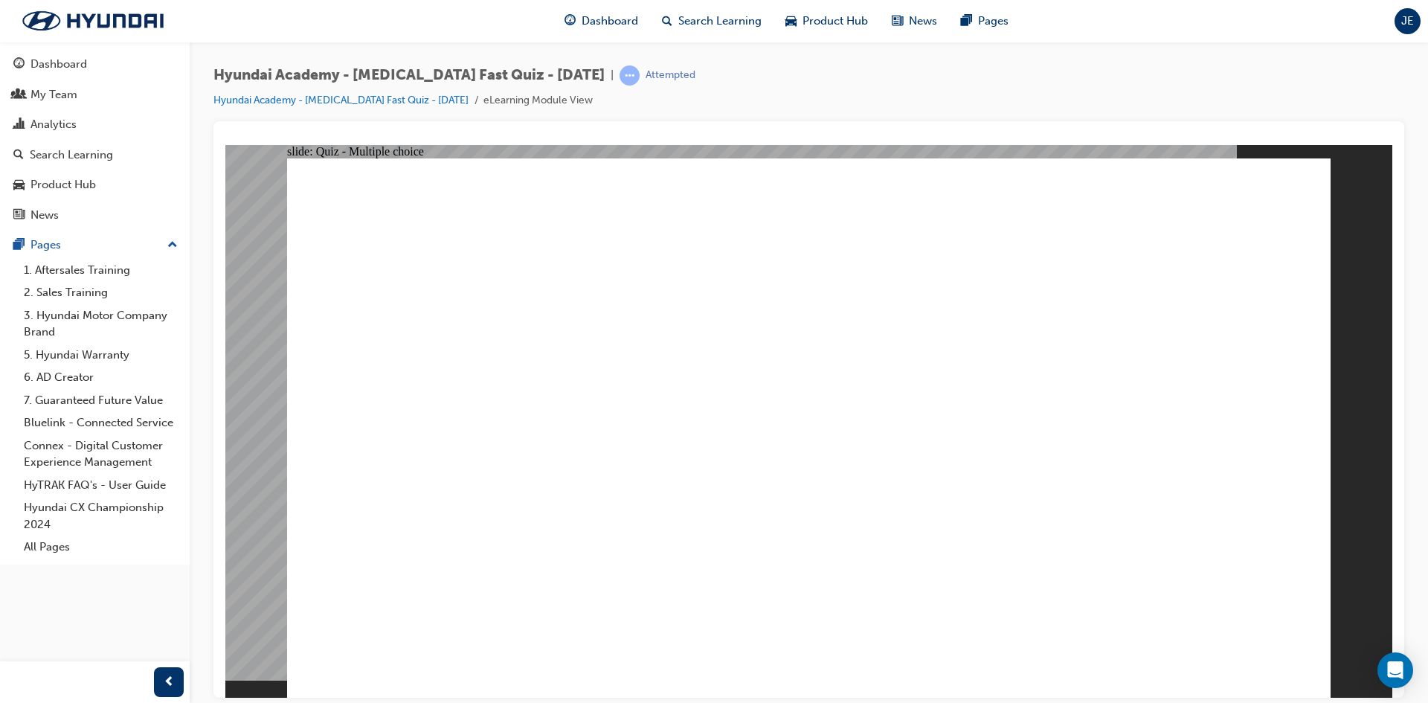
checkbox input "true"
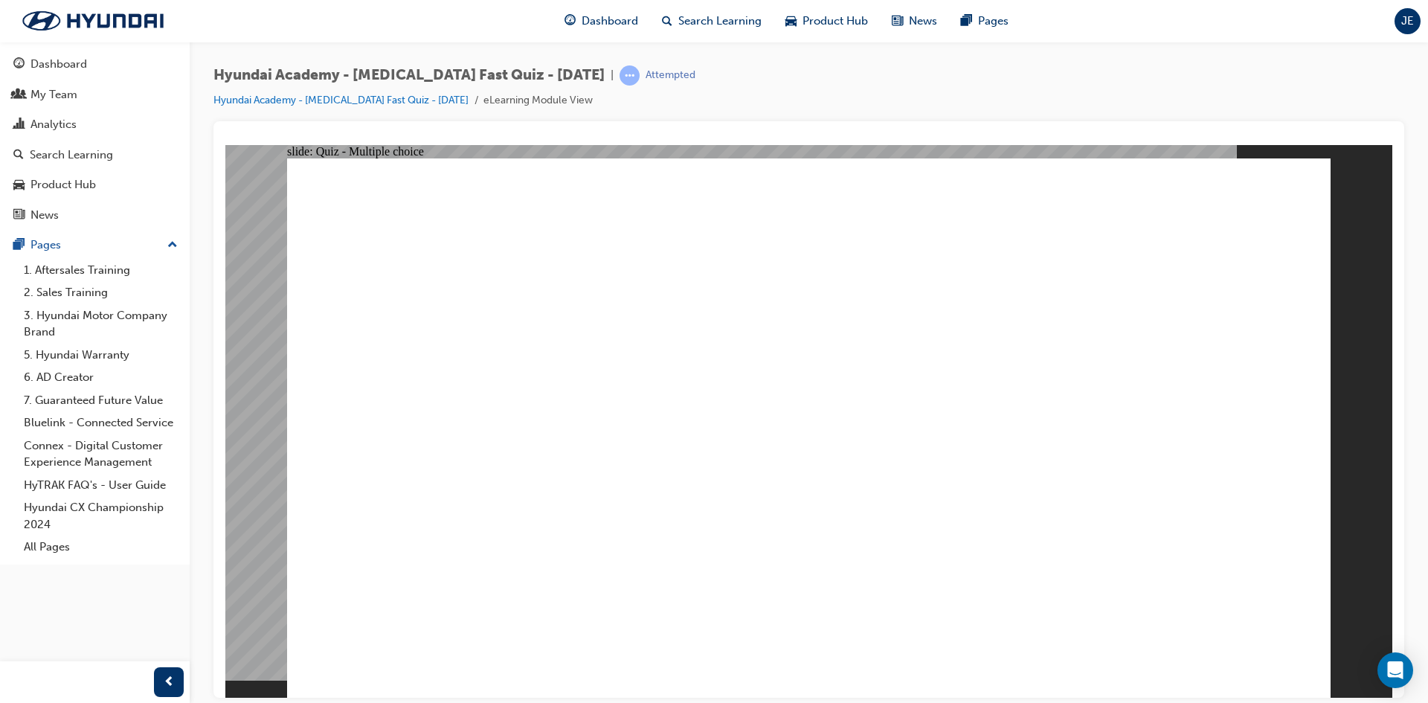
radio input "true"
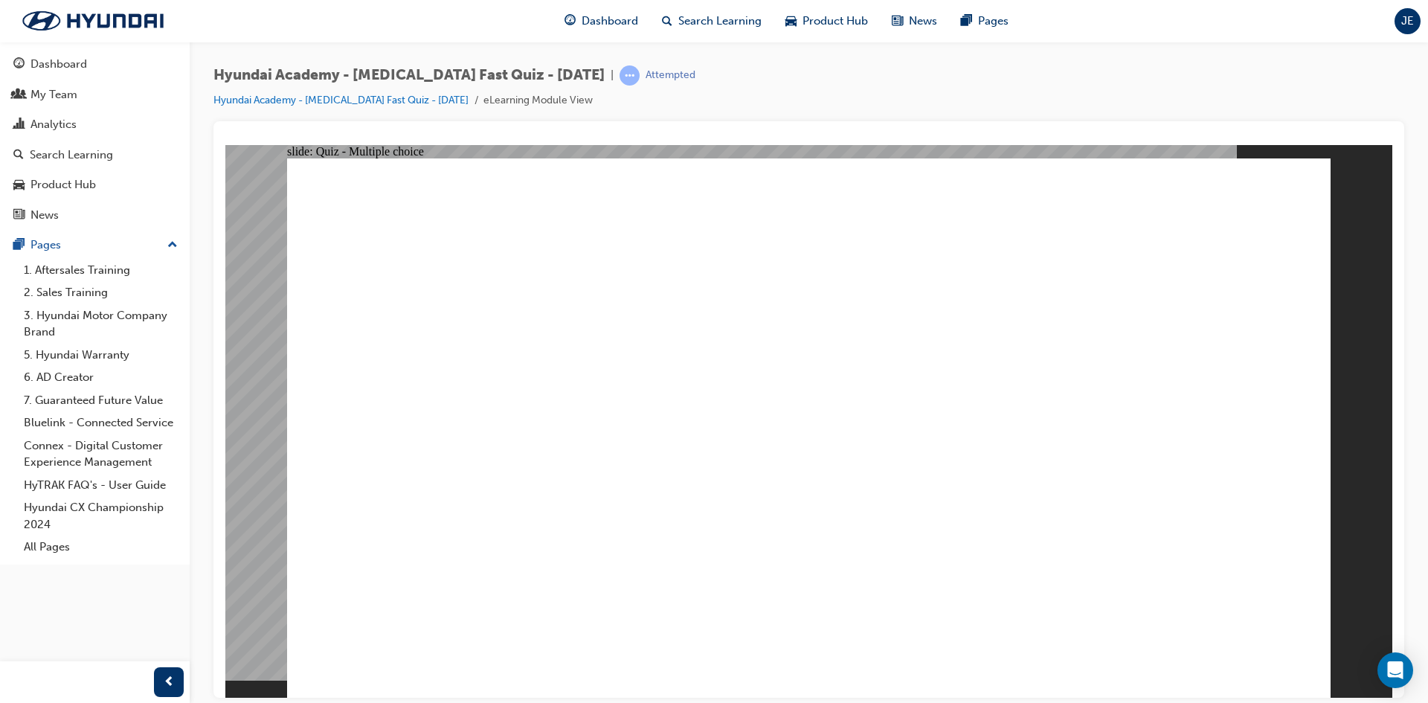
checkbox input "true"
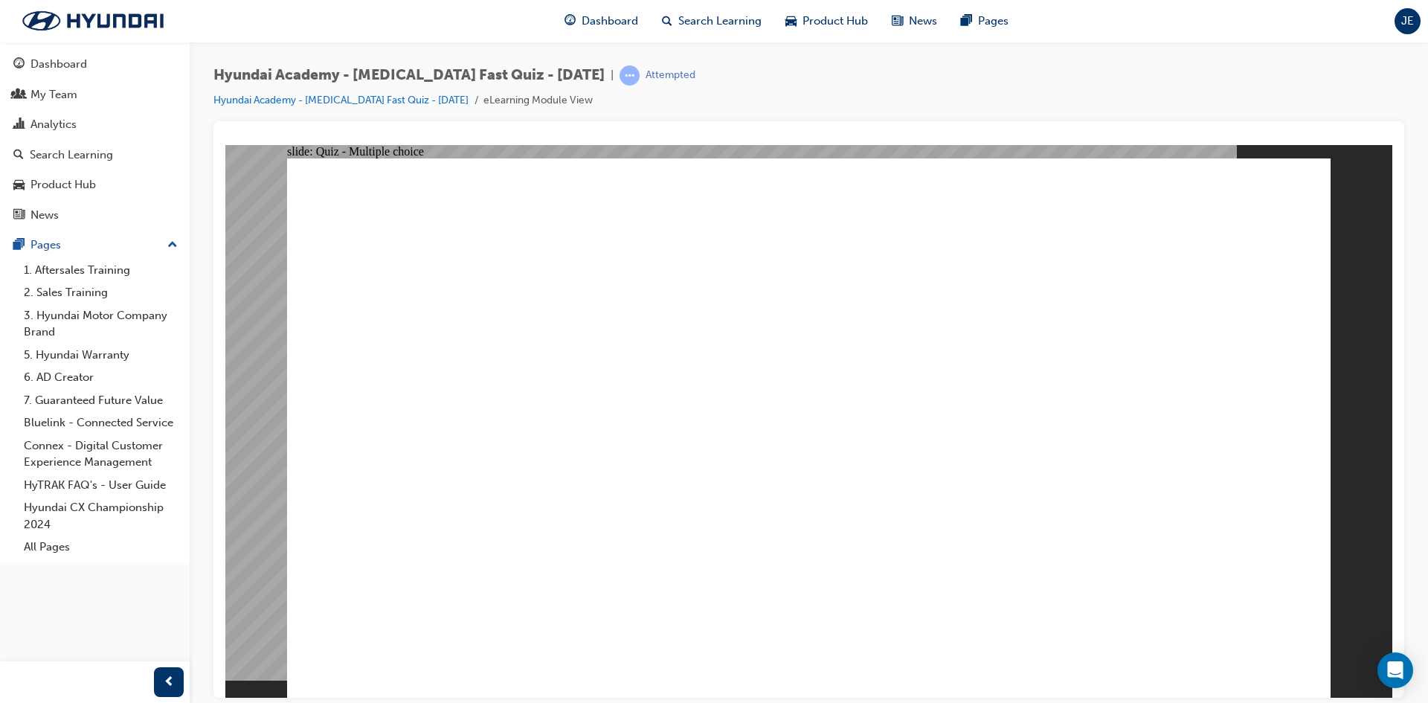
checkbox input "true"
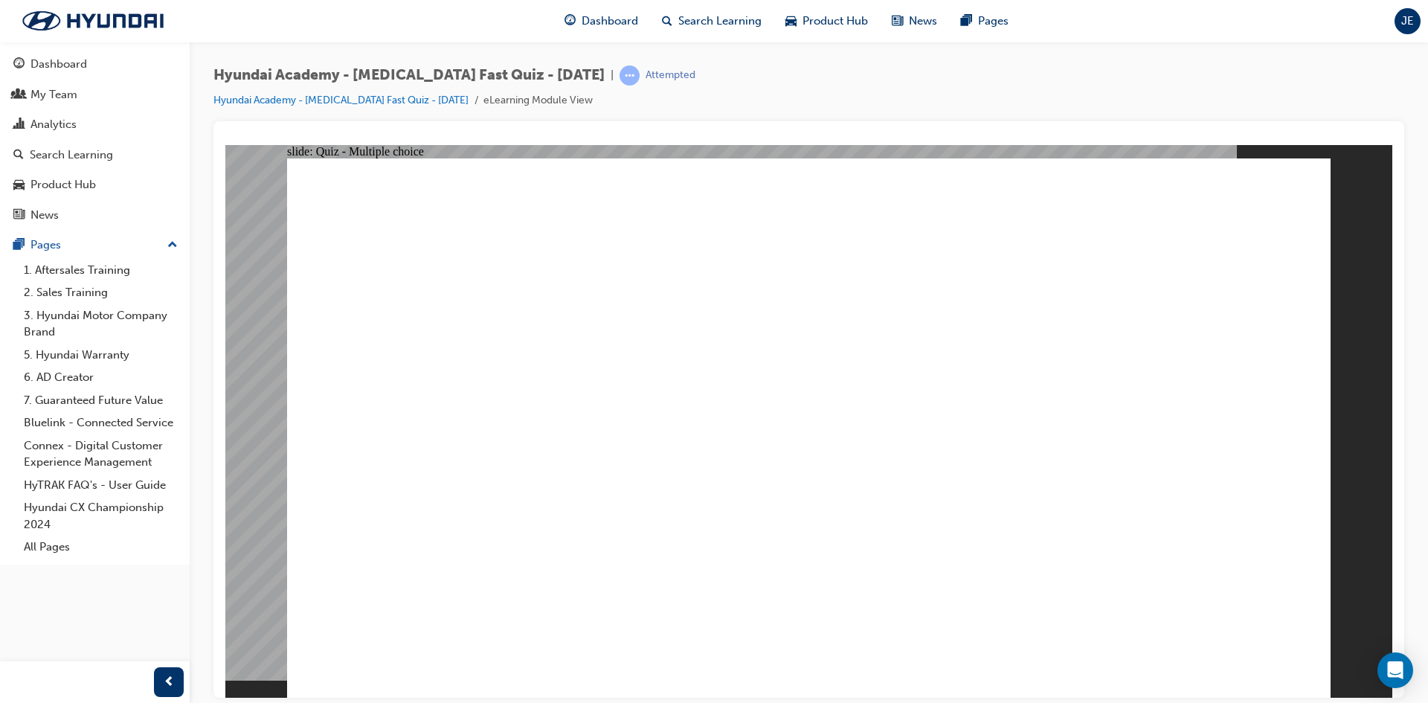
radio input "true"
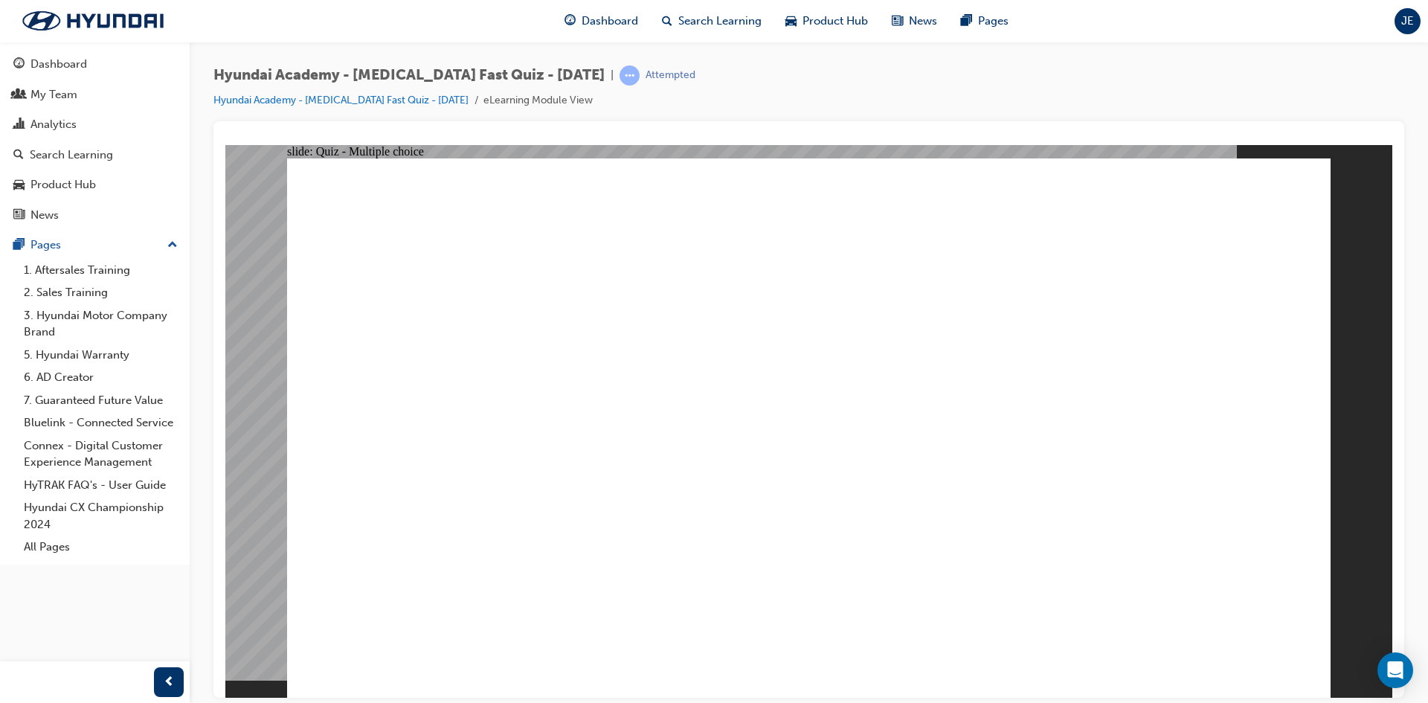
radio input "false"
radio input "true"
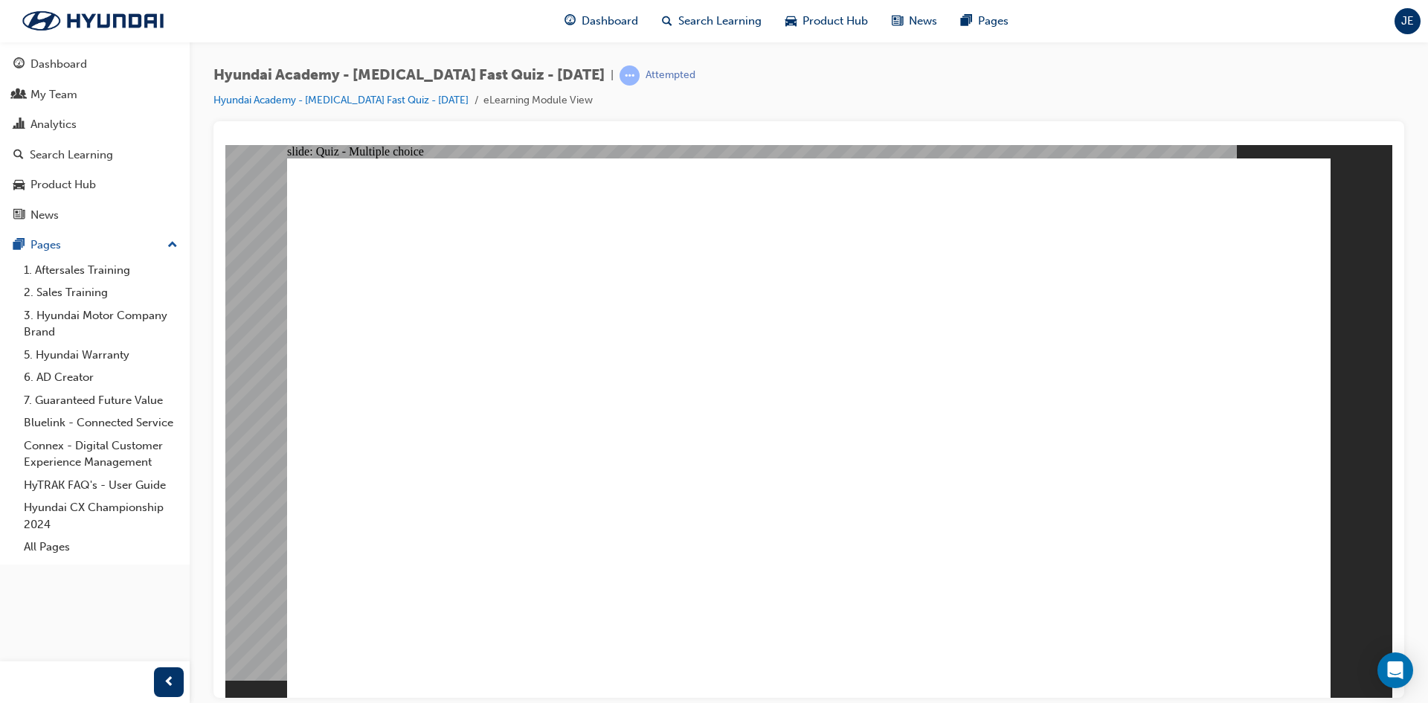
radio input "true"
drag, startPoint x: 830, startPoint y: 614, endPoint x: 809, endPoint y: 518, distance: 98.2
radio input "false"
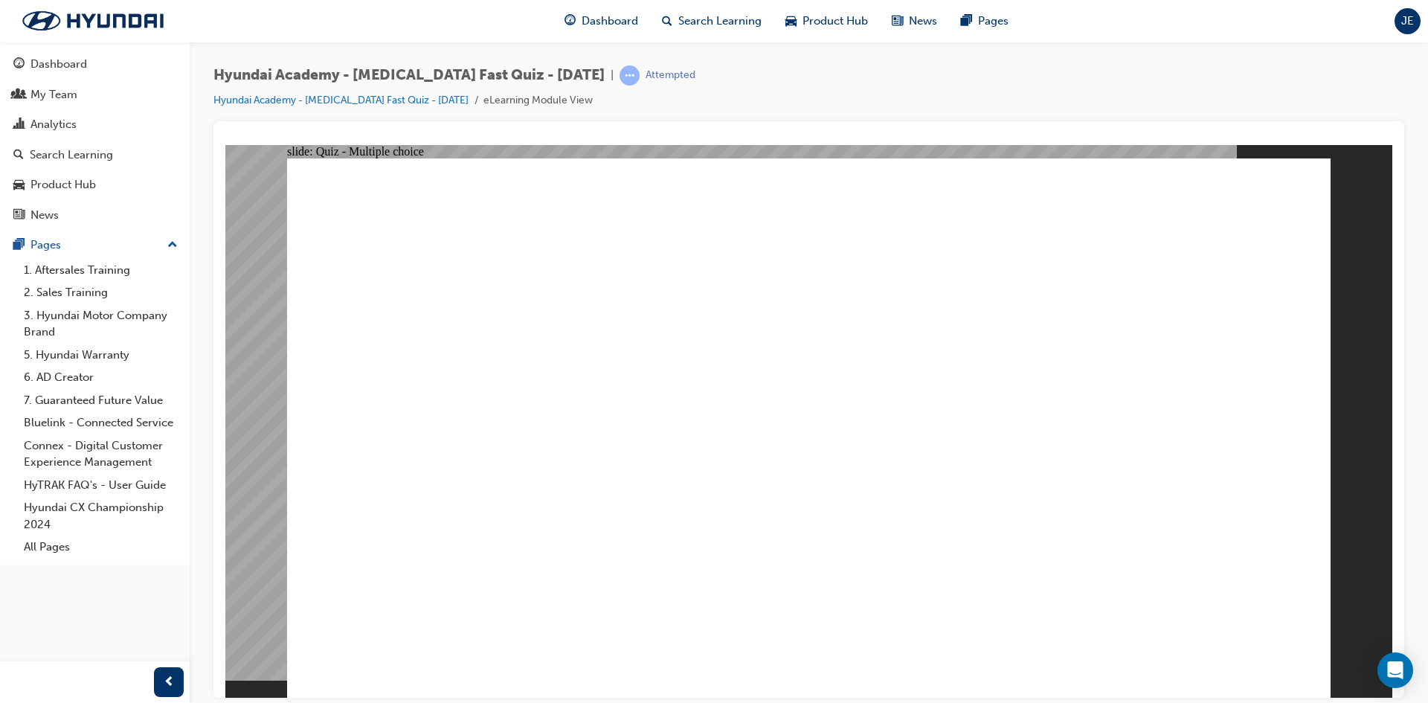
radio input "false"
radio input "true"
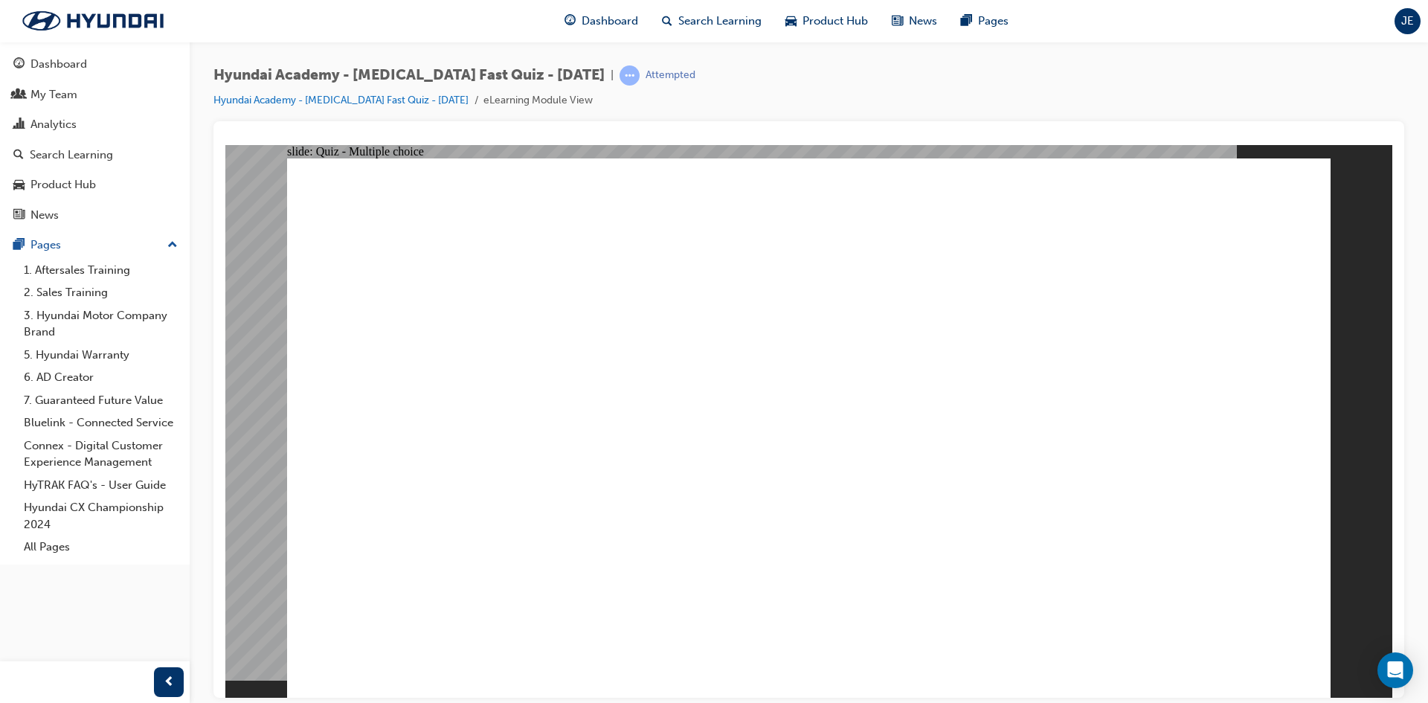
radio input "false"
radio input "true"
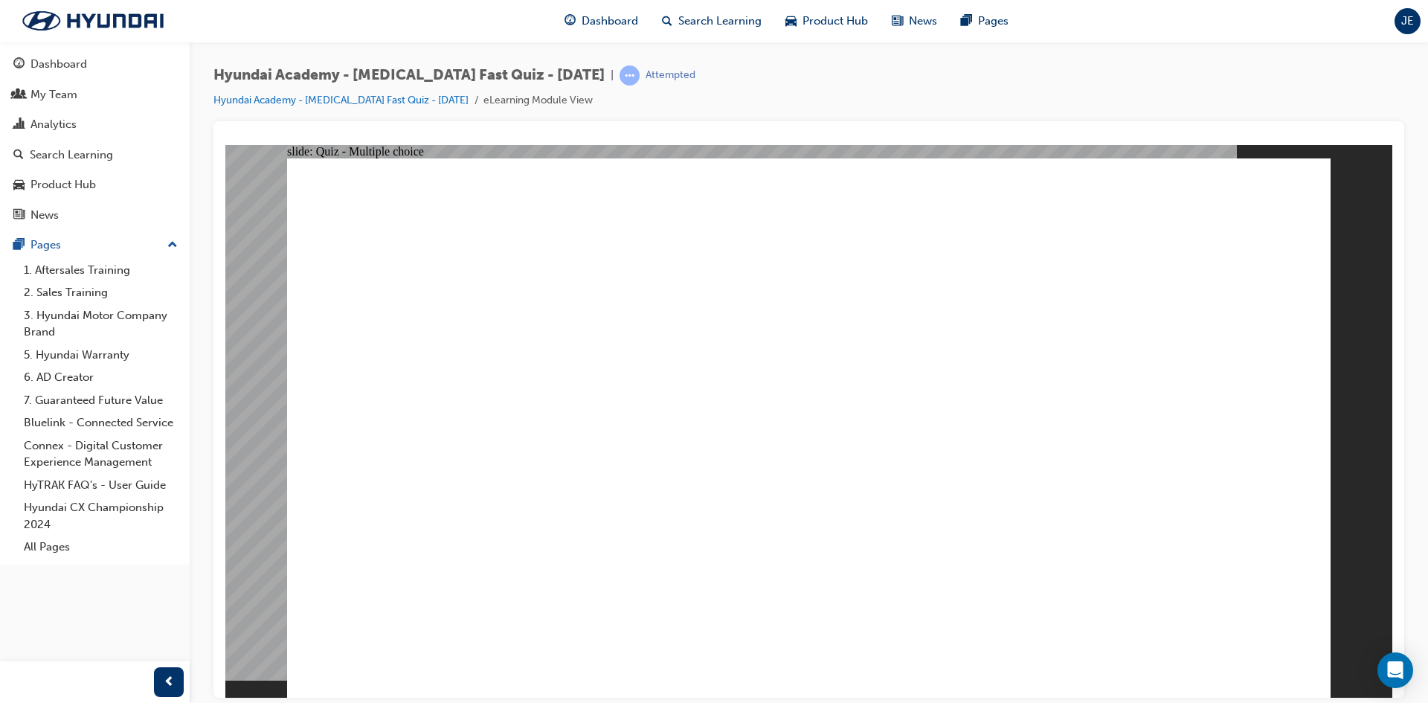
radio input "true"
drag, startPoint x: 558, startPoint y: 225, endPoint x: 953, endPoint y: 226, distance: 395.0
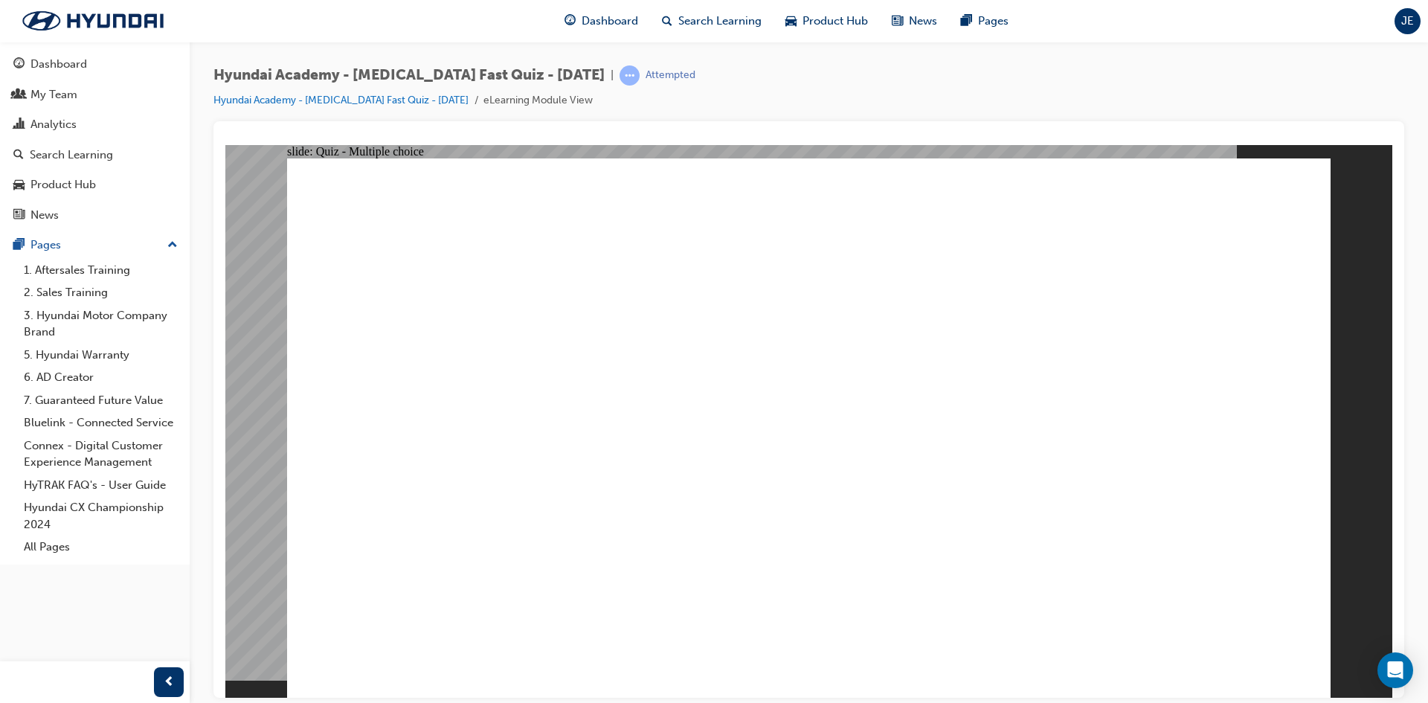
radio input "true"
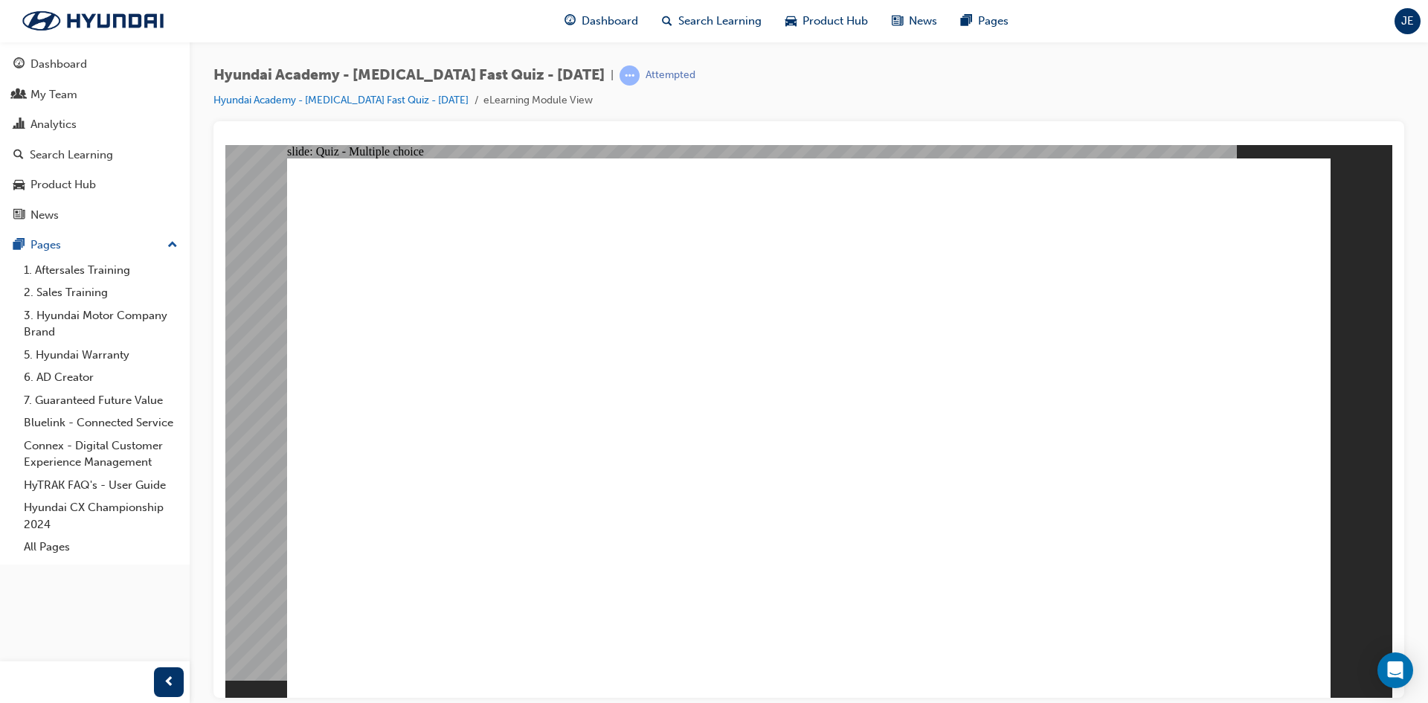
radio input "true"
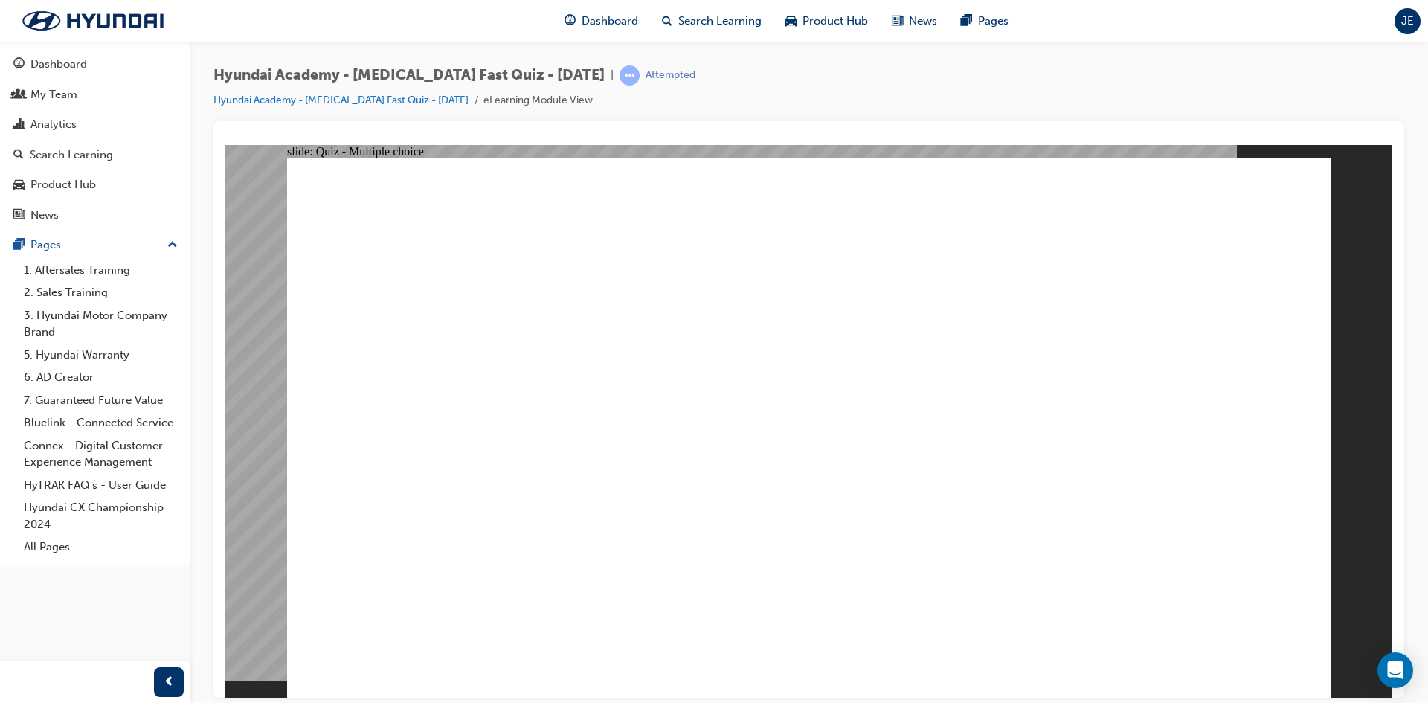
radio input "true"
drag, startPoint x: 926, startPoint y: 552, endPoint x: 889, endPoint y: 548, distance: 37.4
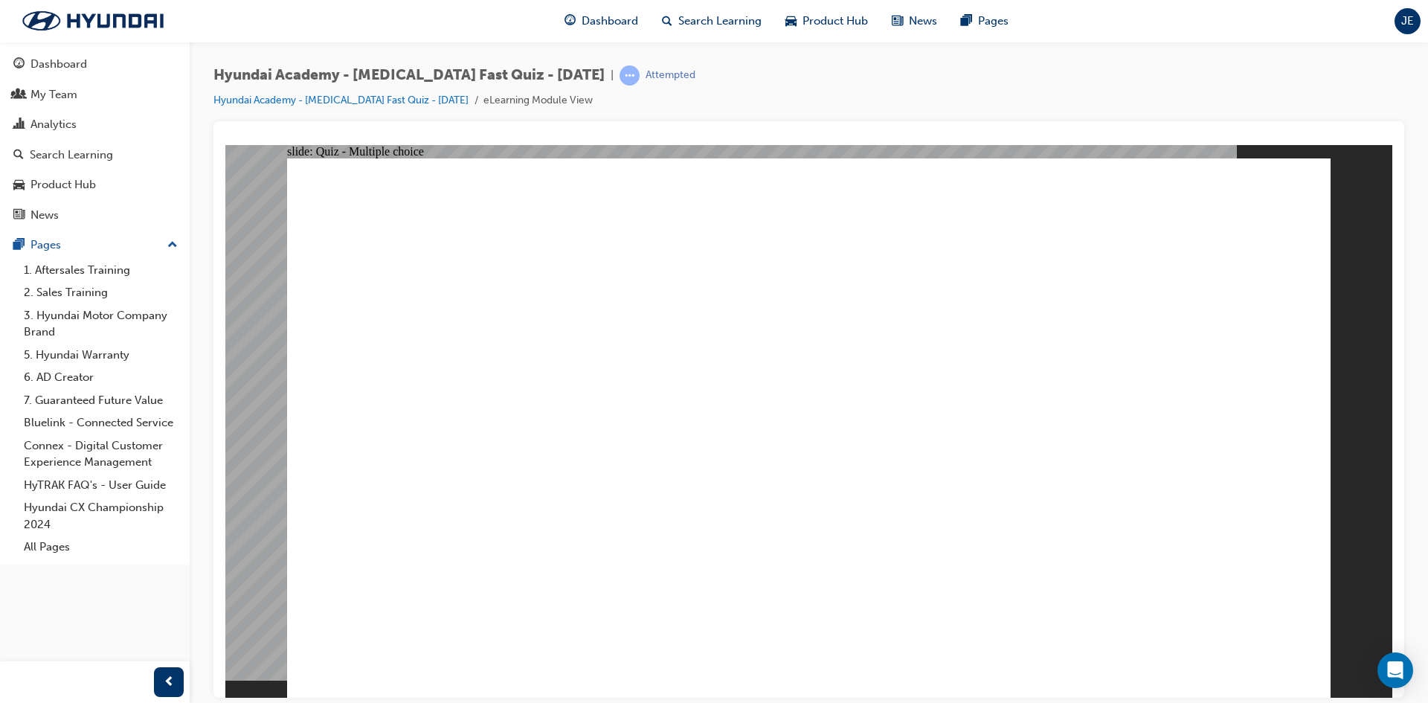
radio input "true"
checkbox input "true"
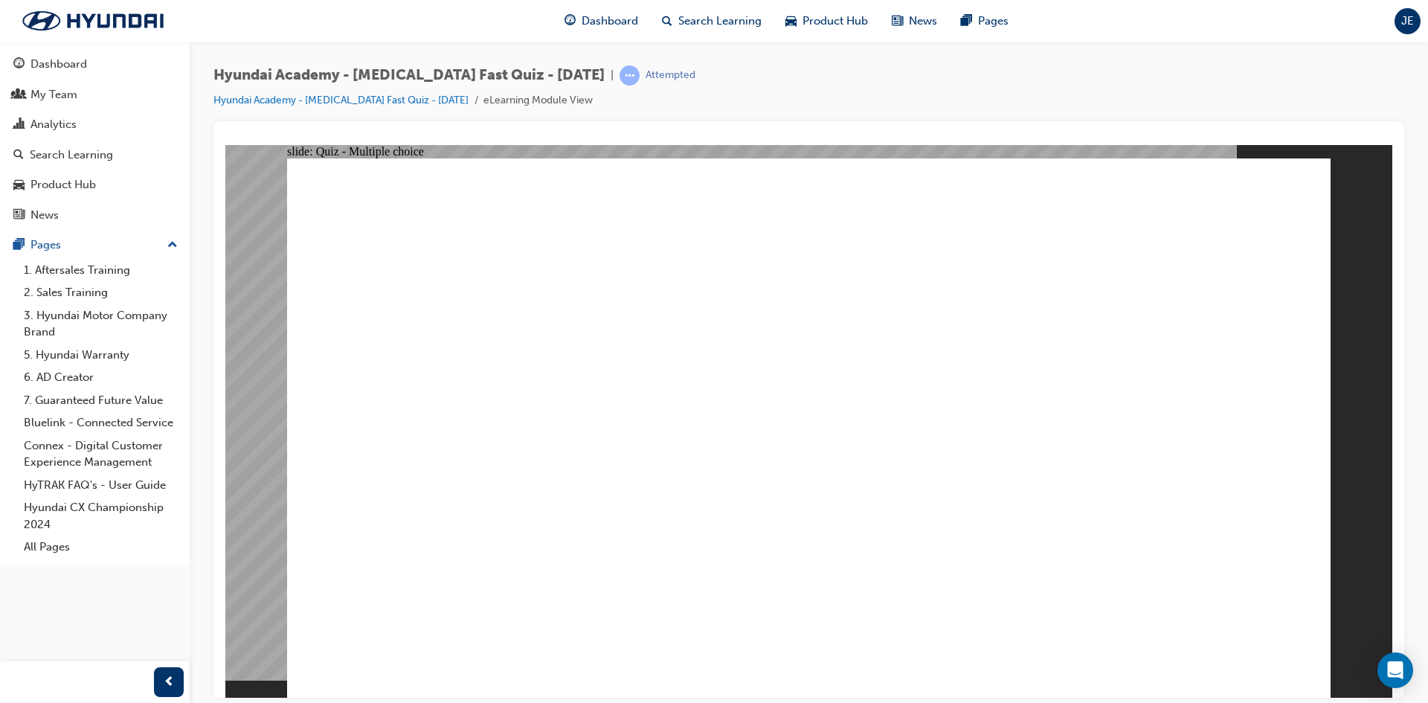
checkbox input "true"
radio input "true"
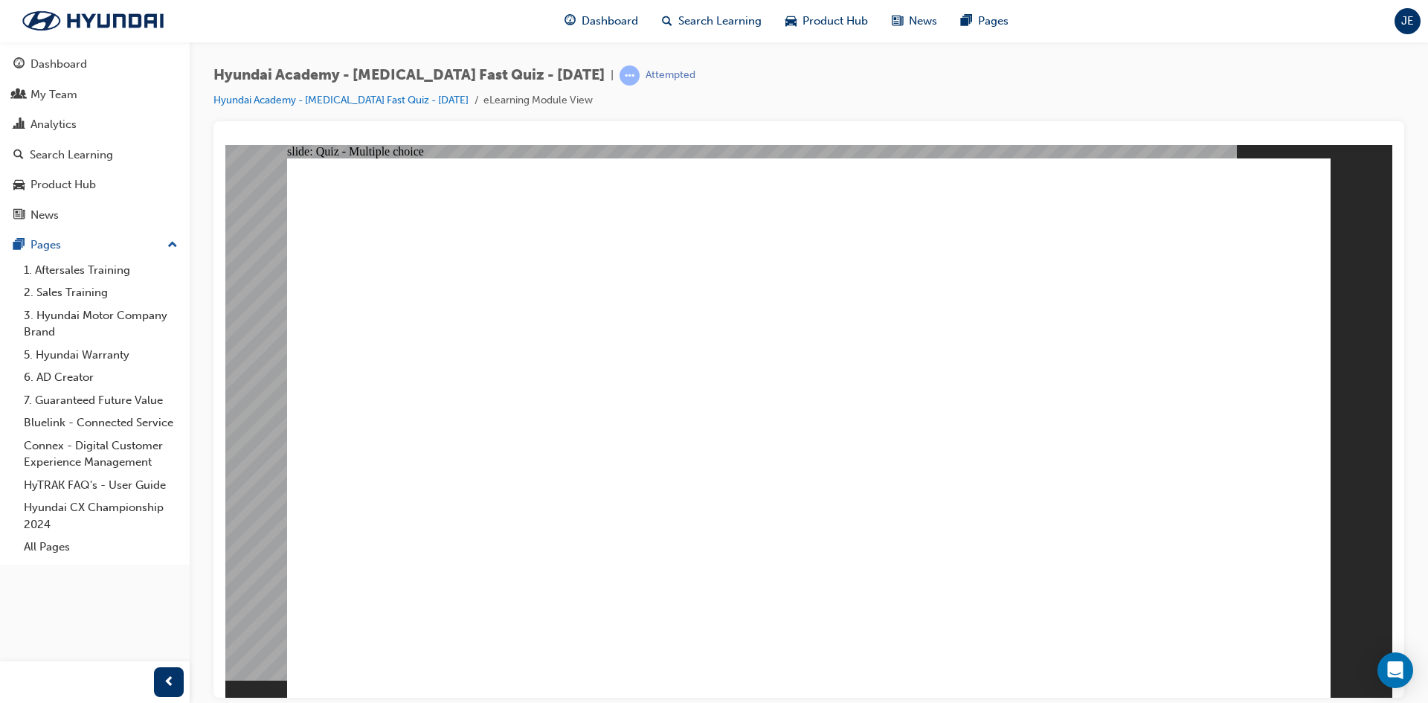
checkbox input "true"
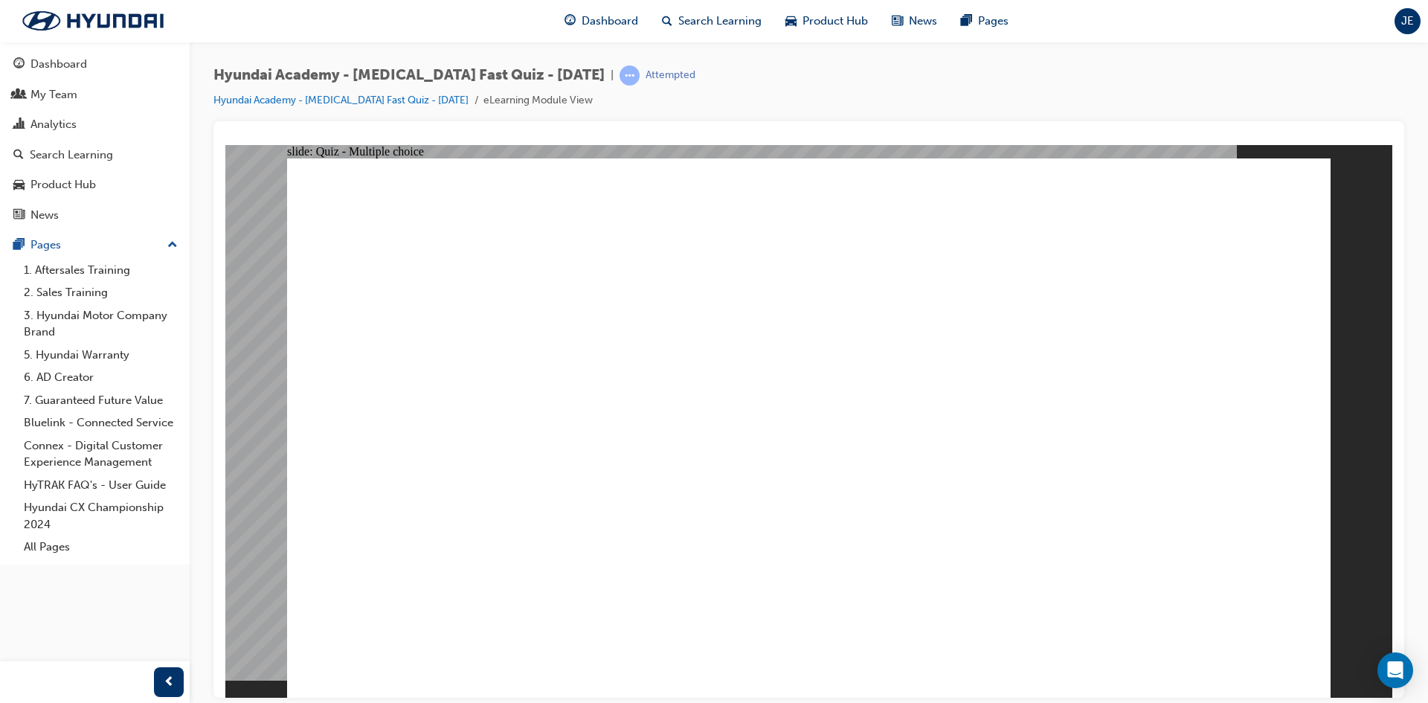
checkbox input "true"
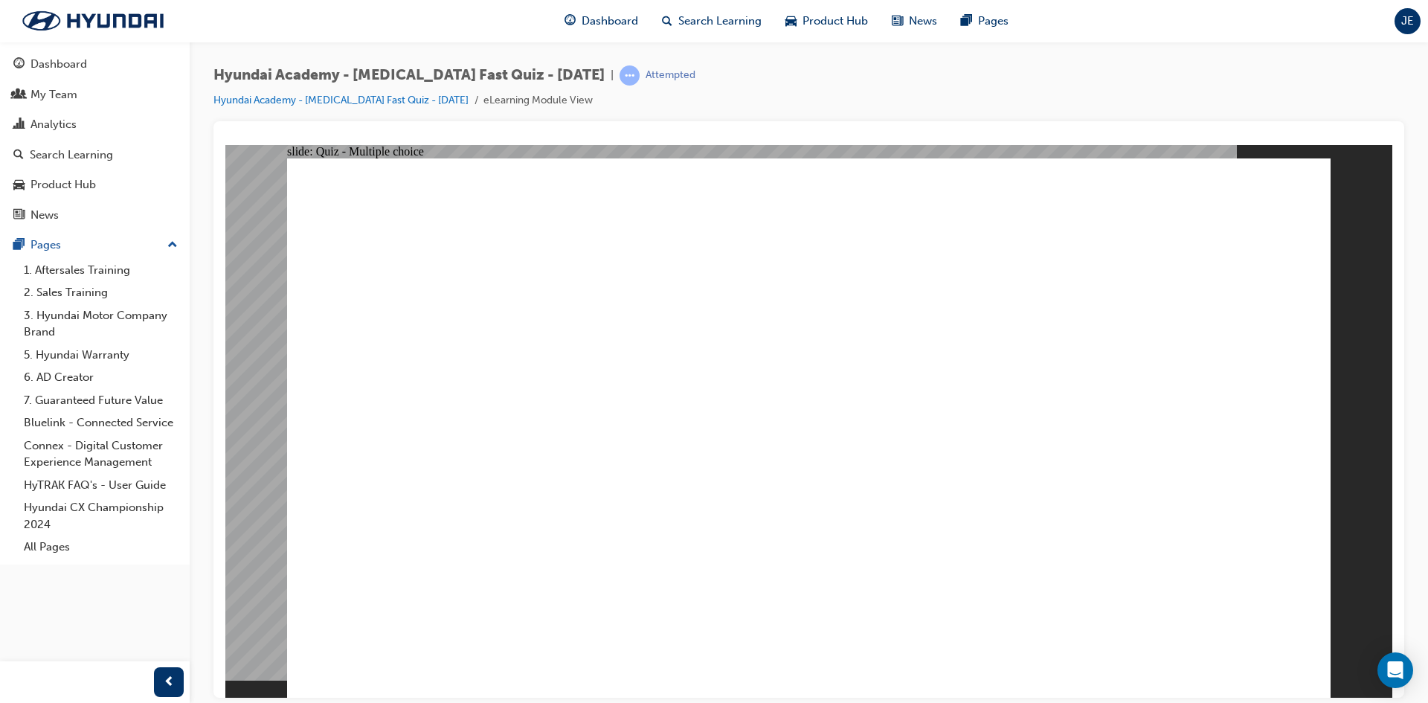
radio input "true"
checkbox input "true"
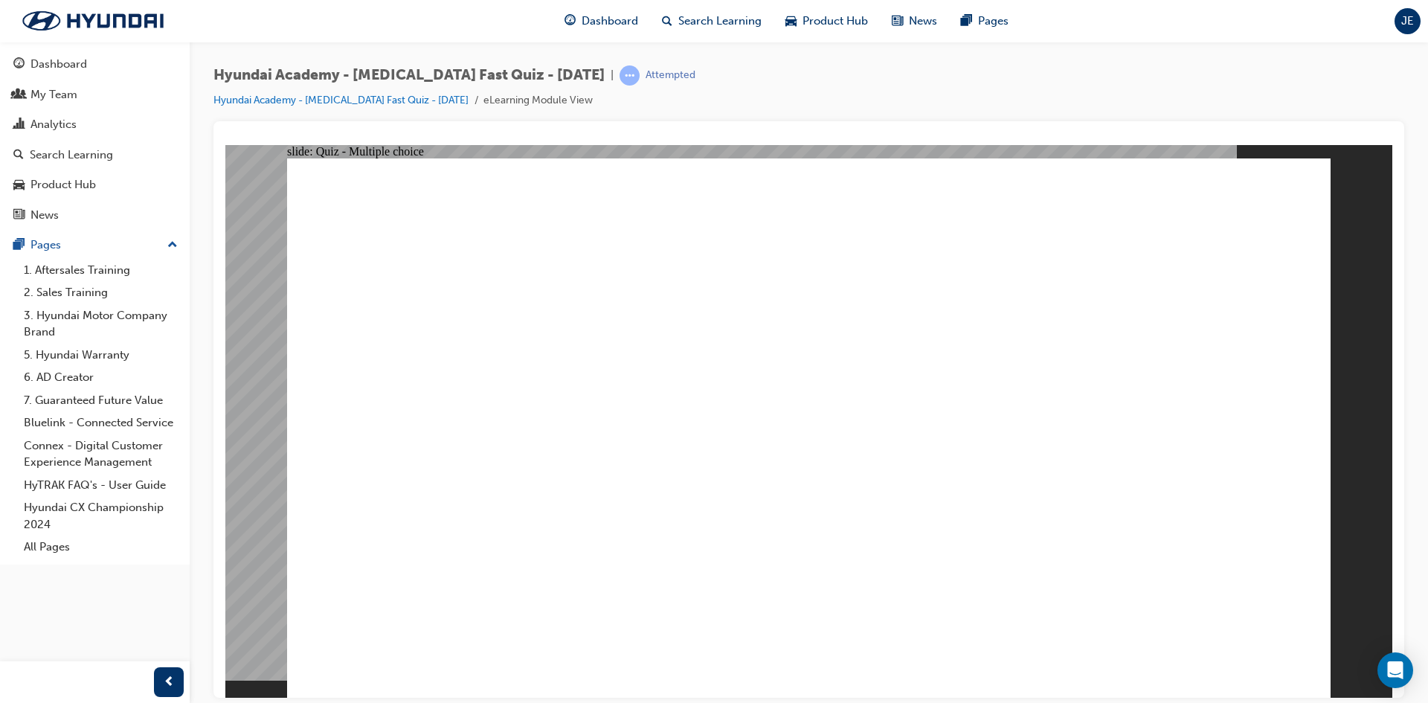
checkbox input "true"
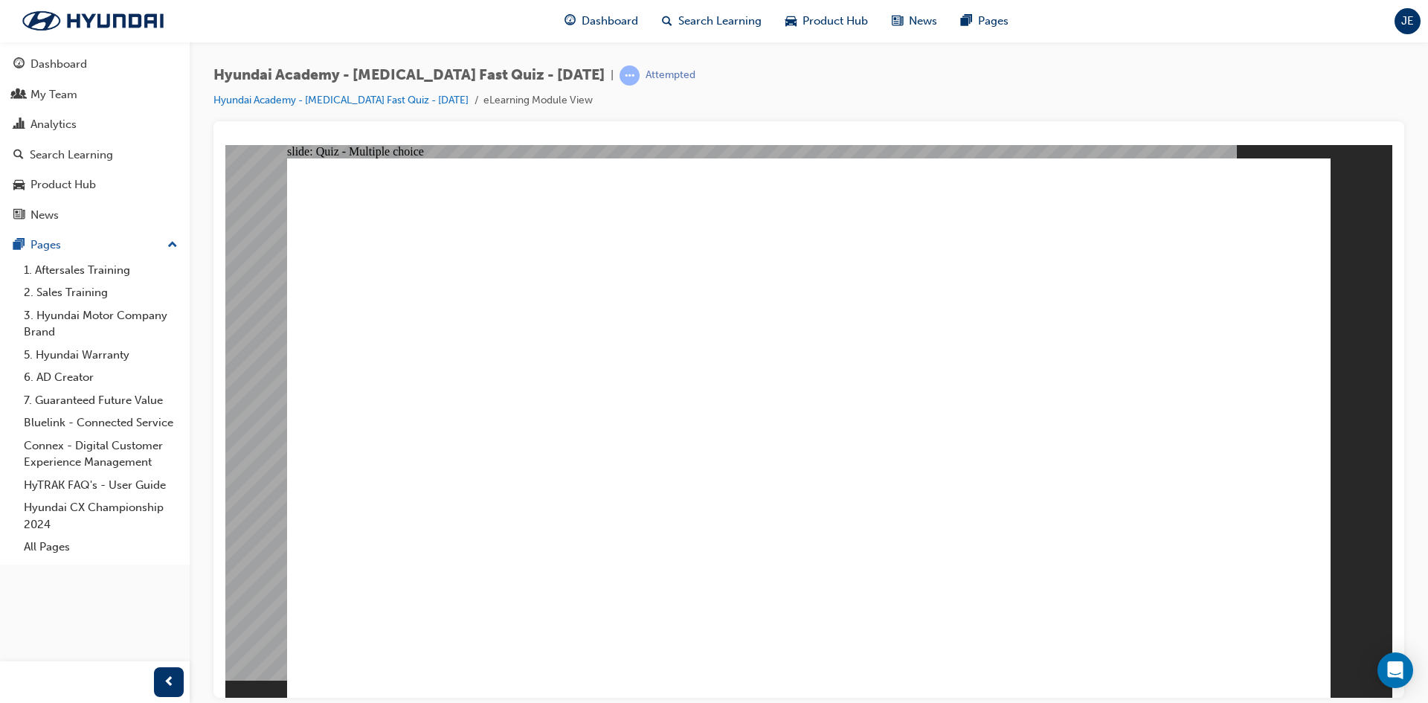
checkbox input "true"
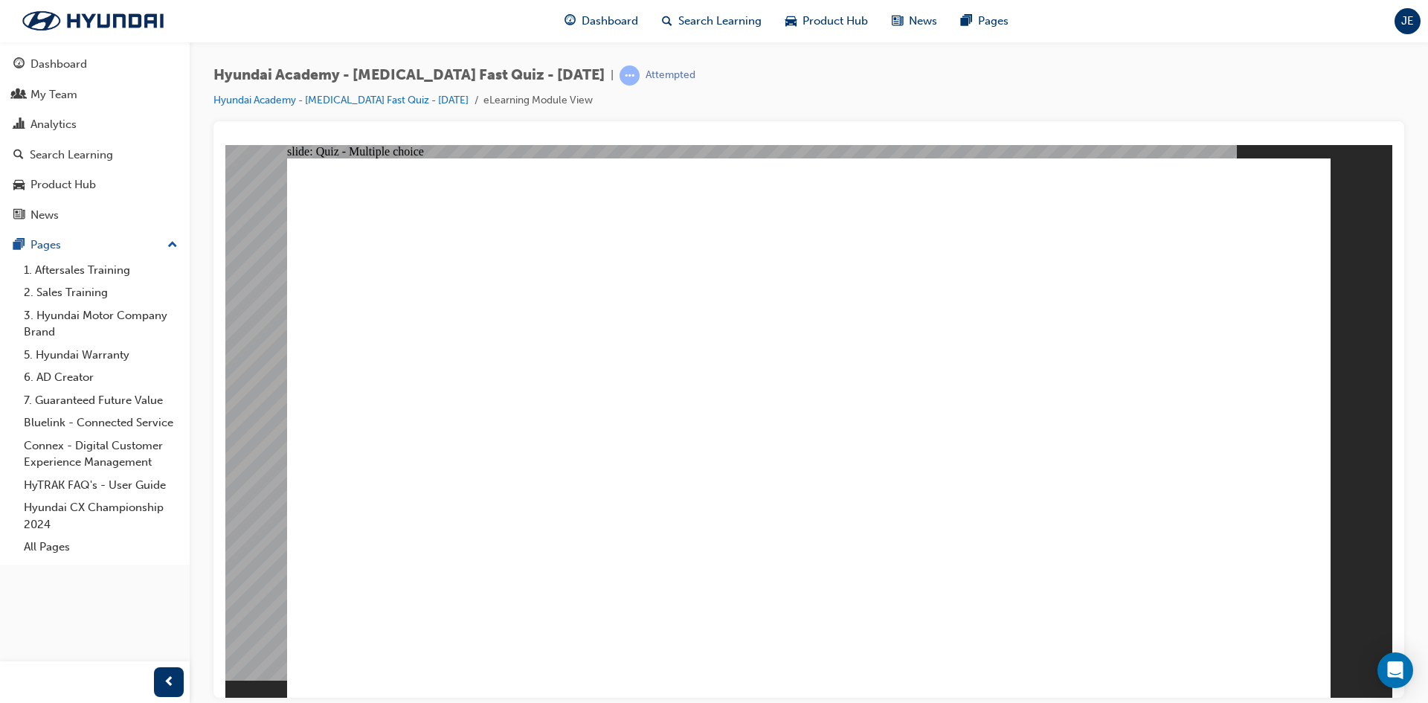
checkbox input "true"
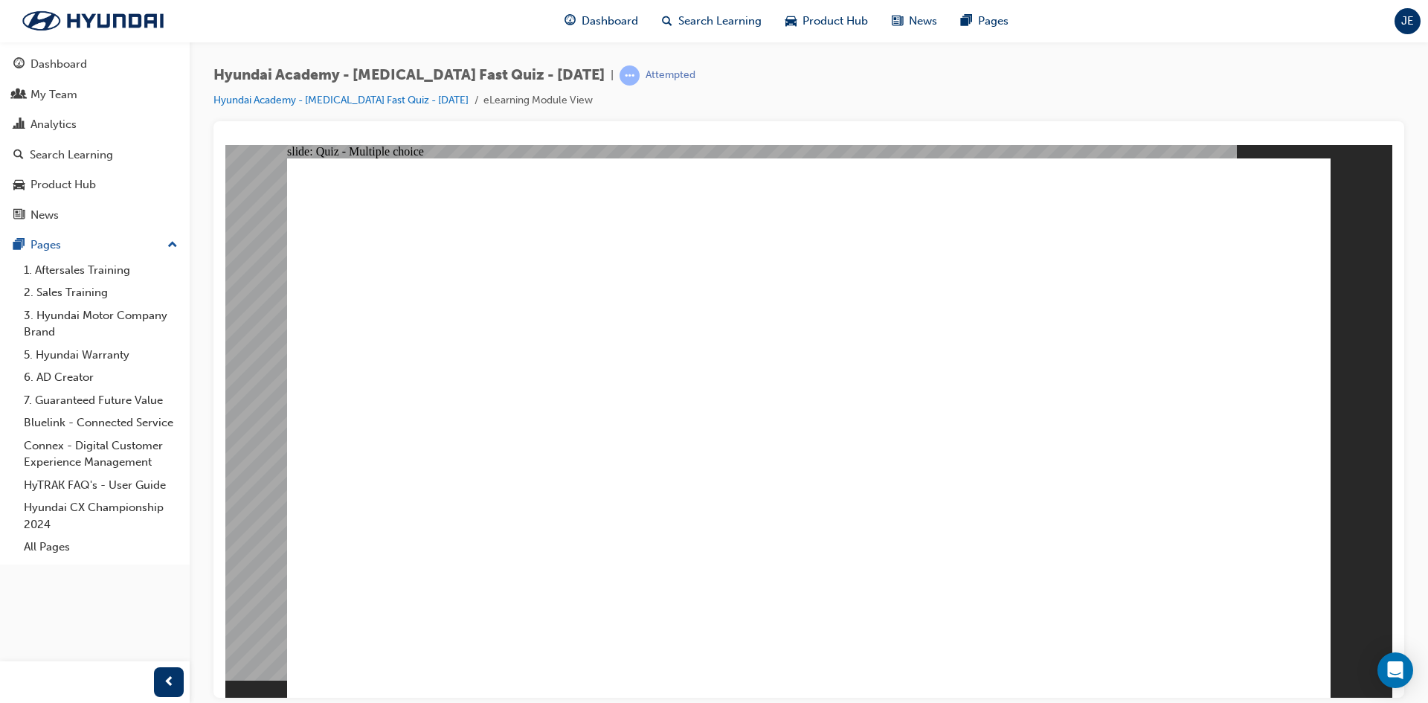
checkbox input "false"
drag, startPoint x: 547, startPoint y: 462, endPoint x: 642, endPoint y: 539, distance: 122.2
checkbox input "false"
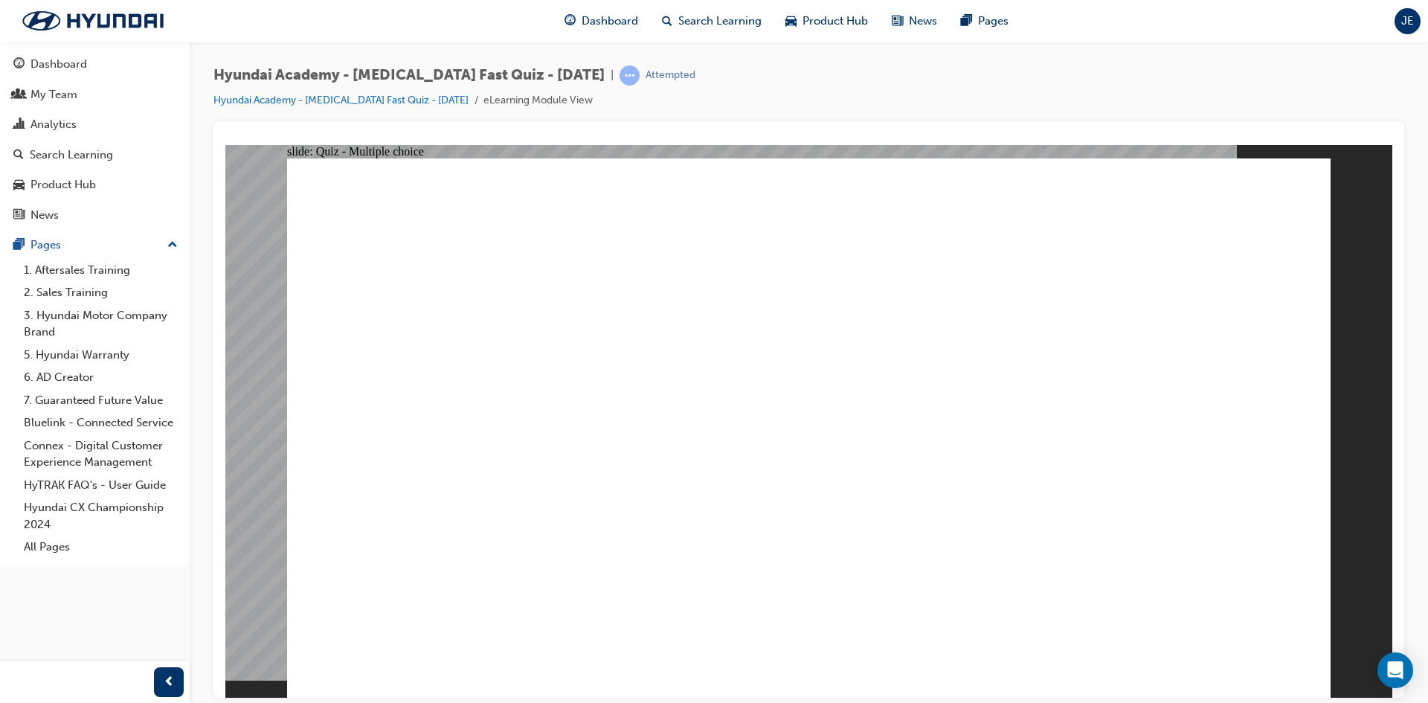
checkbox input "true"
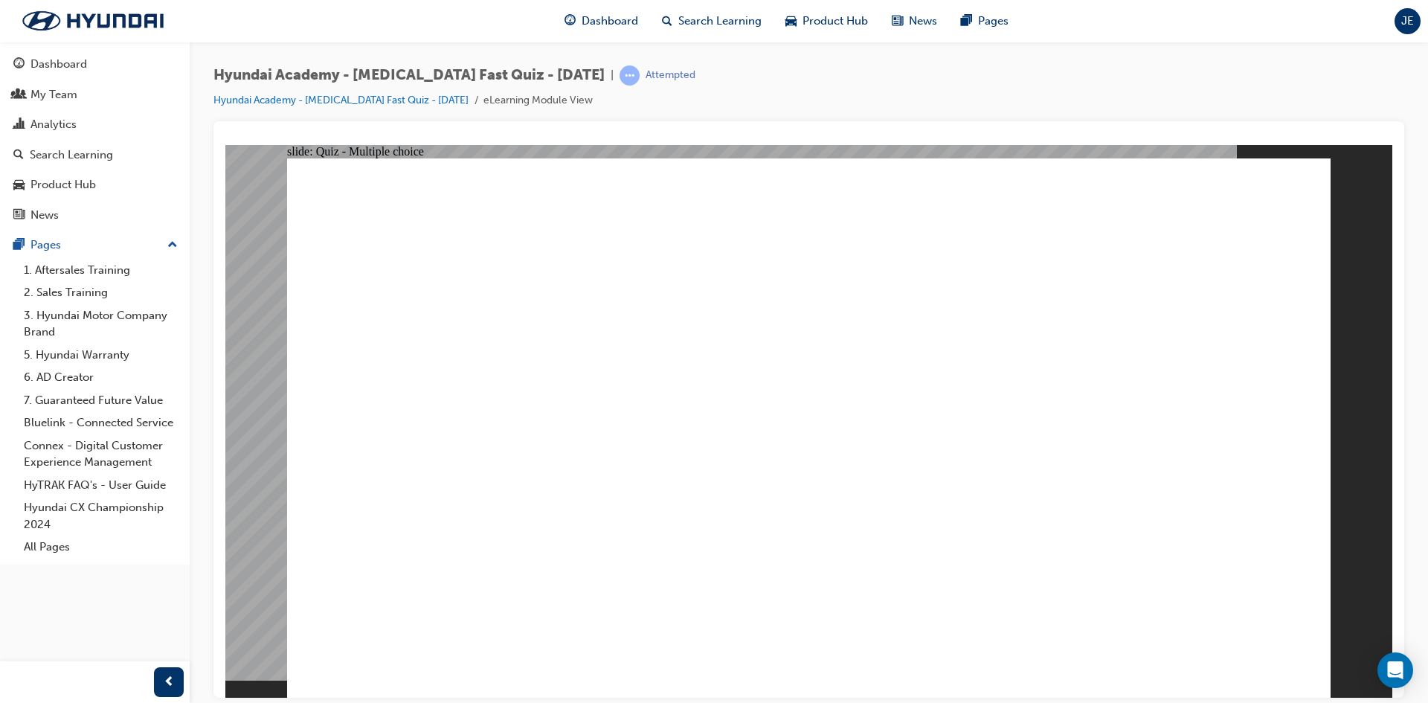
checkbox input "true"
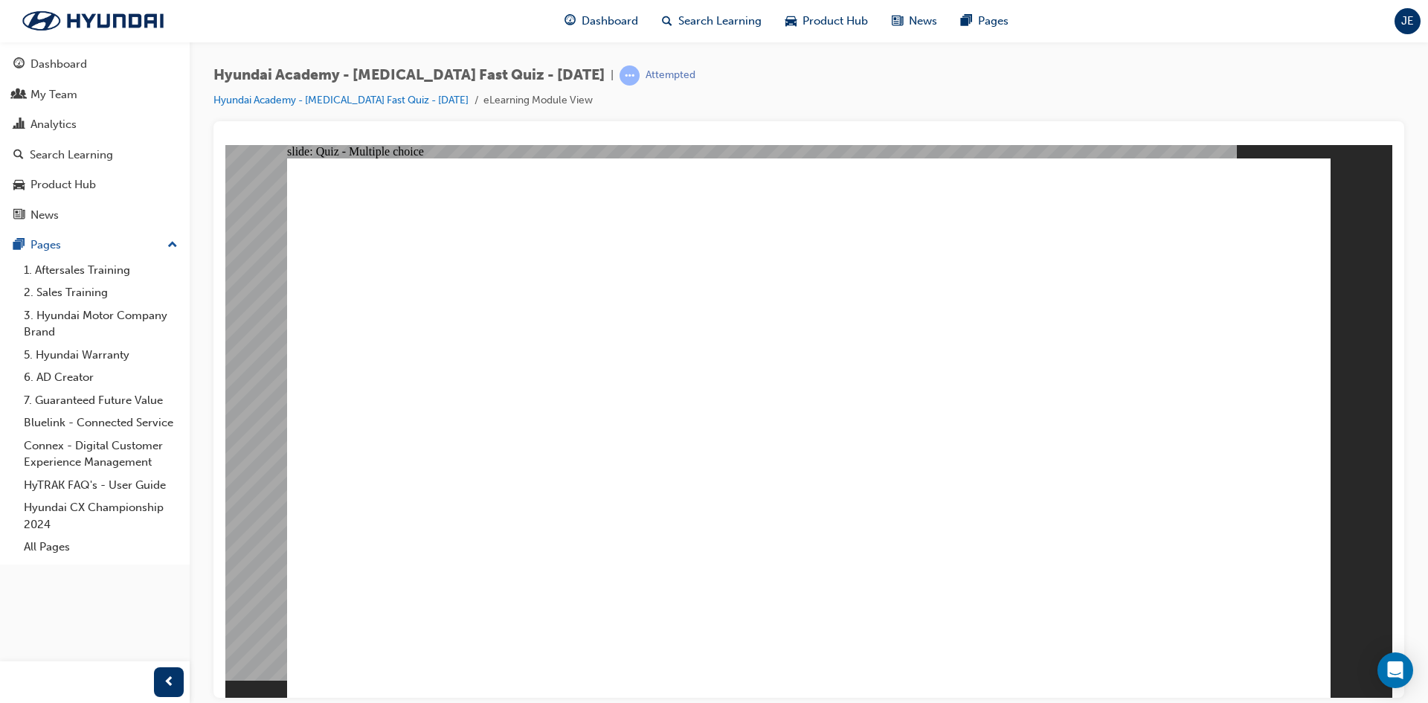
radio input "true"
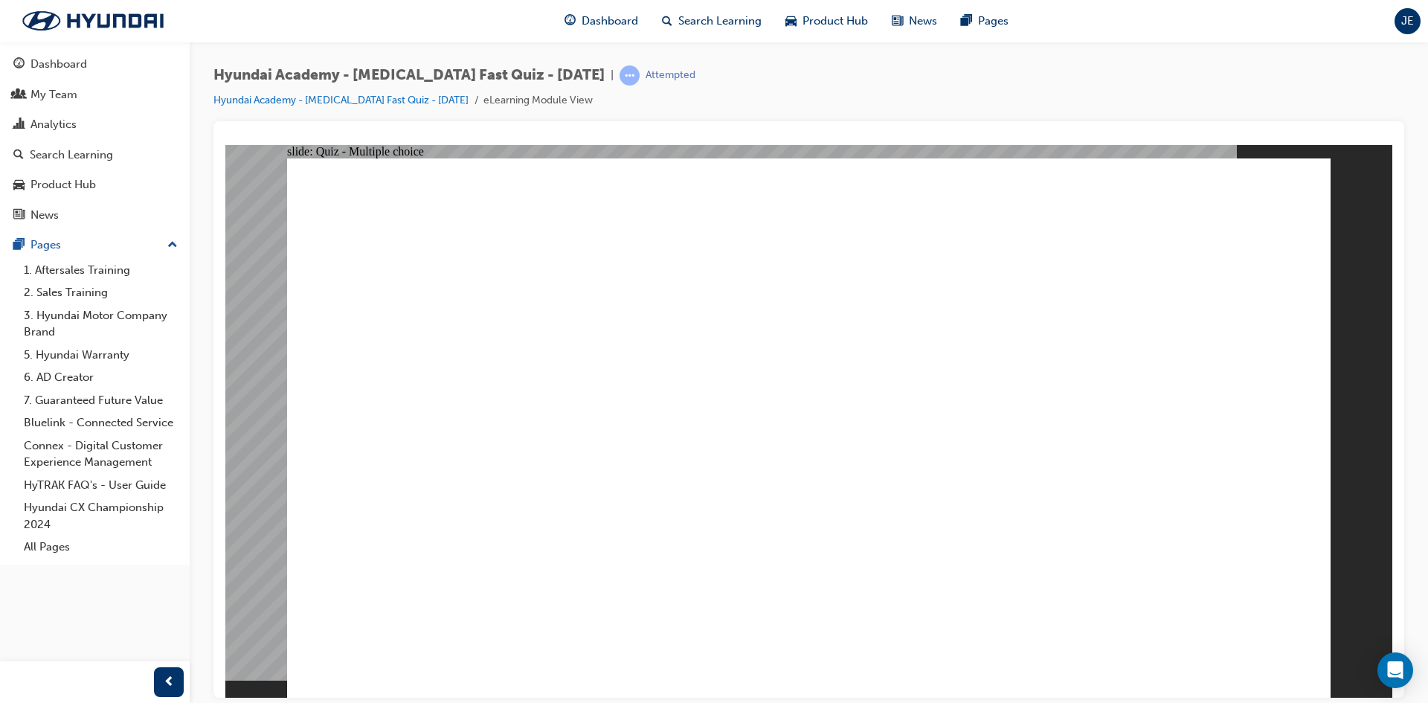
checkbox input "true"
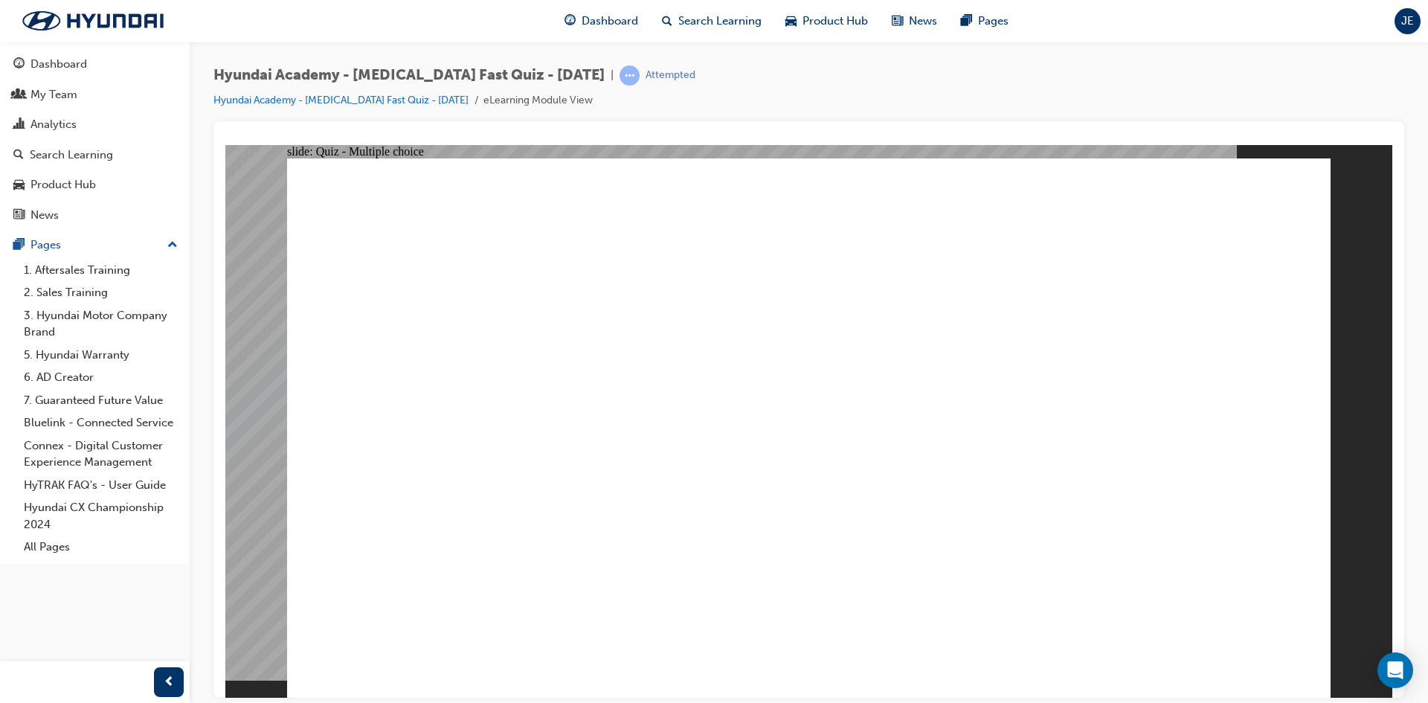
checkbox input "true"
radio input "true"
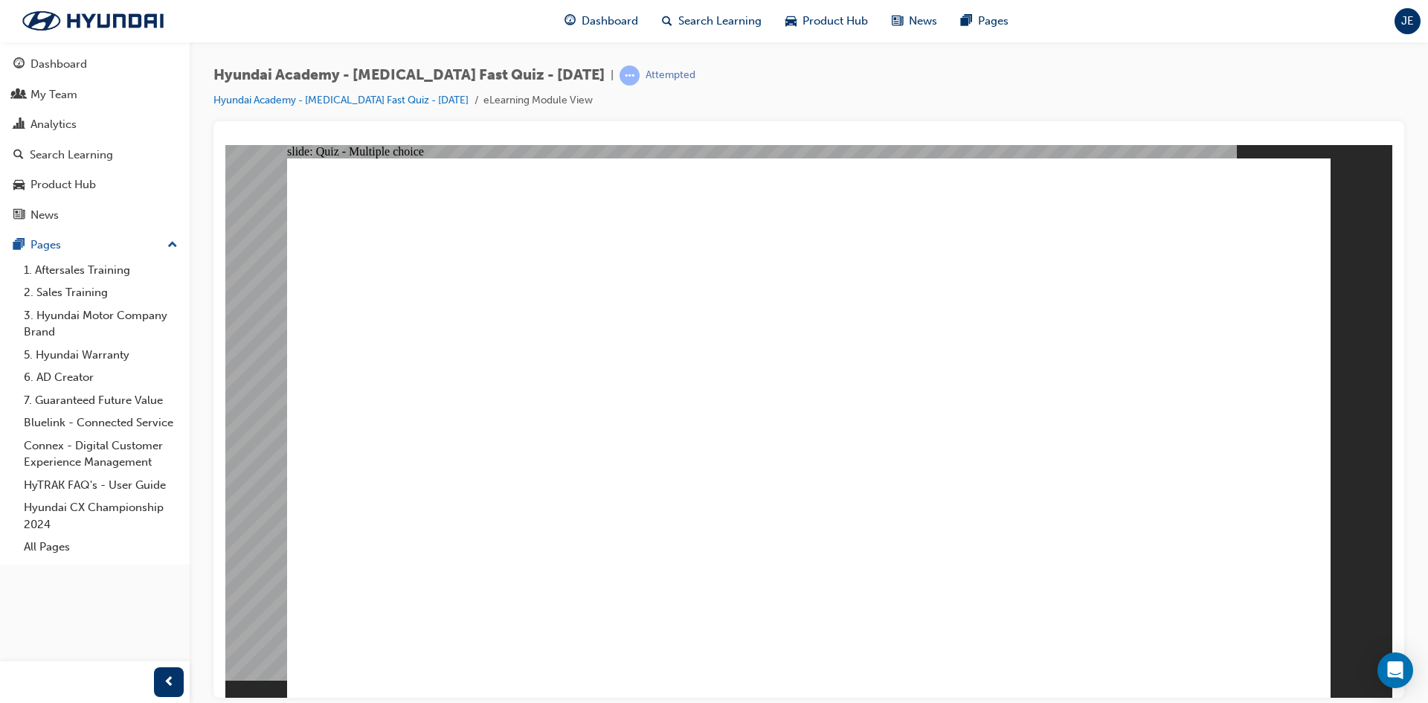
radio input "true"
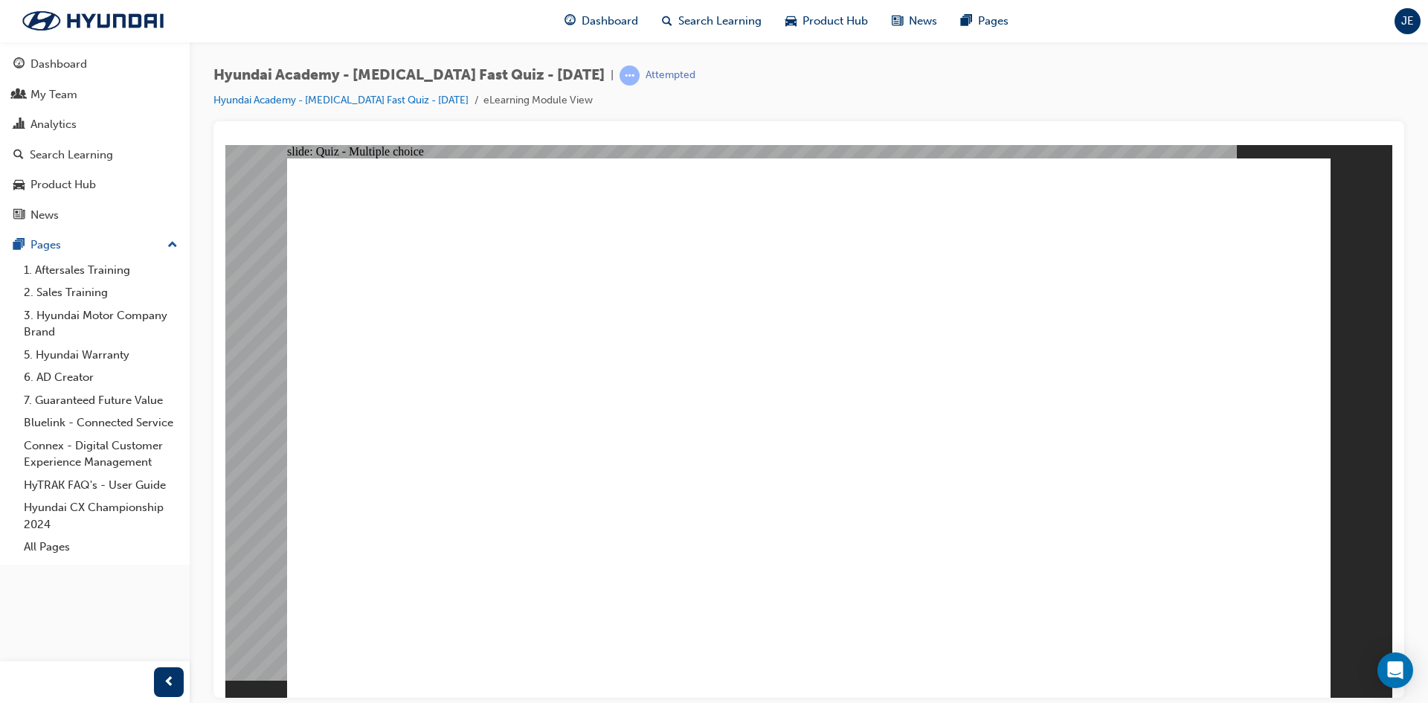
radio input "true"
